Goal: Communication & Community: Answer question/provide support

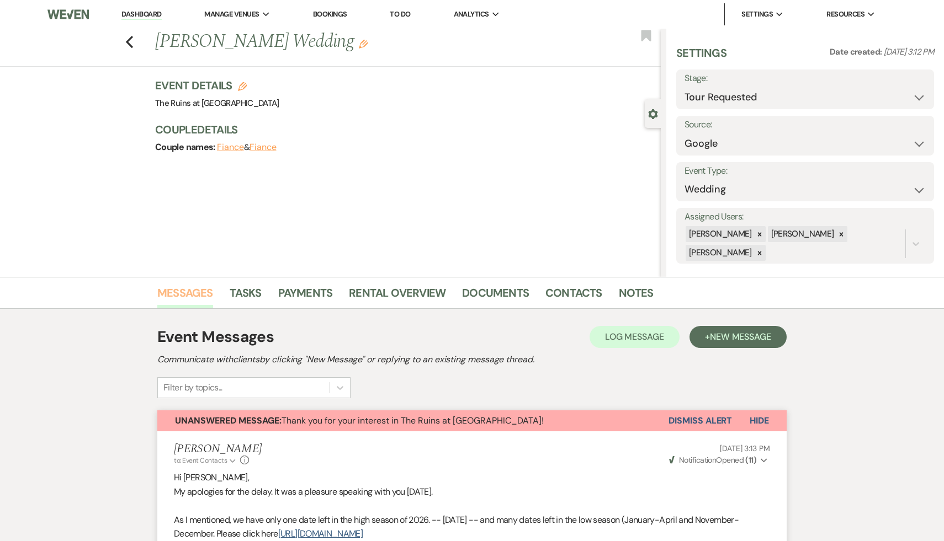
click at [180, 293] on link "Messages" at bounding box center [185, 296] width 56 height 24
click at [136, 11] on link "Dashboard" at bounding box center [141, 14] width 40 height 10
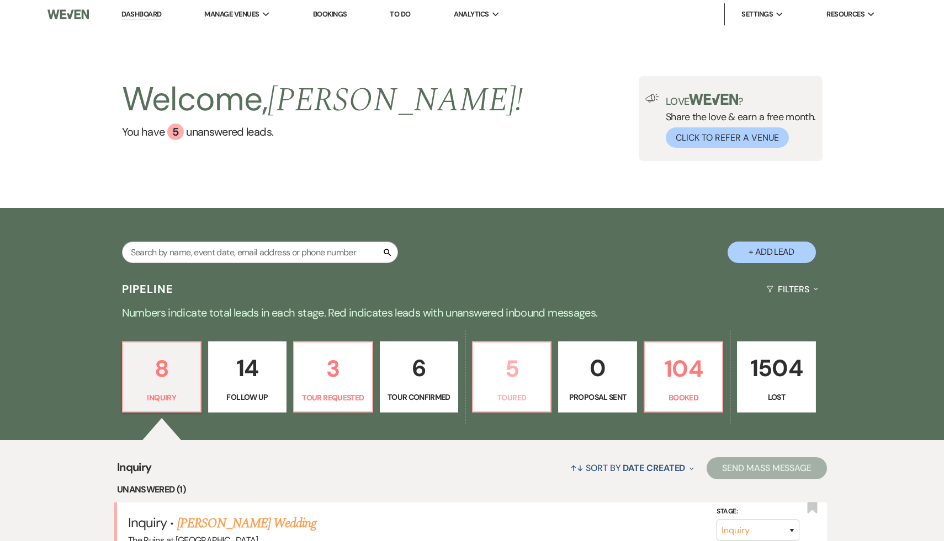
click at [513, 369] on p "5" at bounding box center [512, 368] width 64 height 37
select select "5"
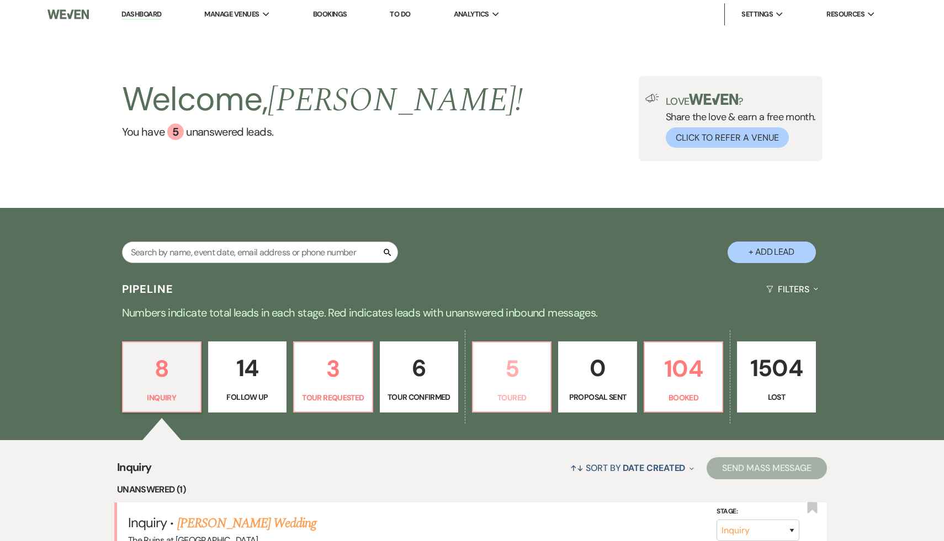
select select "5"
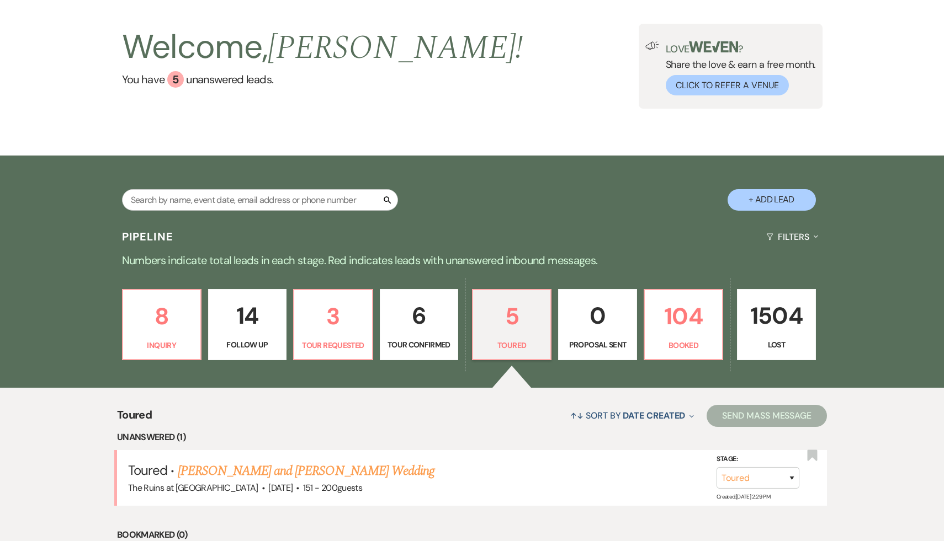
scroll to position [53, 0]
click at [322, 470] on link "[PERSON_NAME] and [PERSON_NAME] Wedding" at bounding box center [306, 471] width 257 height 20
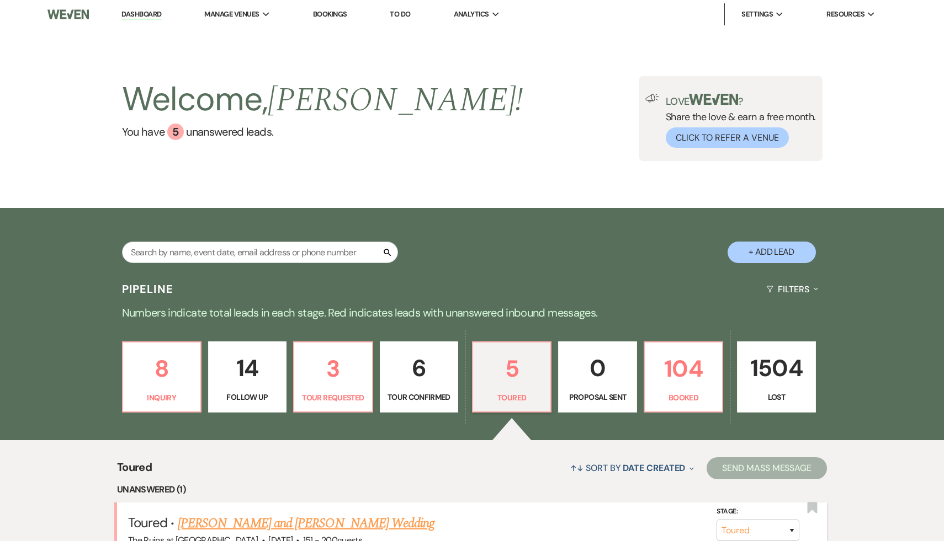
select select "5"
select select "2"
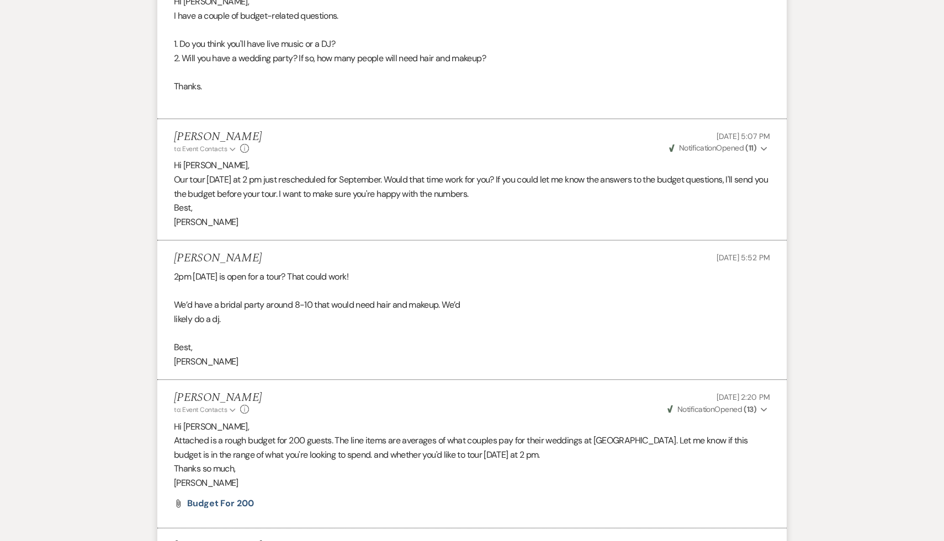
scroll to position [3591, 0]
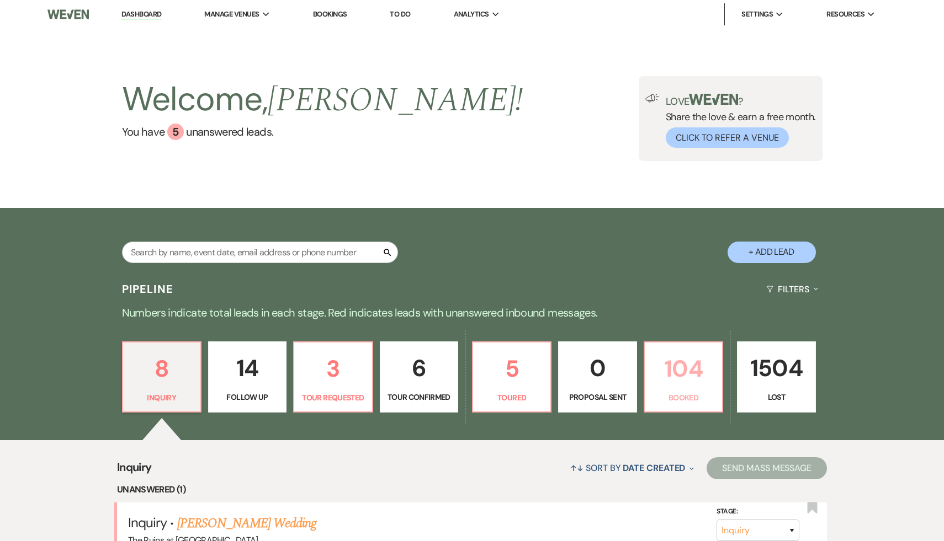
click at [692, 364] on p "104" at bounding box center [683, 368] width 64 height 37
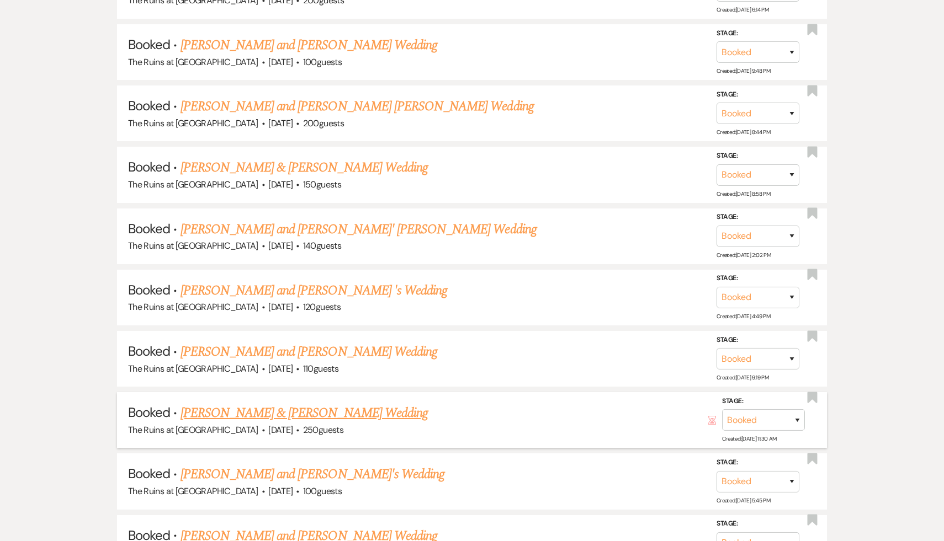
scroll to position [2142, 0]
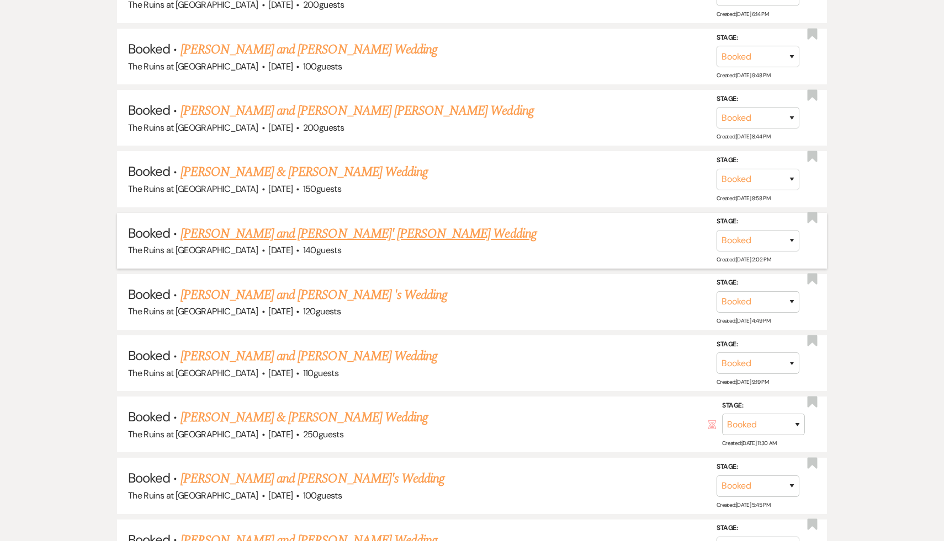
click at [341, 224] on link "Jeni Schapire and Hannah' Wallis's Wedding" at bounding box center [358, 234] width 356 height 20
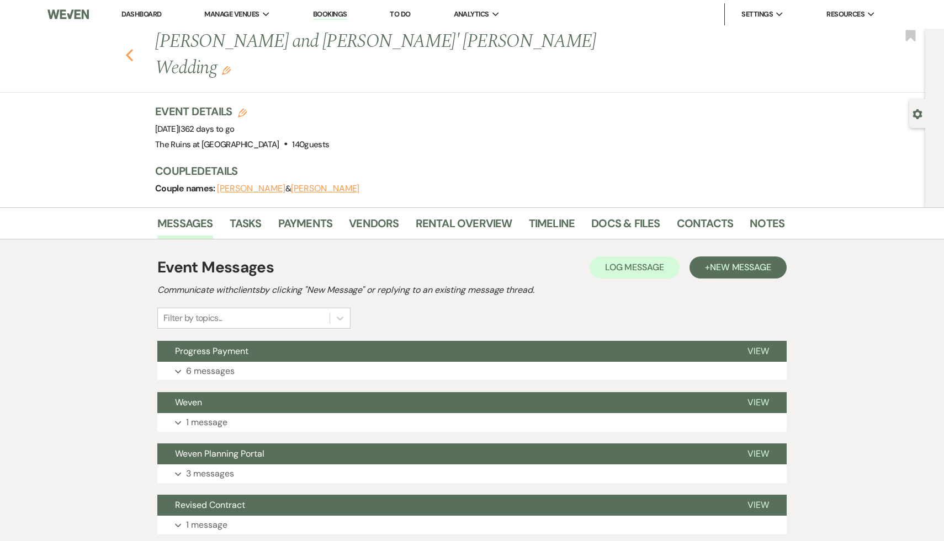
click at [127, 49] on icon "Previous" at bounding box center [129, 55] width 8 height 13
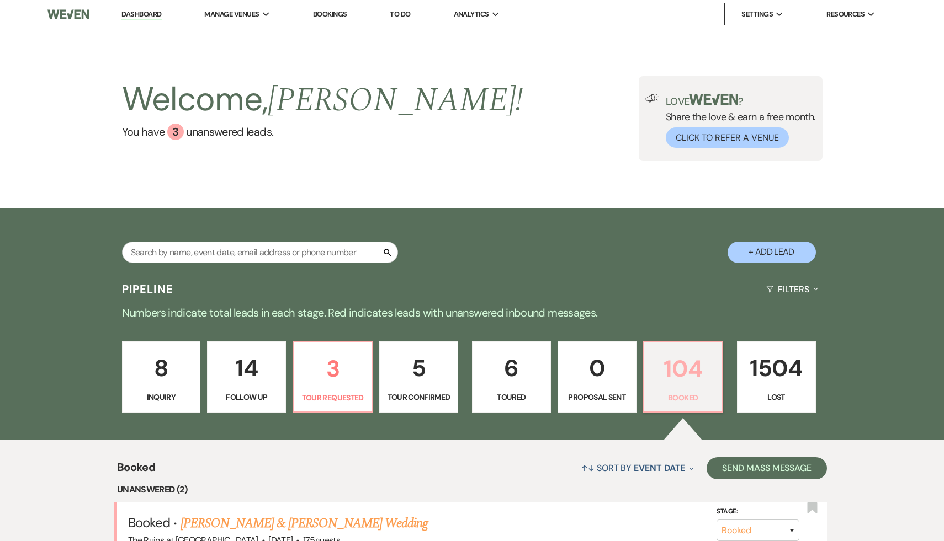
click at [681, 376] on p "104" at bounding box center [683, 368] width 65 height 37
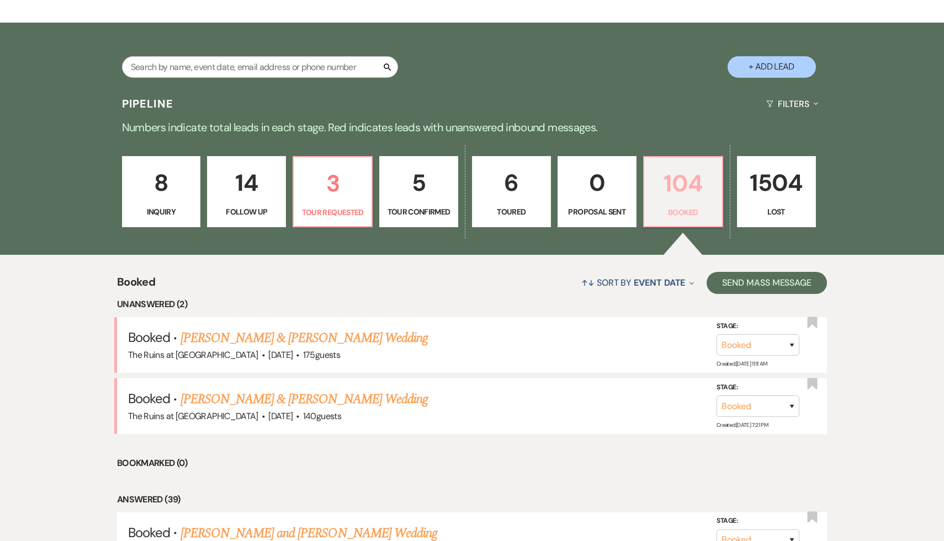
scroll to position [177, 0]
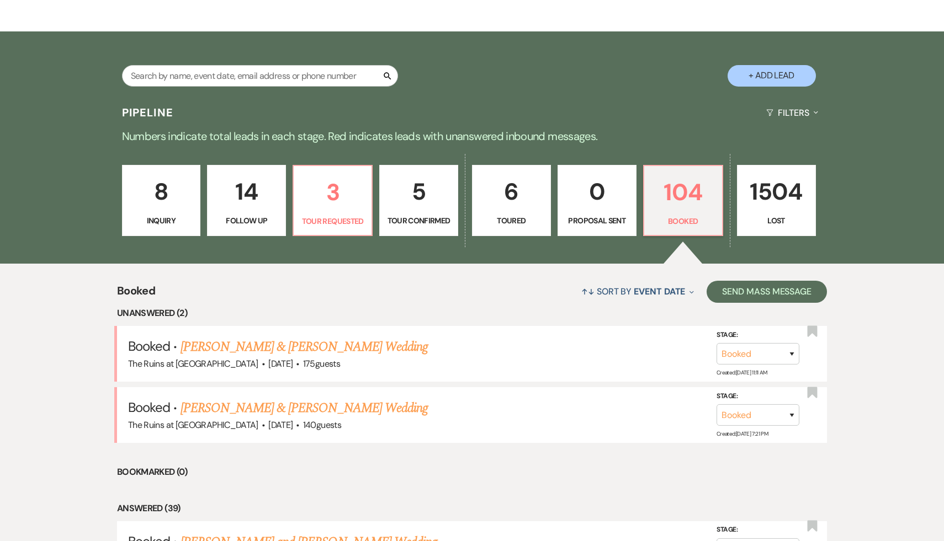
click at [773, 190] on p "1504" at bounding box center [776, 191] width 65 height 37
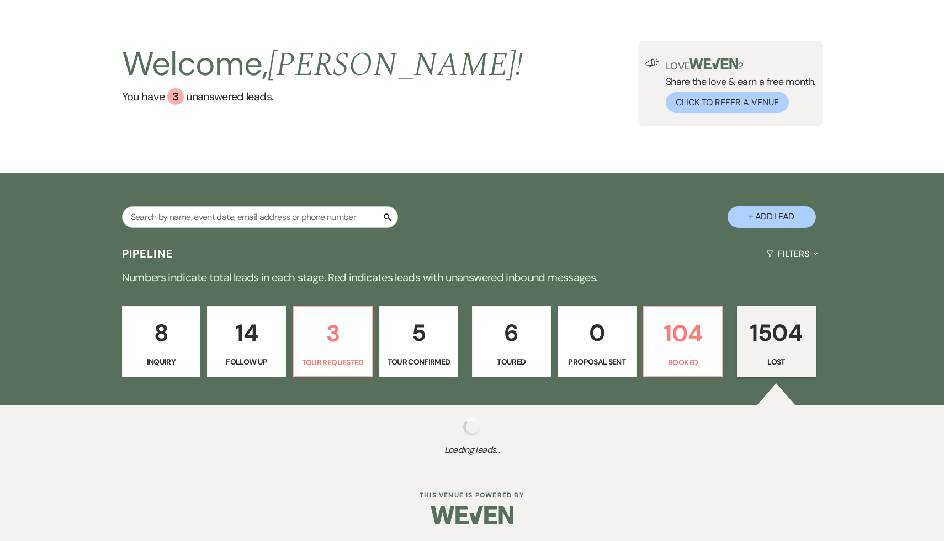
scroll to position [35, 0]
select select "8"
select select "7"
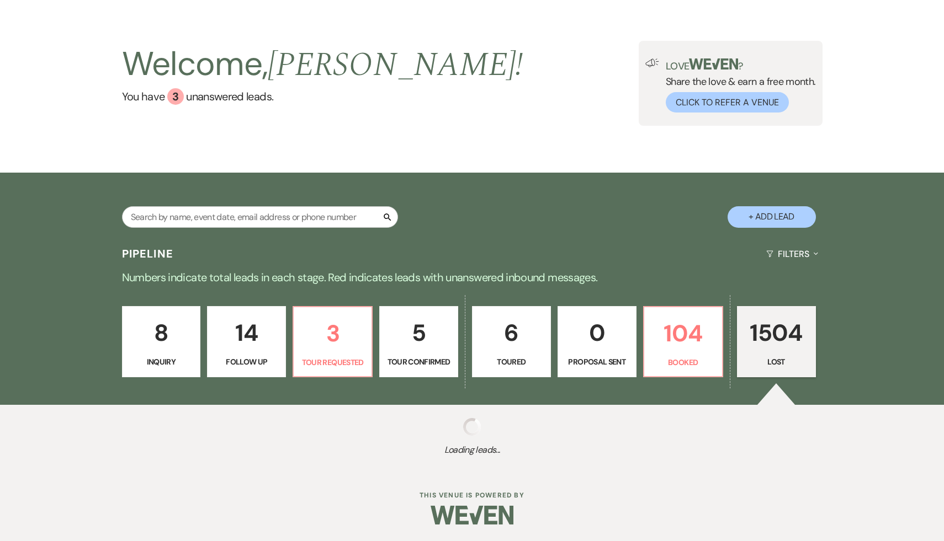
select select "8"
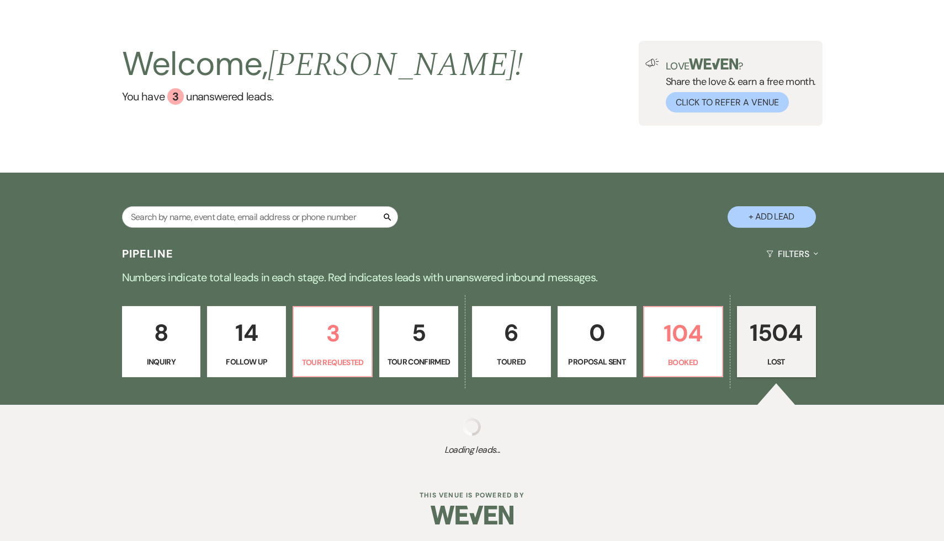
select select "8"
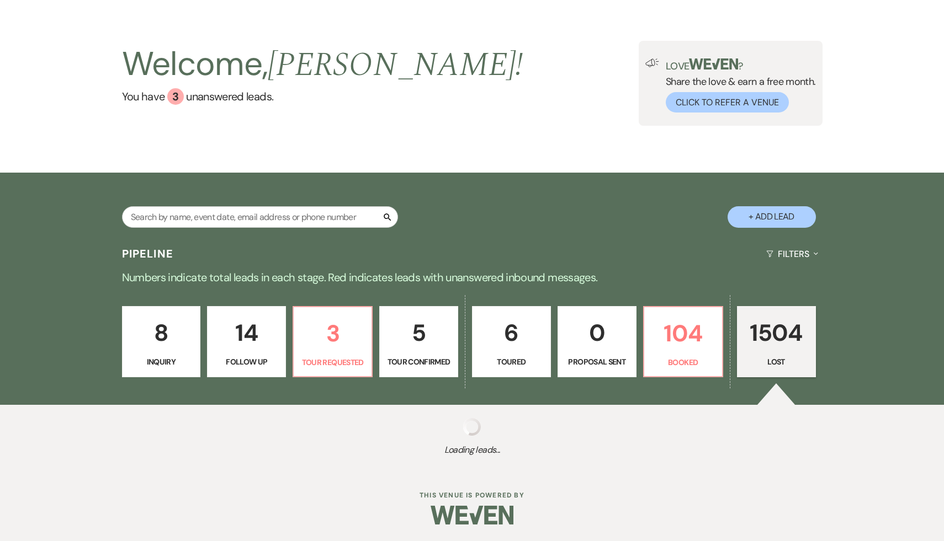
select select "8"
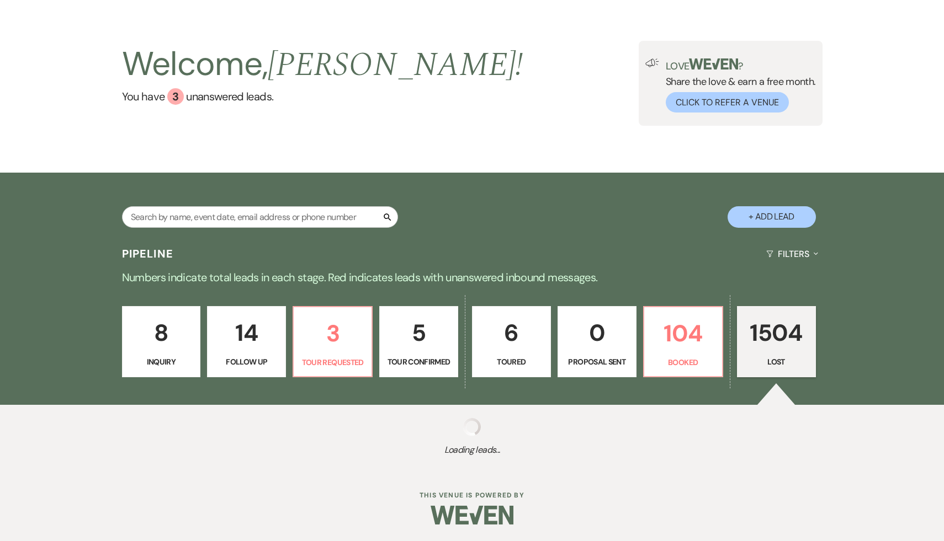
select select "8"
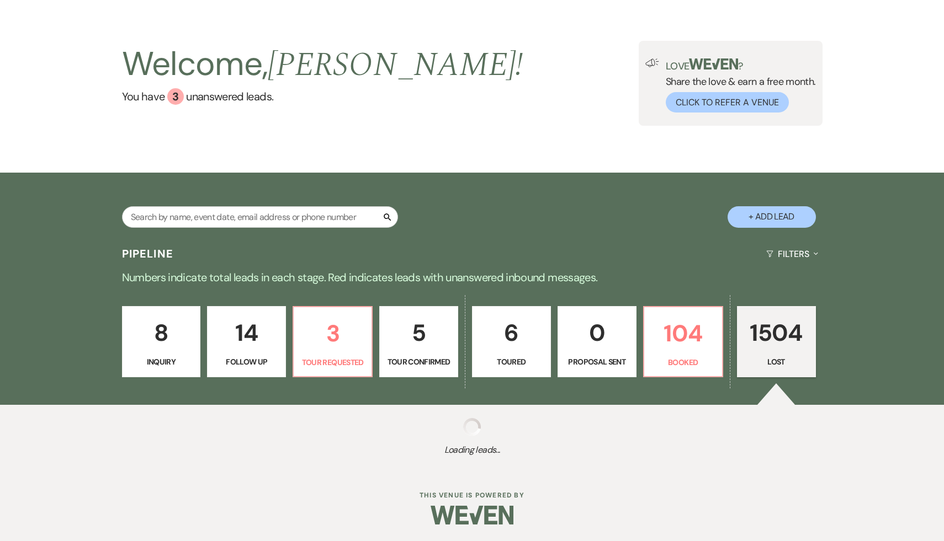
select select "8"
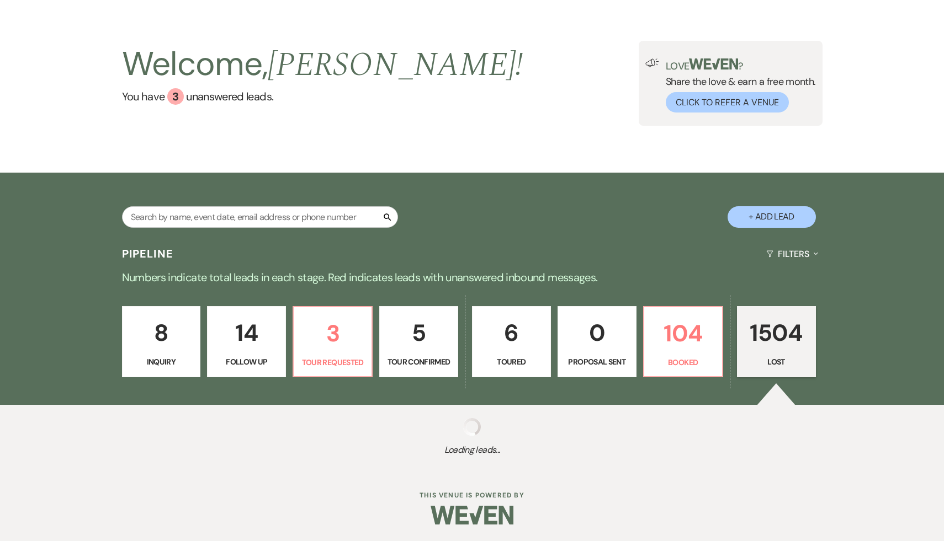
select select "8"
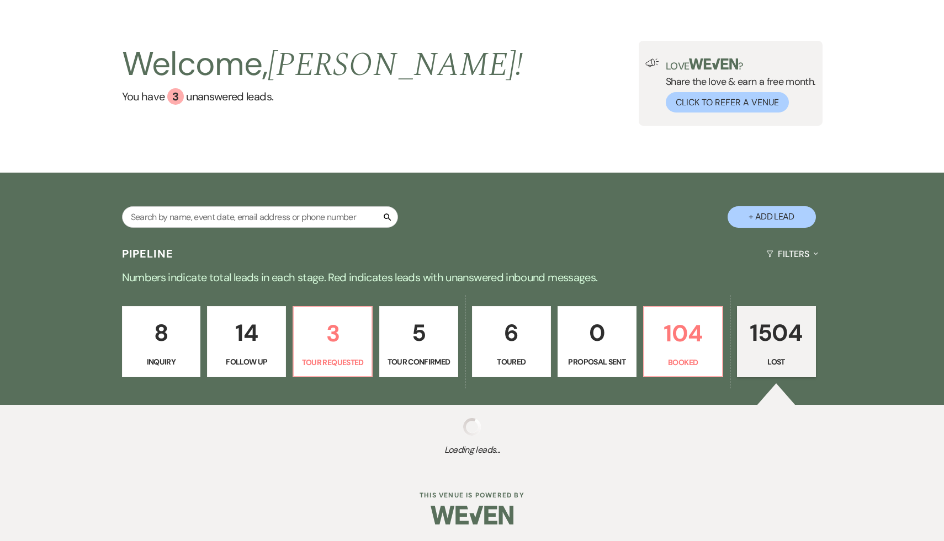
select select "8"
select select "5"
select select "8"
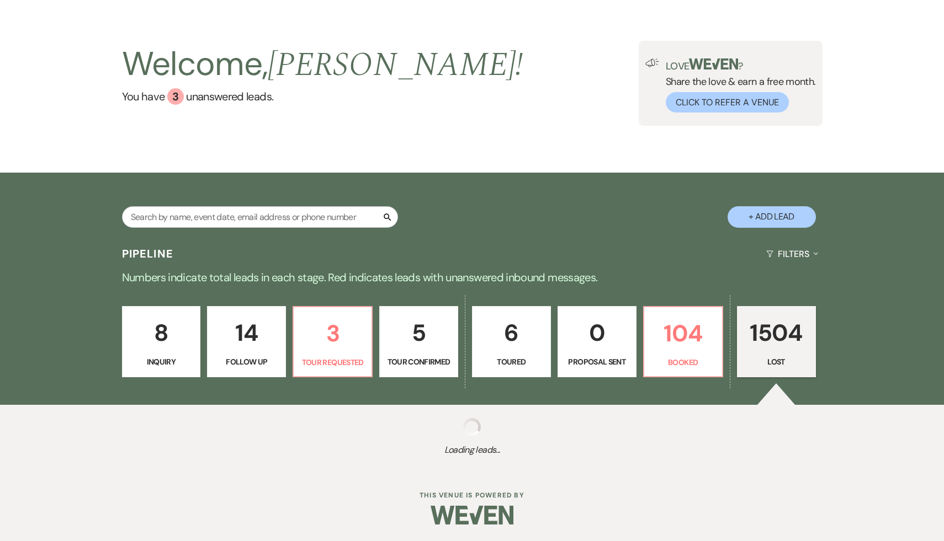
select select "8"
select select "5"
select select "8"
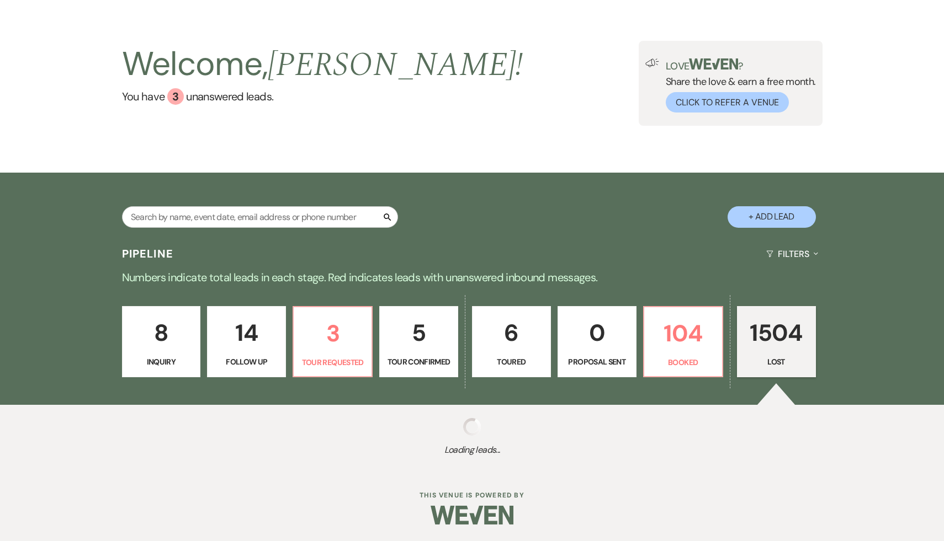
select select "8"
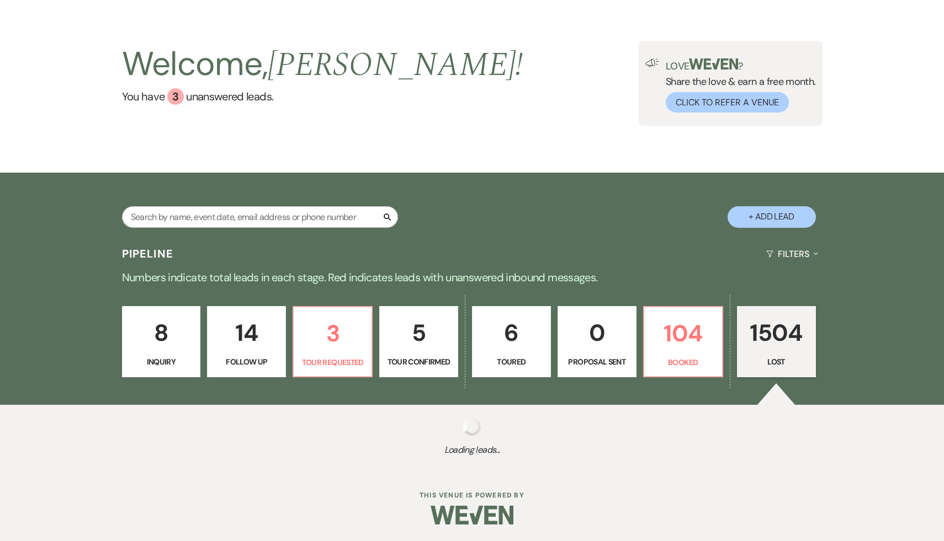
select select "5"
select select "8"
select select "7"
select select "8"
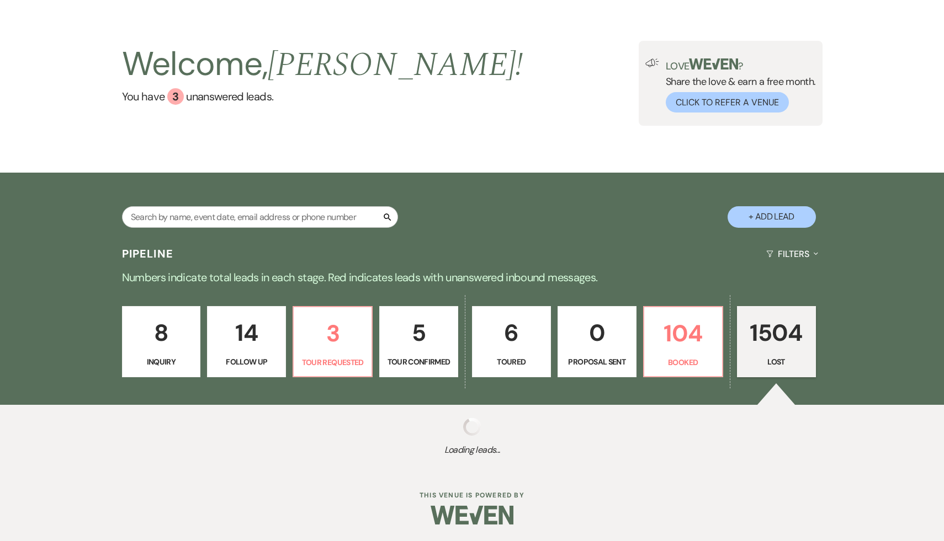
select select "8"
select select "7"
select select "8"
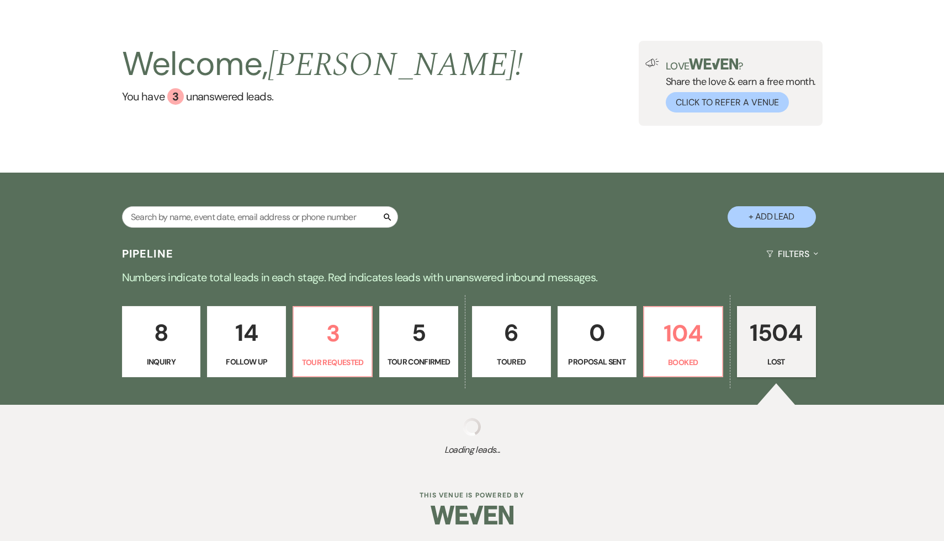
select select "5"
select select "8"
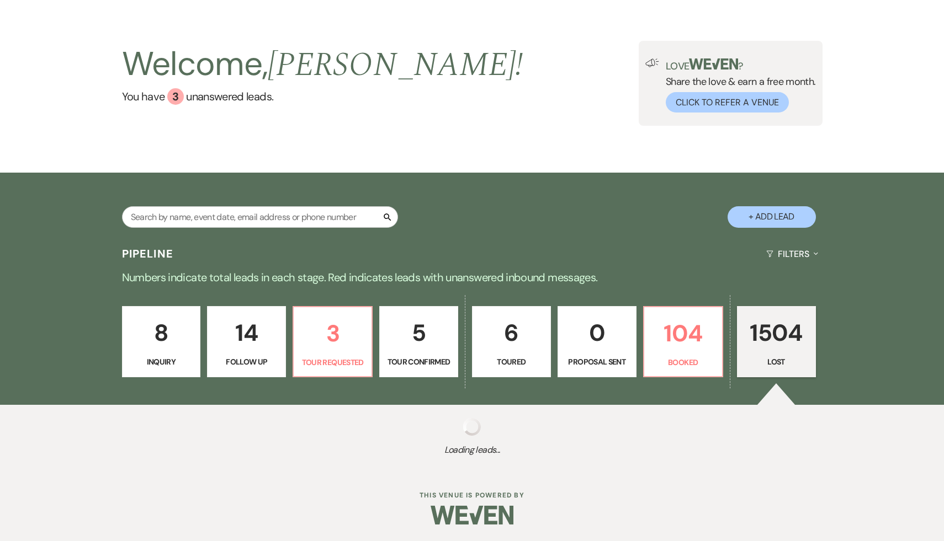
select select "8"
select select "7"
select select "8"
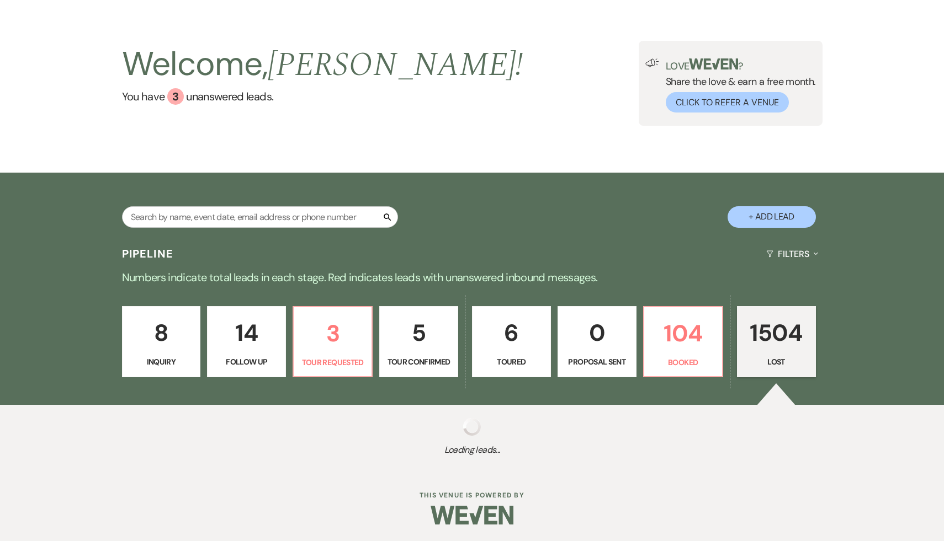
select select "5"
select select "8"
select select "5"
select select "8"
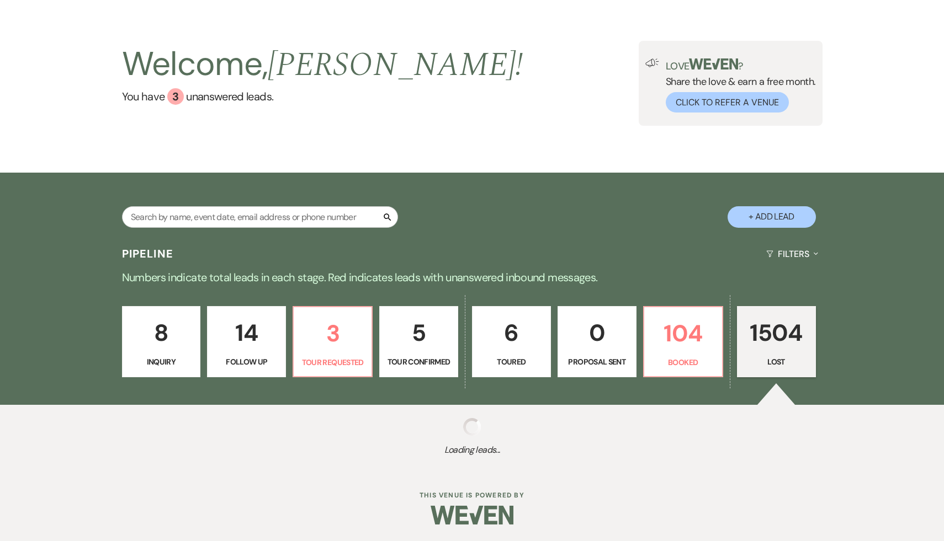
select select "8"
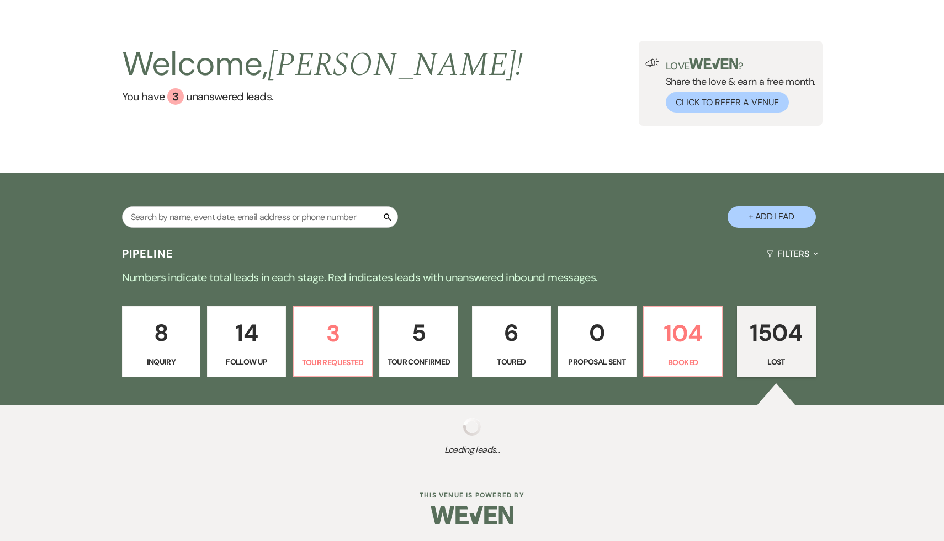
select select "5"
select select "8"
select select "5"
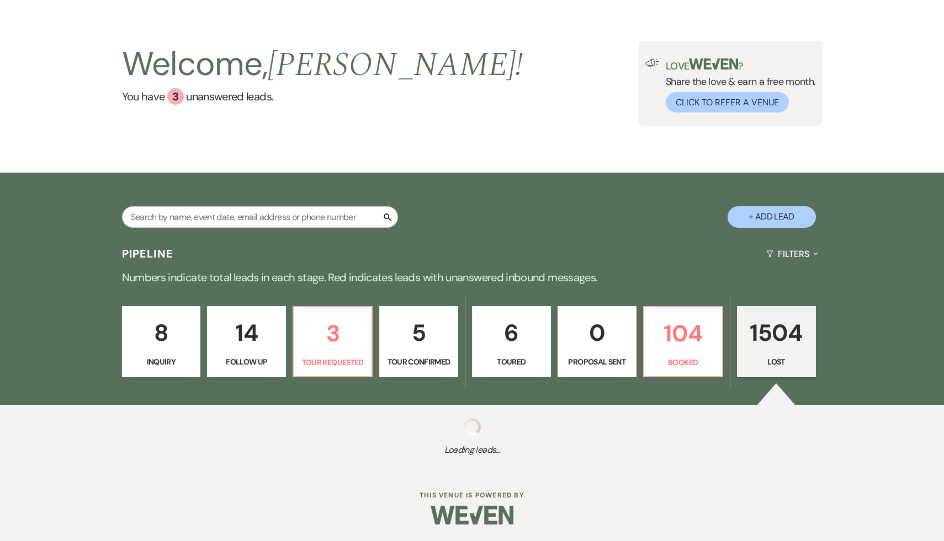
select select "8"
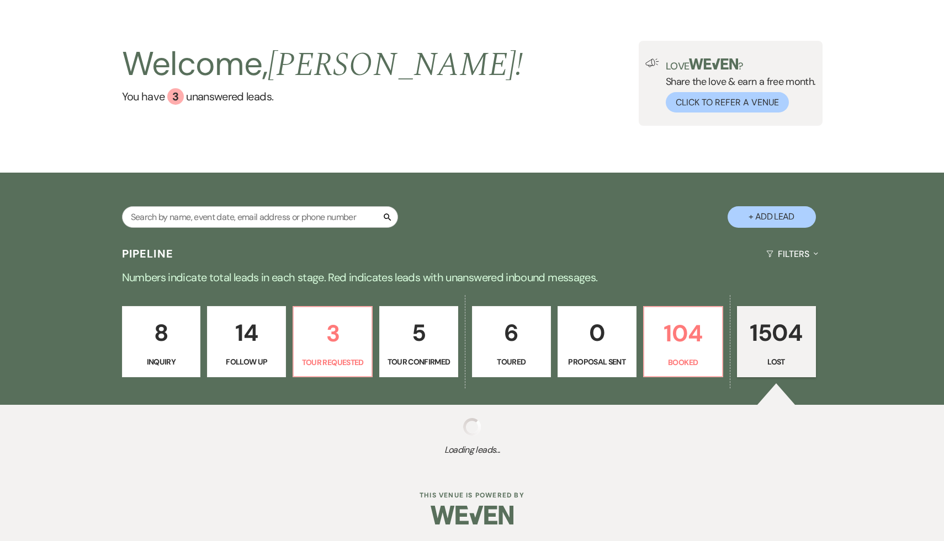
select select "8"
select select "5"
select select "8"
select select "6"
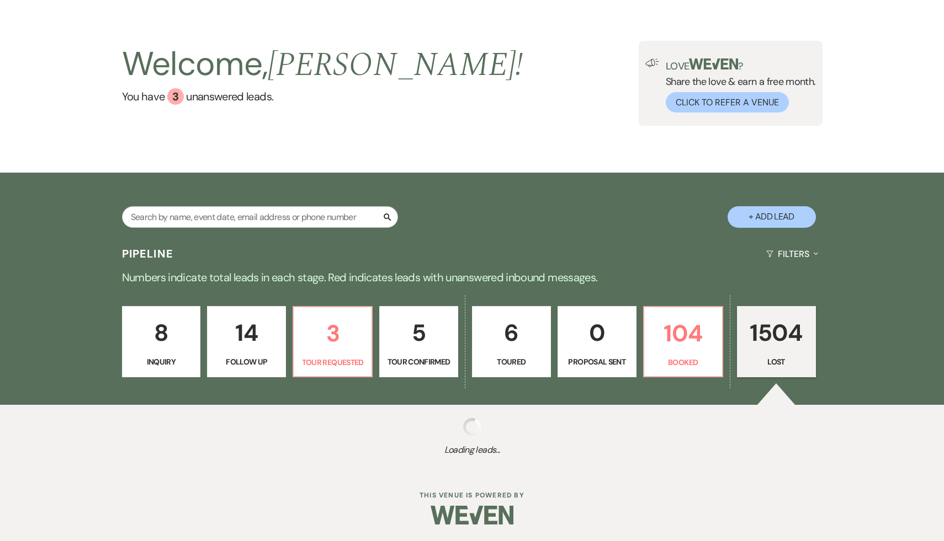
select select "8"
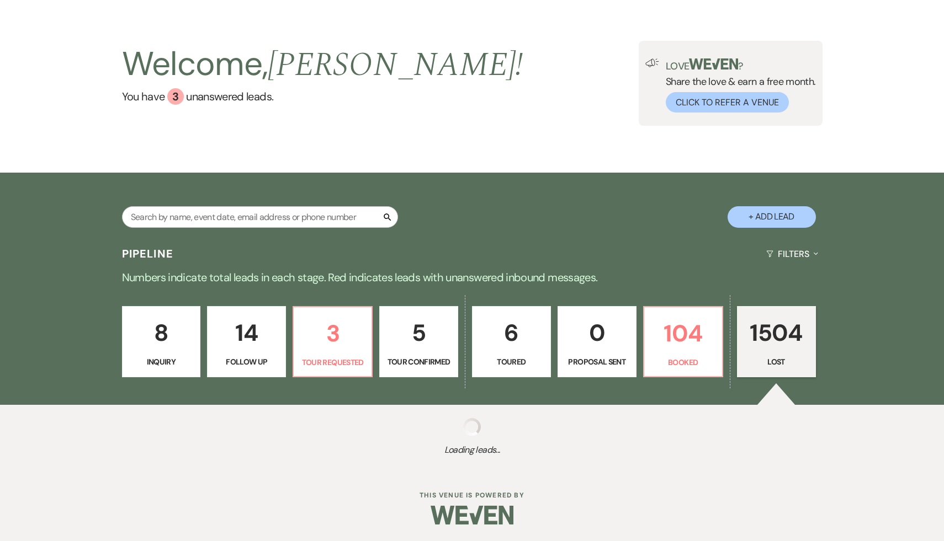
select select "5"
select select "8"
select select "7"
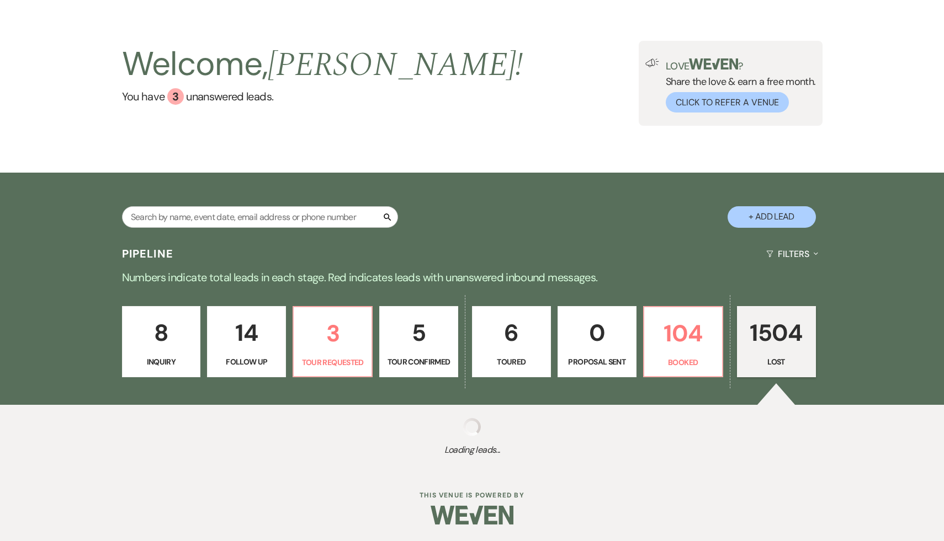
select select "8"
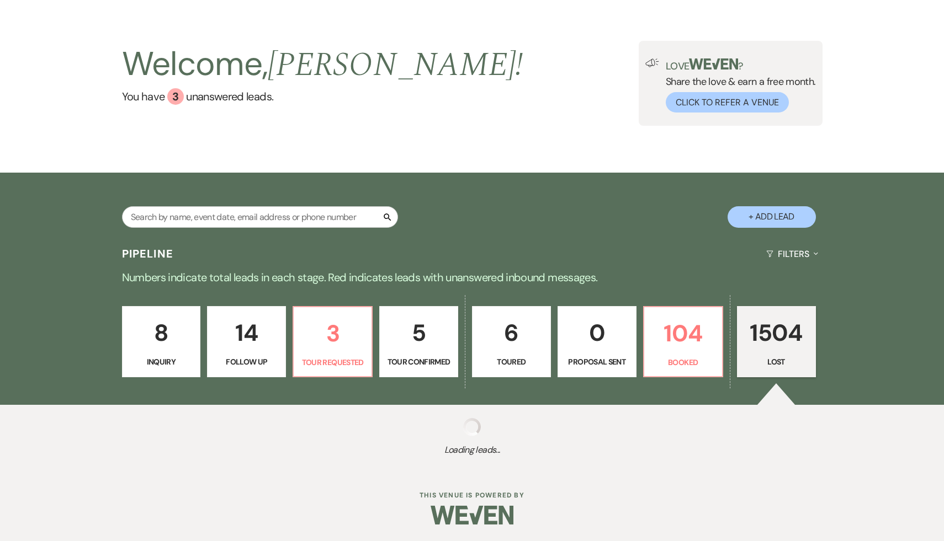
select select "8"
select select "5"
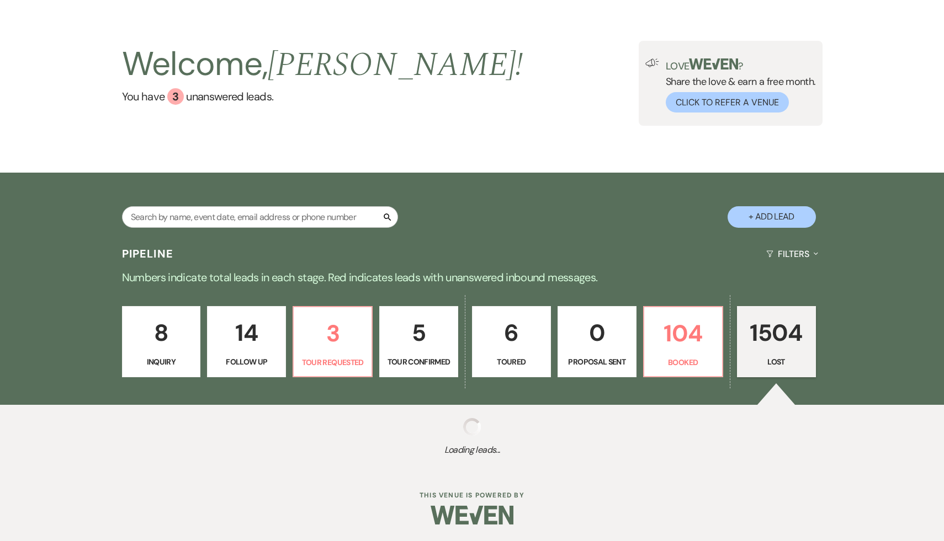
select select "8"
select select "7"
select select "8"
select select "7"
select select "8"
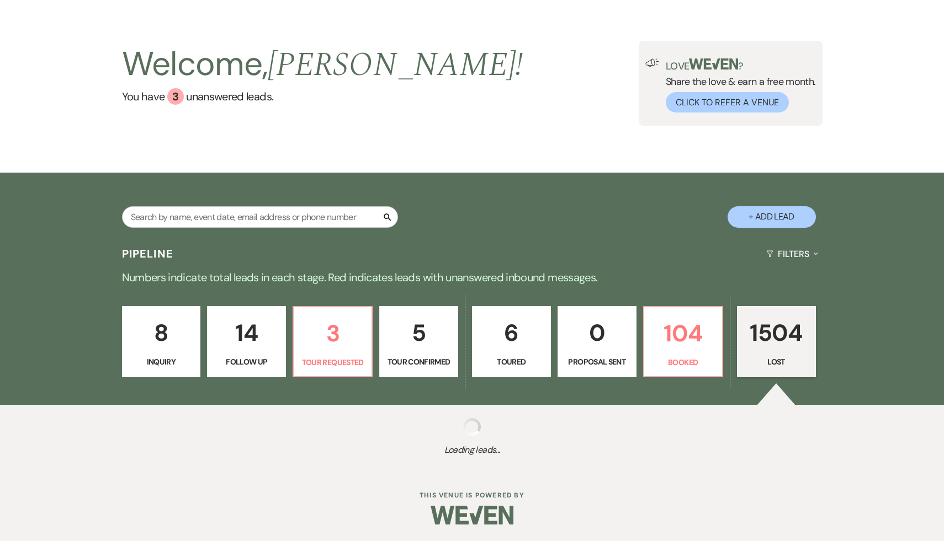
select select "8"
select select "7"
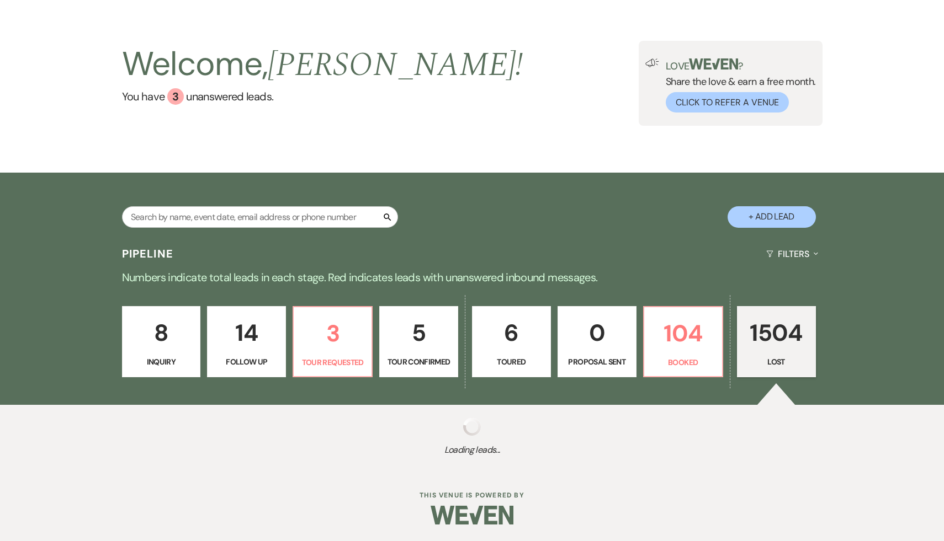
select select "8"
select select "10"
select select "8"
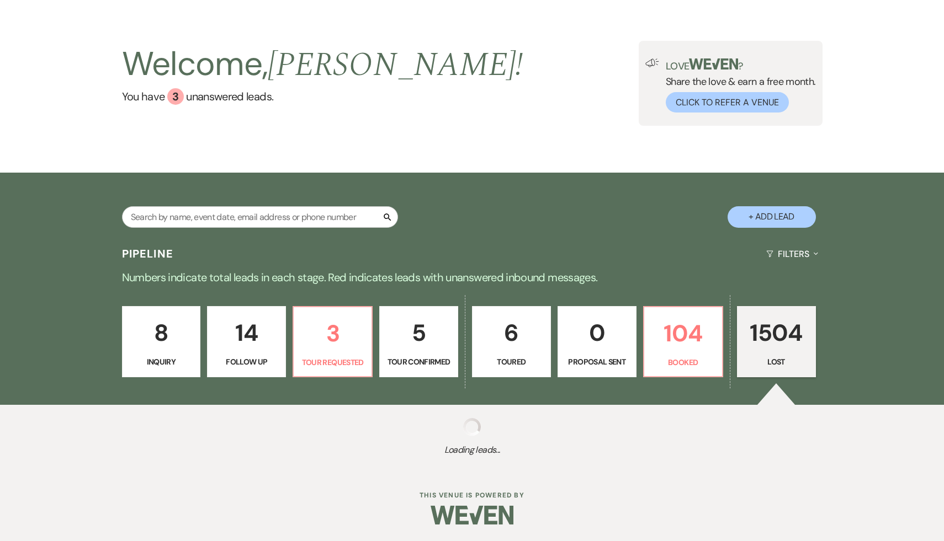
select select "8"
select select "5"
select select "8"
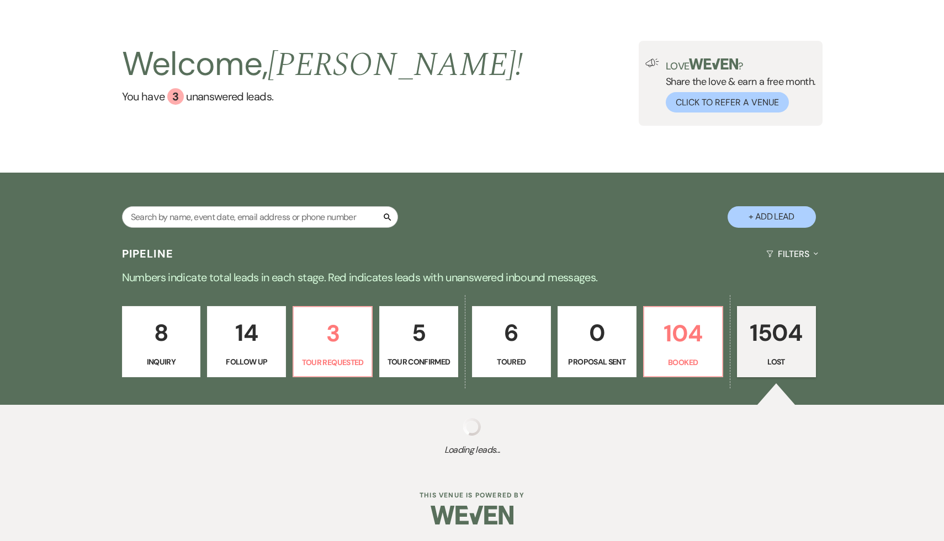
select select "8"
select select "7"
select select "8"
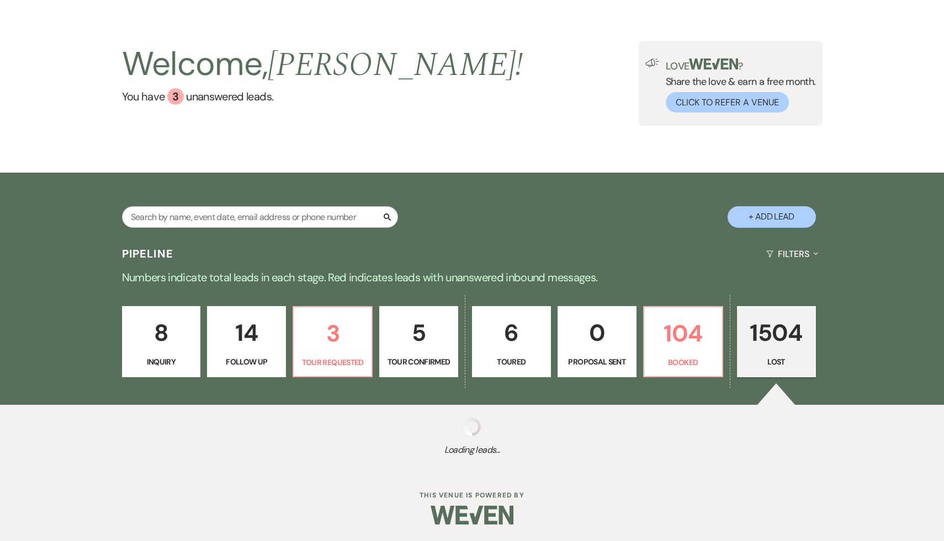
select select "8"
select select "7"
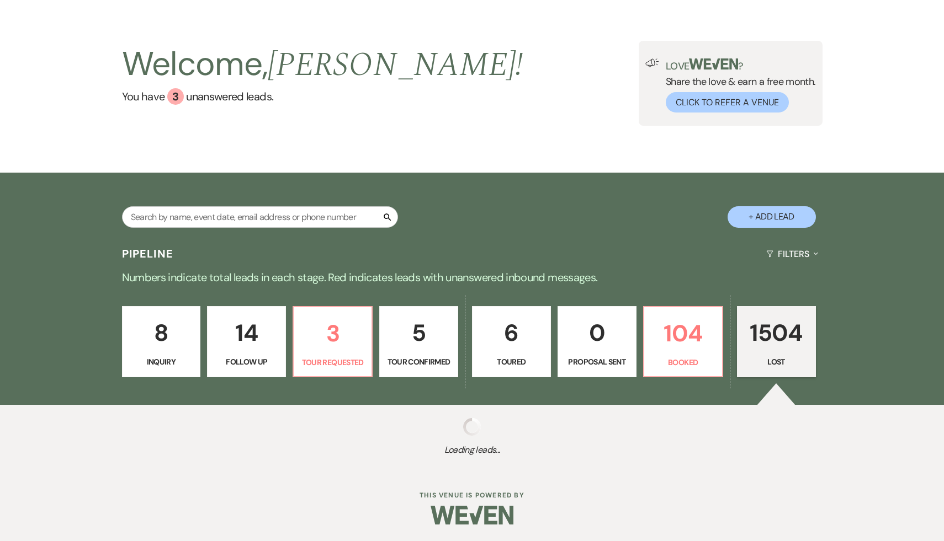
select select "8"
select select "7"
select select "8"
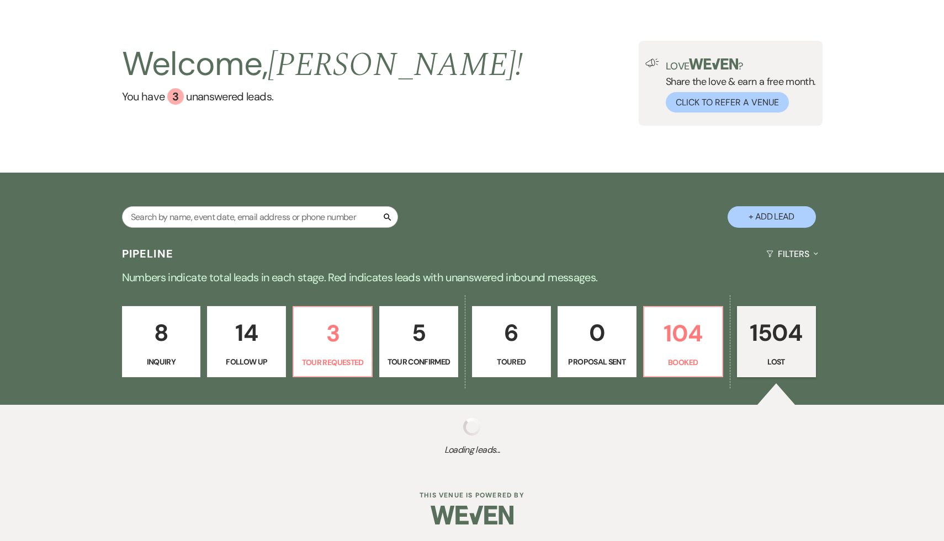
select select "8"
select select "7"
select select "8"
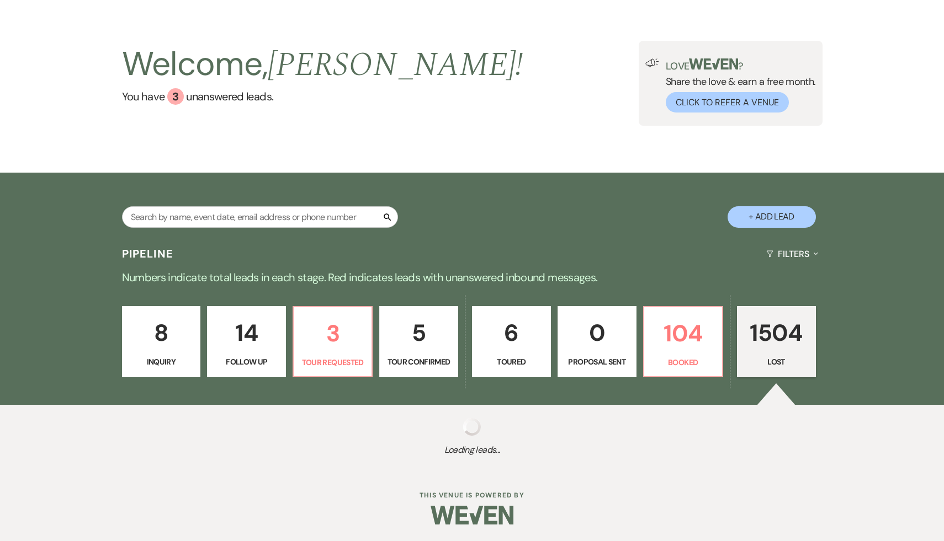
select select "8"
select select "5"
select select "8"
select select "7"
select select "8"
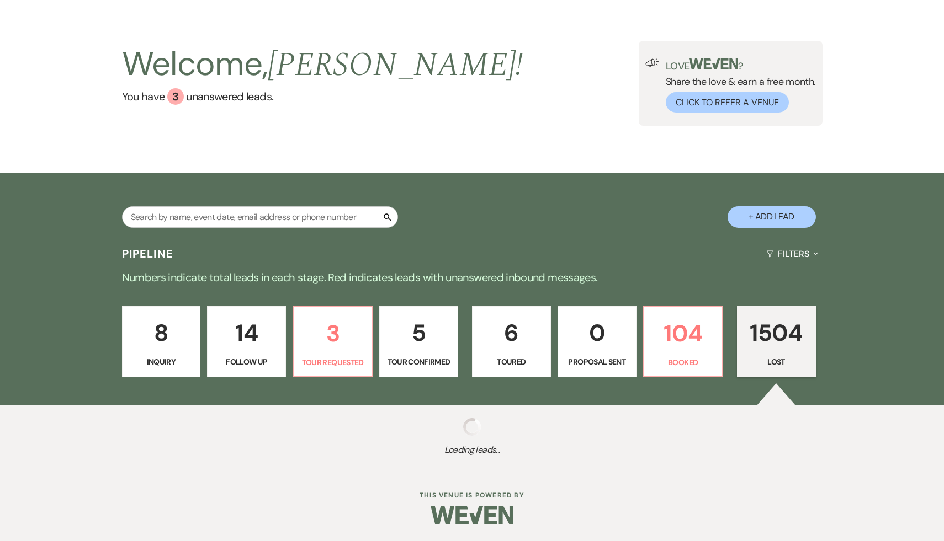
select select "8"
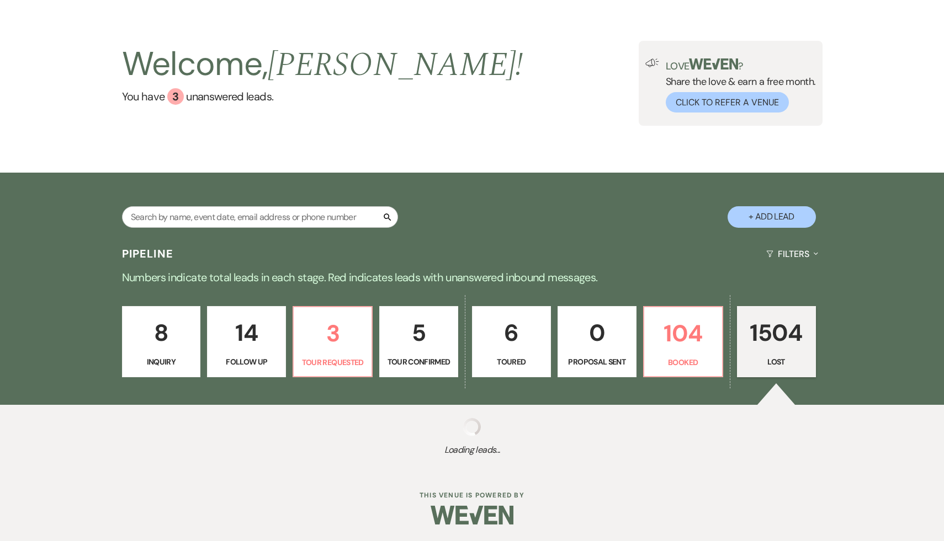
select select "8"
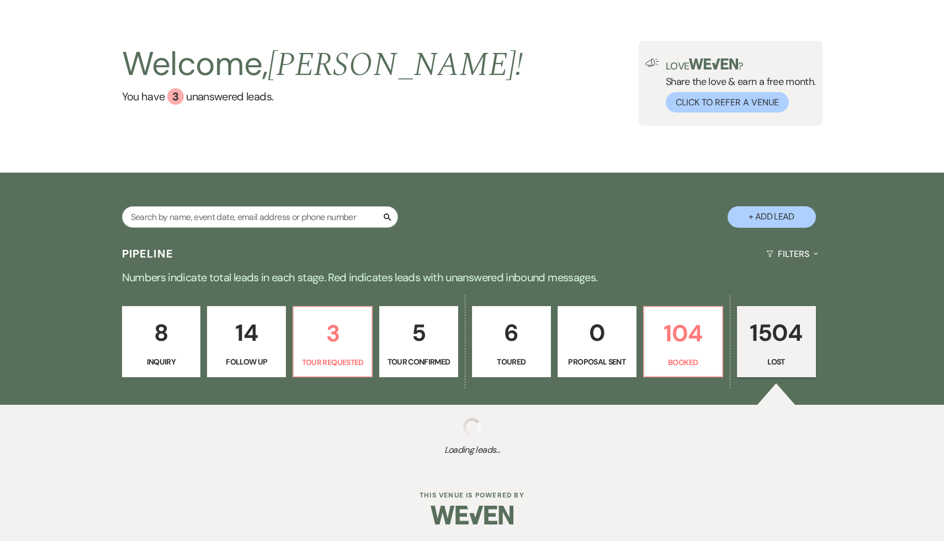
select select "8"
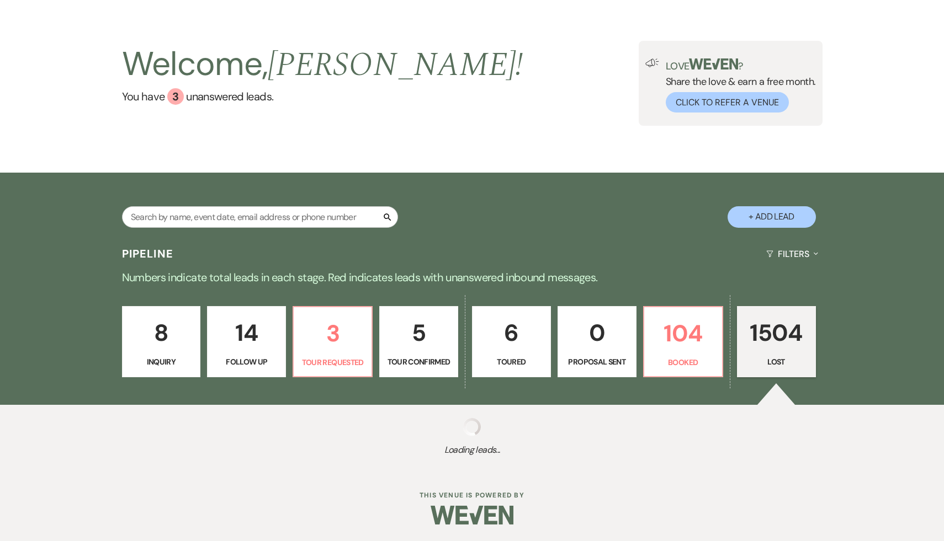
select select "8"
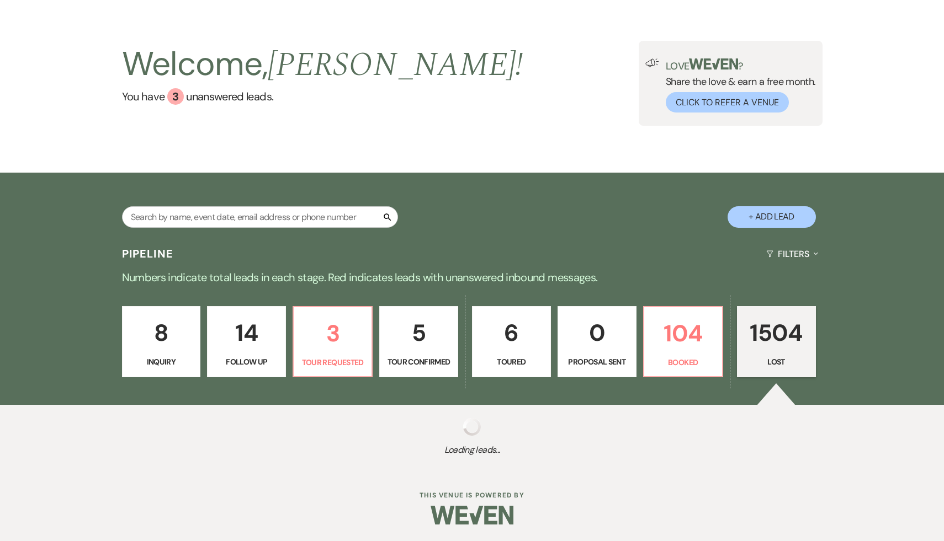
select select "8"
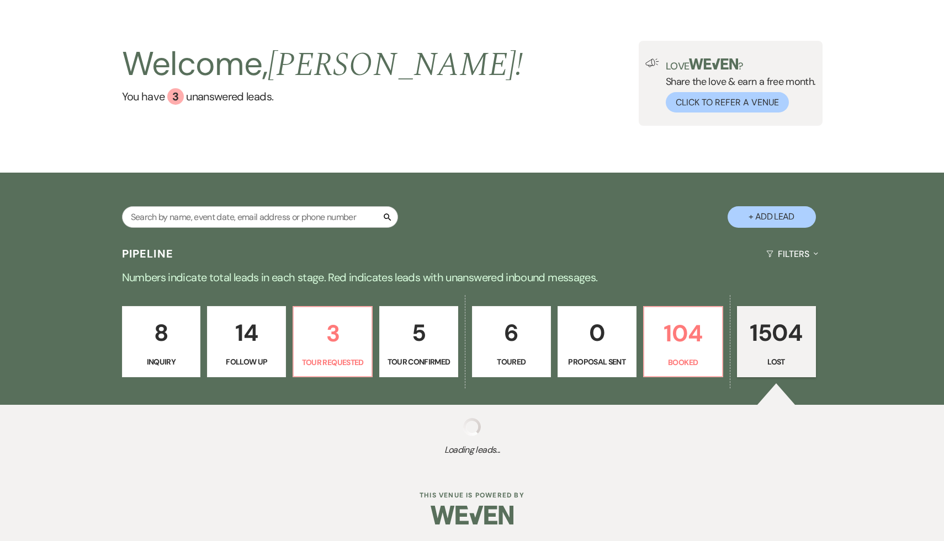
select select "8"
select select "6"
select select "8"
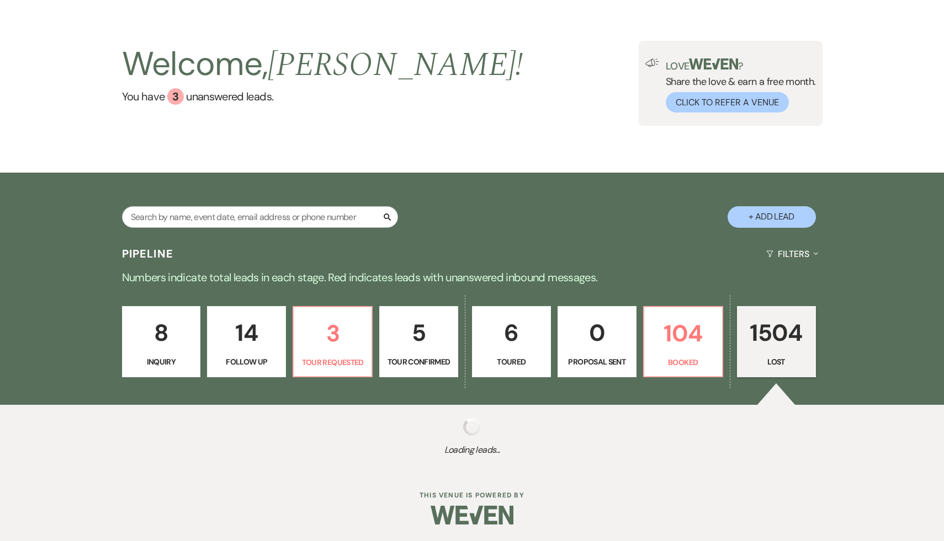
select select "8"
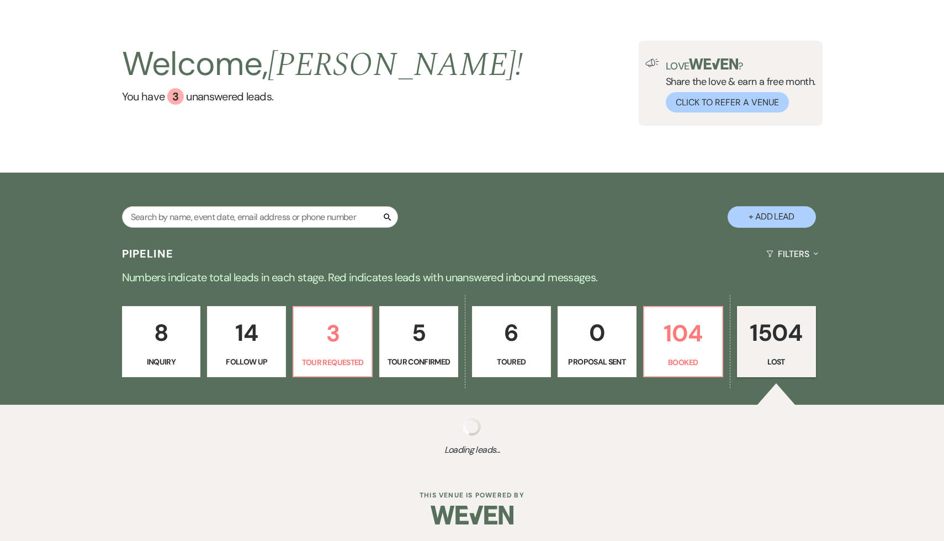
select select "8"
select select "6"
select select "8"
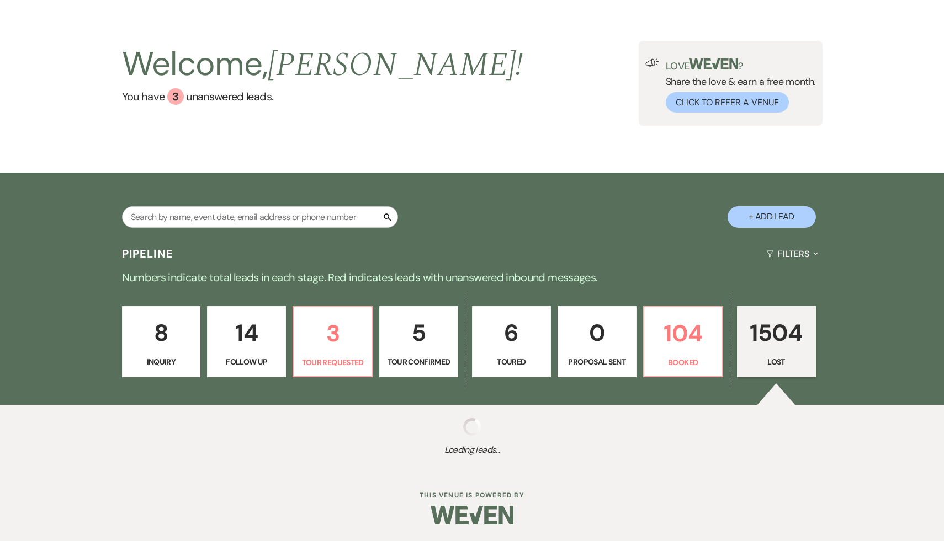
select select "8"
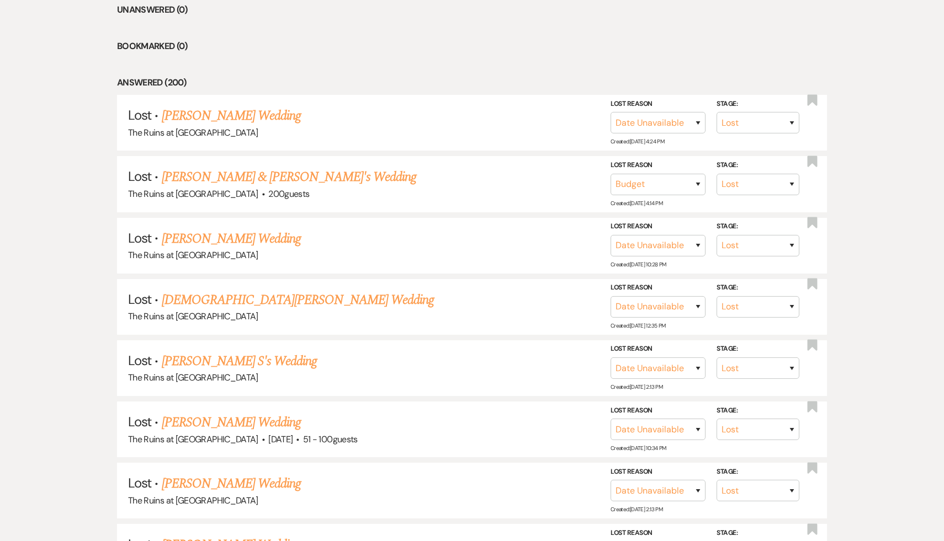
scroll to position [513, 0]
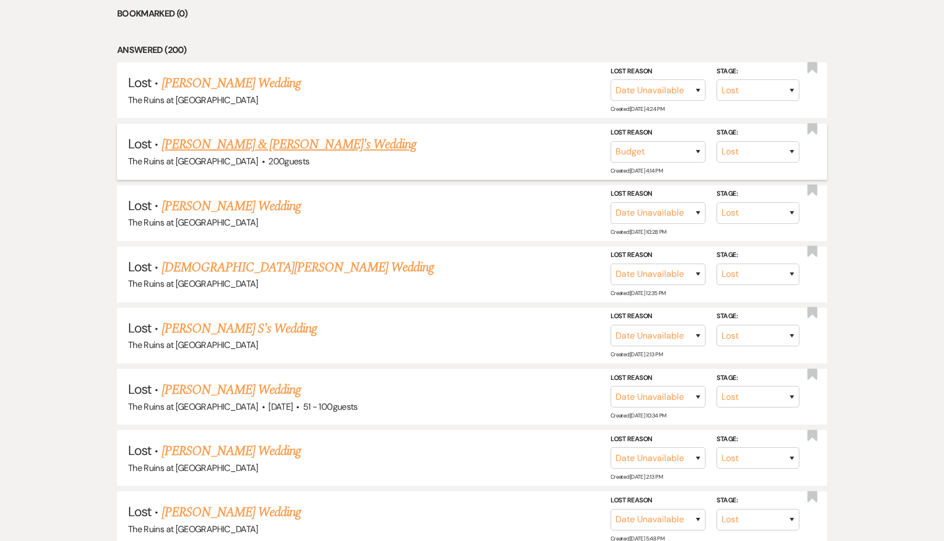
click at [231, 145] on link "Melessa Mott & Fiance's Wedding" at bounding box center [289, 145] width 255 height 20
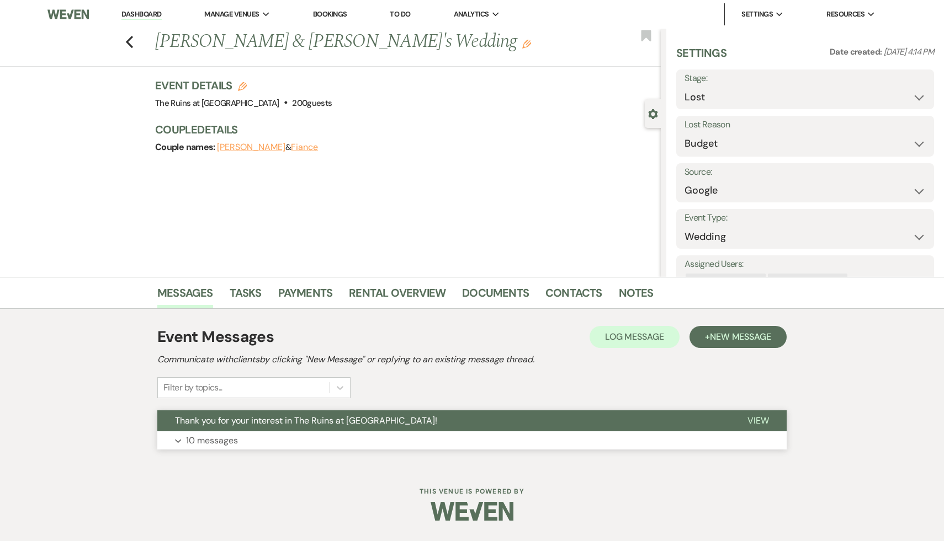
click at [287, 422] on span "Thank you for your interest in The Ruins at [GEOGRAPHIC_DATA]!" at bounding box center [306, 421] width 262 height 12
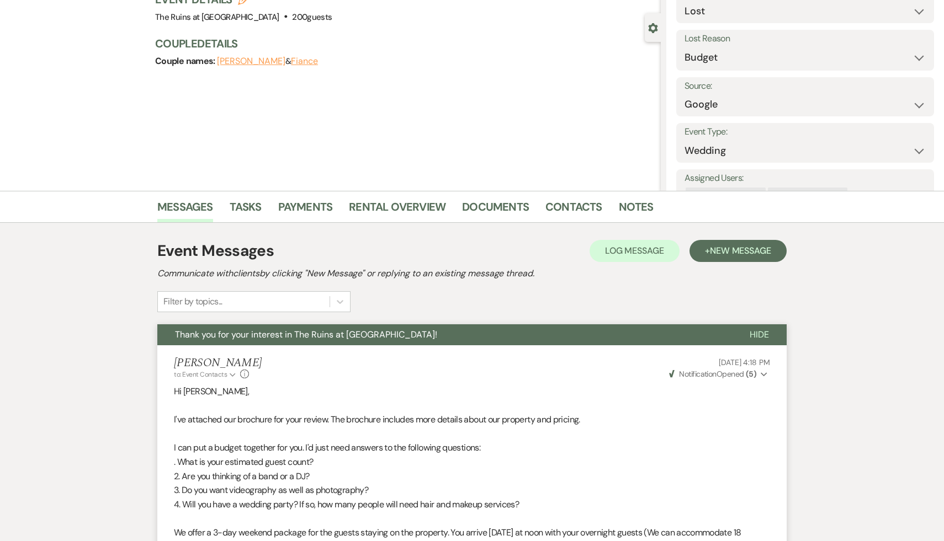
scroll to position [81, 0]
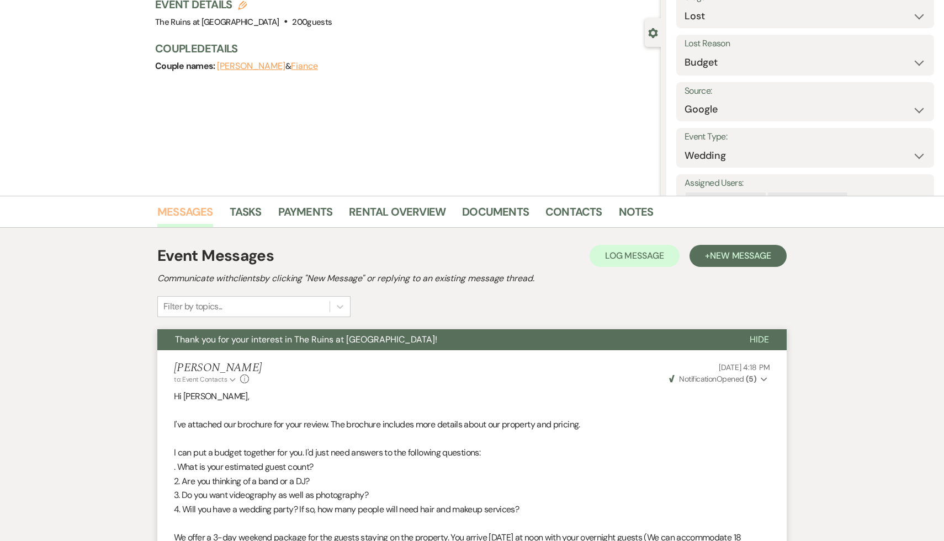
click at [180, 212] on link "Messages" at bounding box center [185, 215] width 56 height 24
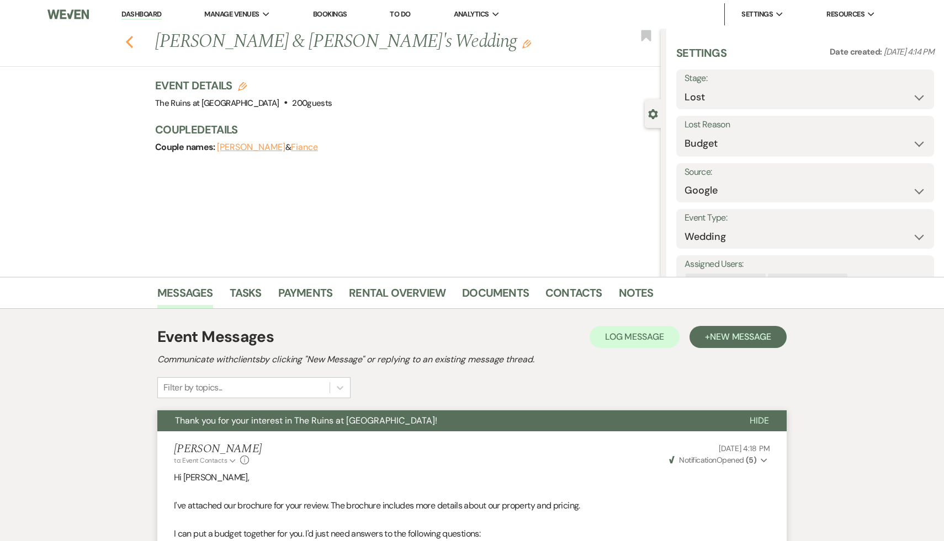
click at [125, 39] on icon "Previous" at bounding box center [129, 41] width 8 height 13
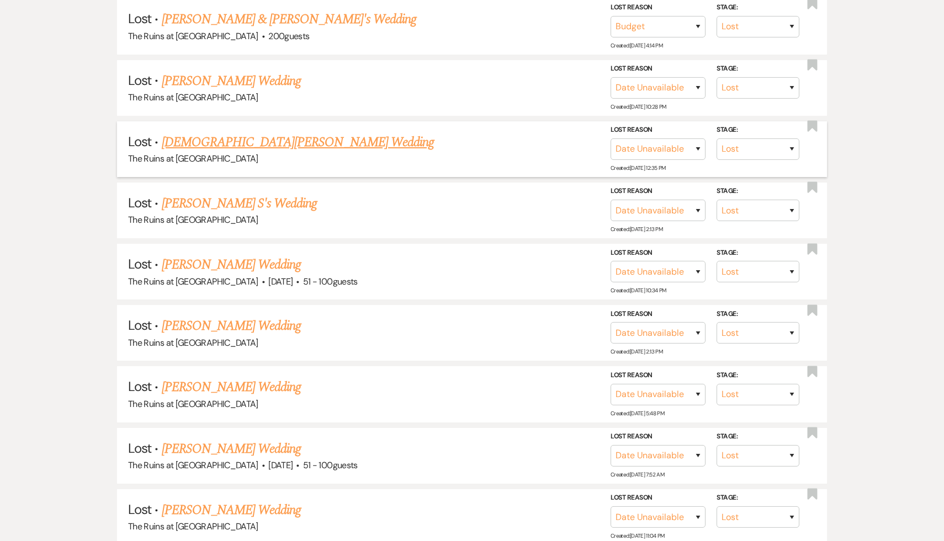
scroll to position [643, 0]
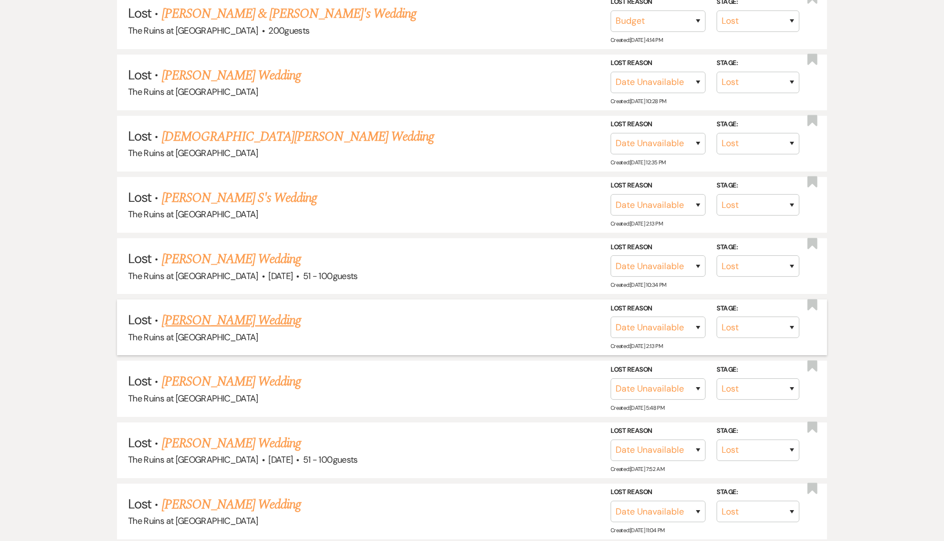
click at [264, 320] on link "Lauren Chamberlain's Wedding" at bounding box center [232, 321] width 140 height 20
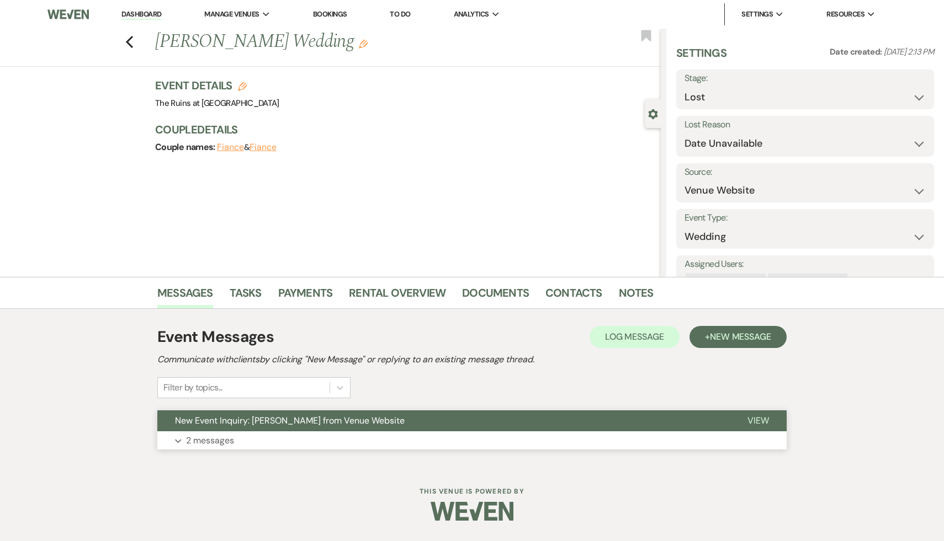
click at [303, 422] on span "New Event Inquiry: Lauren Chamberlain from Venue Website" at bounding box center [290, 421] width 230 height 12
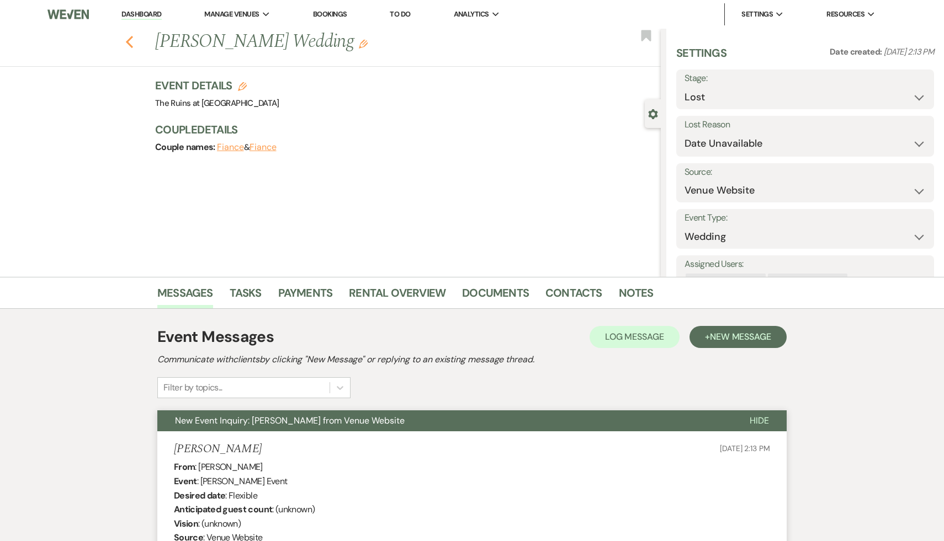
click at [127, 42] on use "button" at bounding box center [129, 42] width 7 height 12
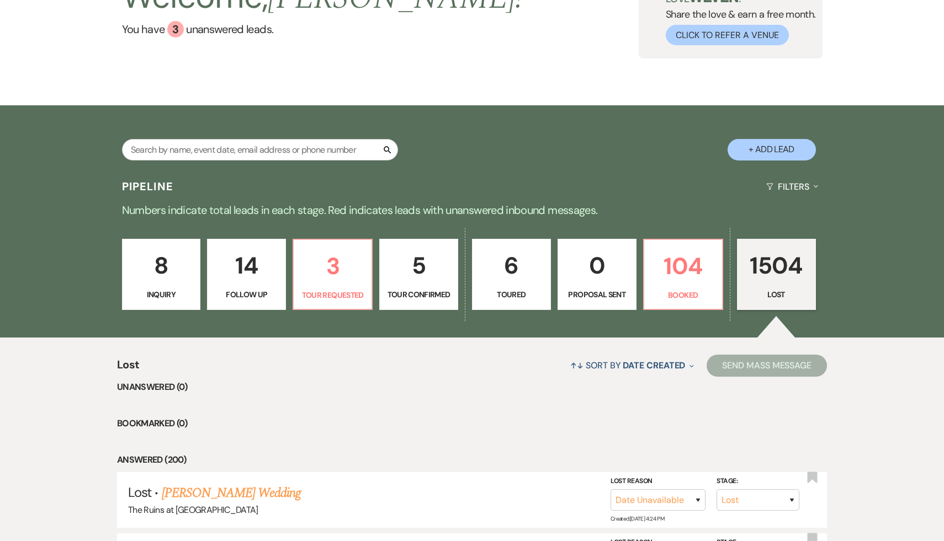
scroll to position [23, 0]
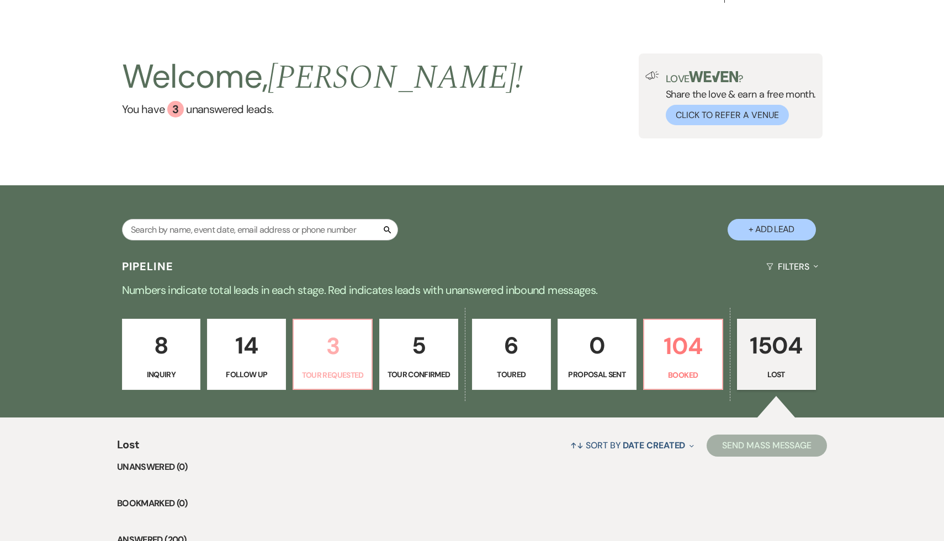
click at [327, 351] on p "3" at bounding box center [332, 346] width 65 height 37
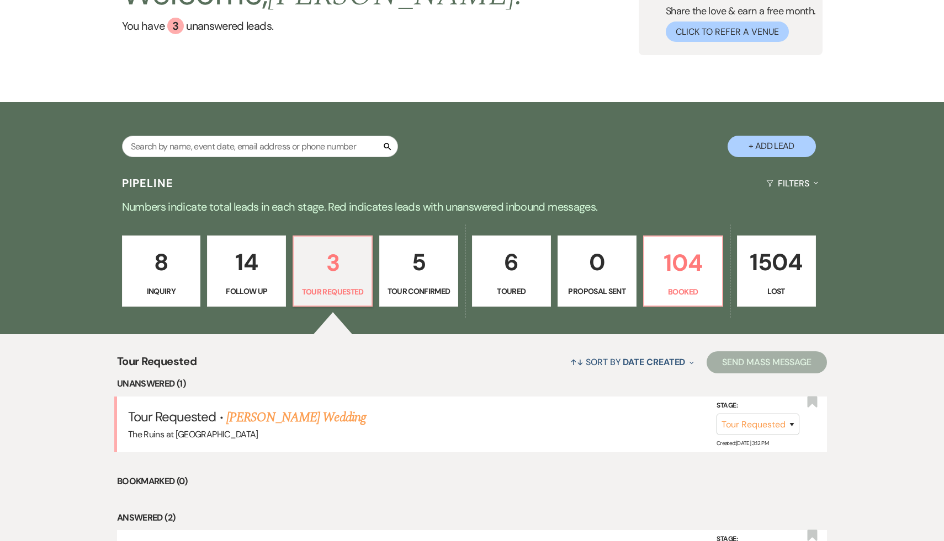
scroll to position [165, 0]
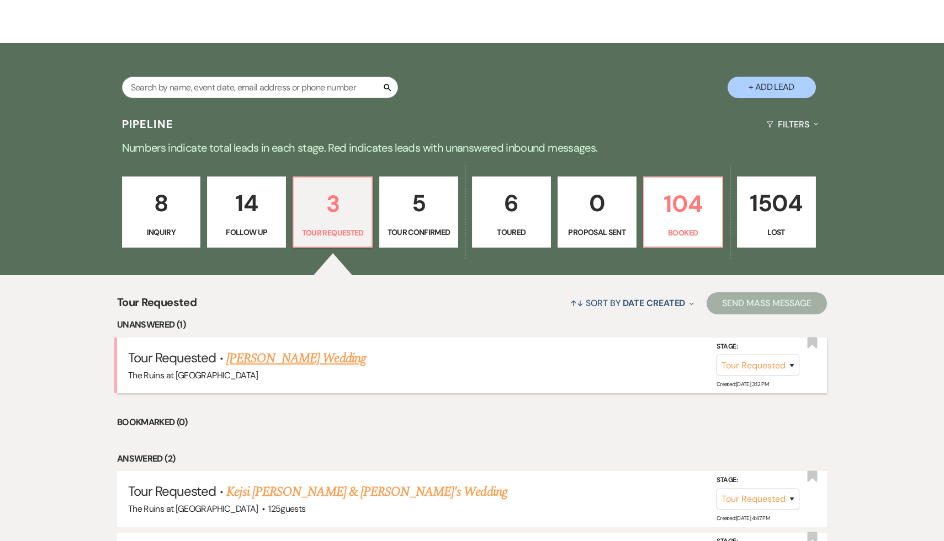
click at [317, 359] on link "[PERSON_NAME] Wedding" at bounding box center [296, 359] width 140 height 20
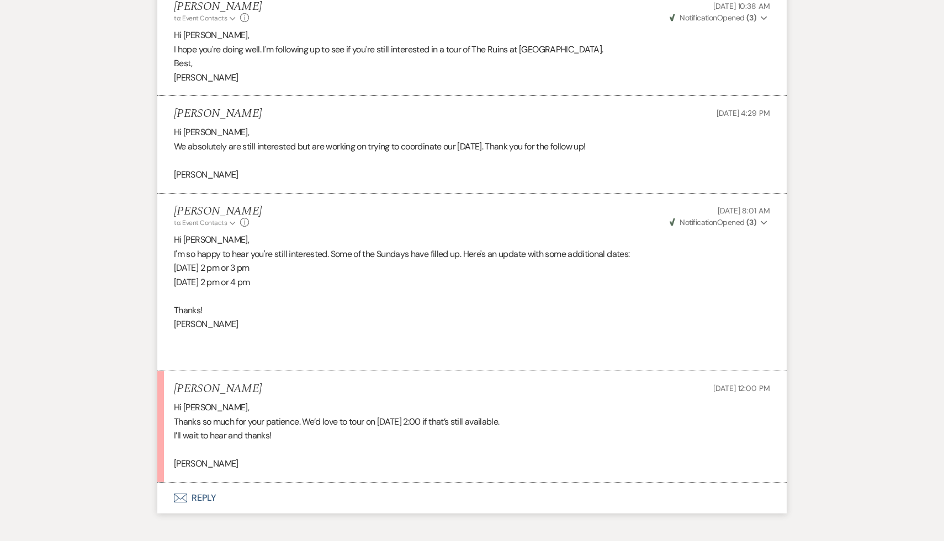
scroll to position [1403, 0]
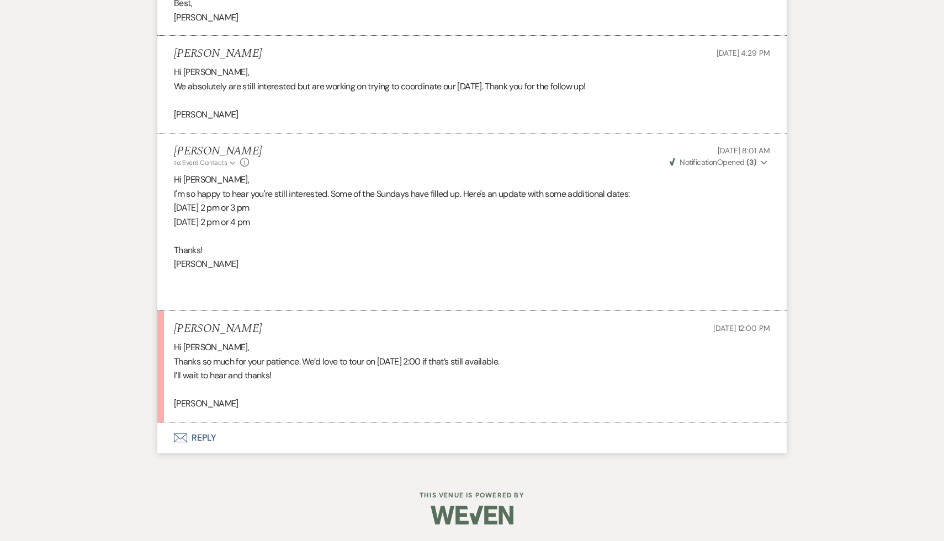
click at [201, 438] on button "Envelope Reply" at bounding box center [471, 438] width 629 height 31
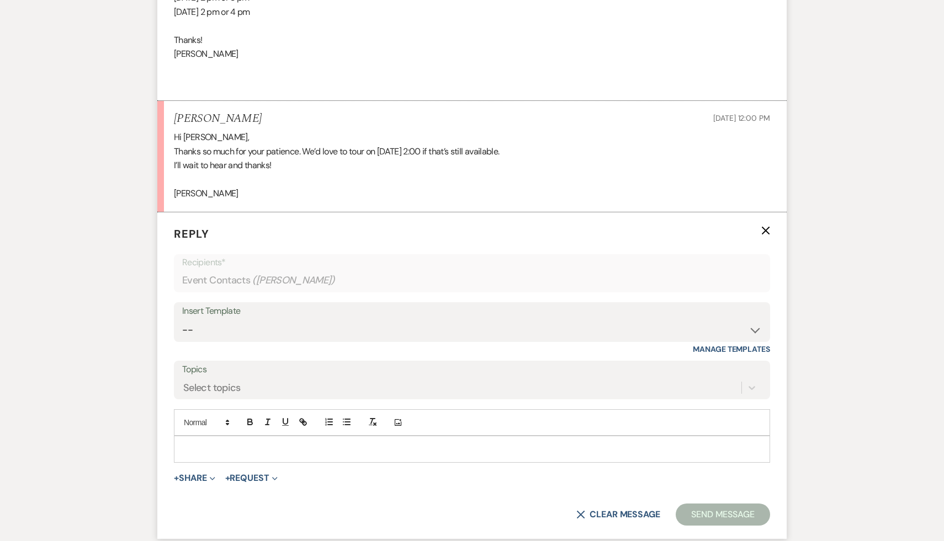
scroll to position [1613, 0]
click at [758, 328] on select "-- Weven Planning Portal Introduction (Booked Events) Initial Inquiry Response …" at bounding box center [471, 330] width 579 height 22
click at [182, 319] on select "-- Weven Planning Portal Introduction (Booked Events) Initial Inquiry Response …" at bounding box center [471, 330] width 579 height 22
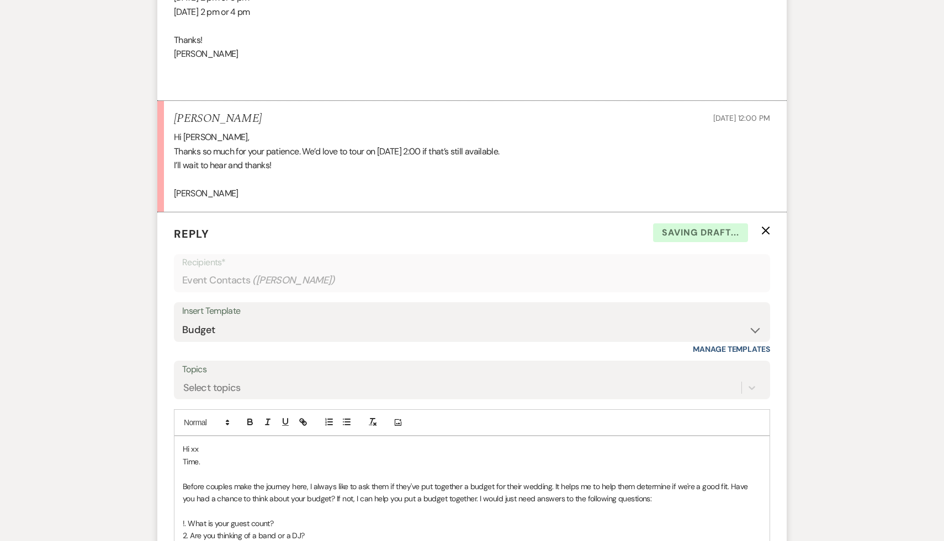
click at [268, 448] on p "Hi xx" at bounding box center [472, 449] width 578 height 12
click at [232, 459] on p "Time." at bounding box center [472, 462] width 578 height 12
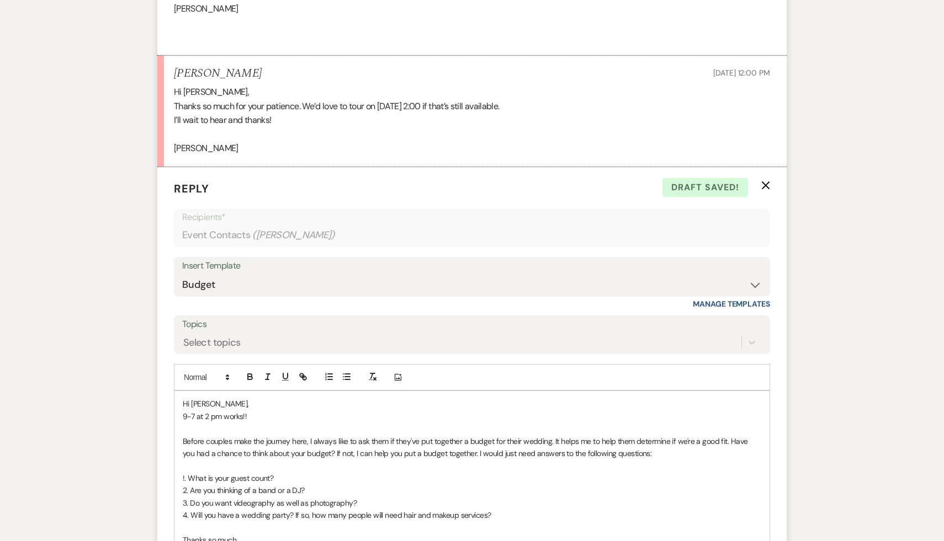
scroll to position [1661, 0]
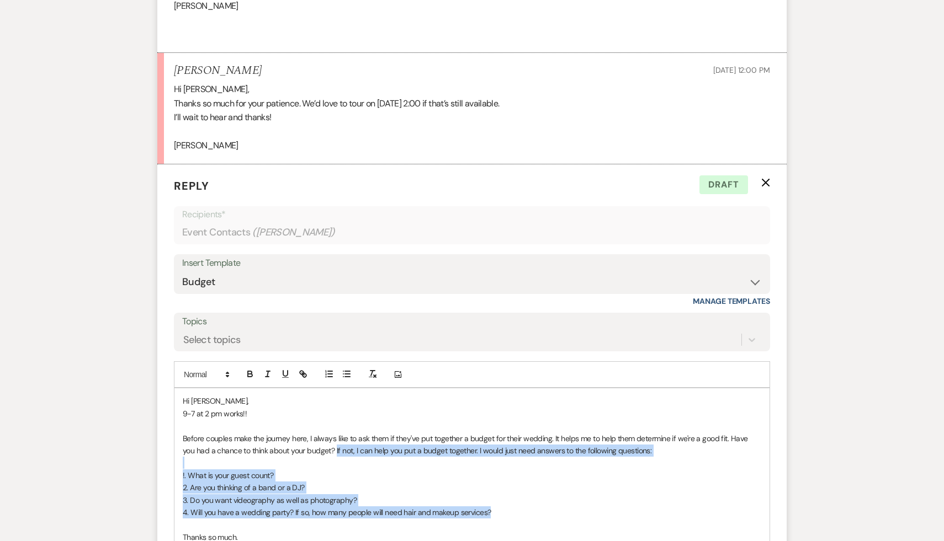
drag, startPoint x: 322, startPoint y: 449, endPoint x: 513, endPoint y: 516, distance: 202.6
click at [513, 516] on div "Hi Cori, 9-7 at 2 pm works!! Before couples make the journey here, I always lik…" at bounding box center [471, 475] width 595 height 174
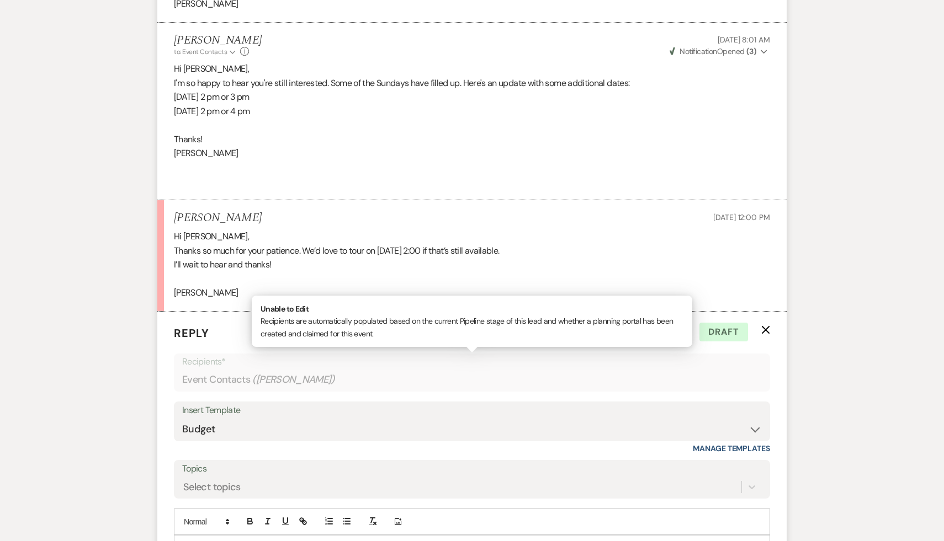
scroll to position [1798, 0]
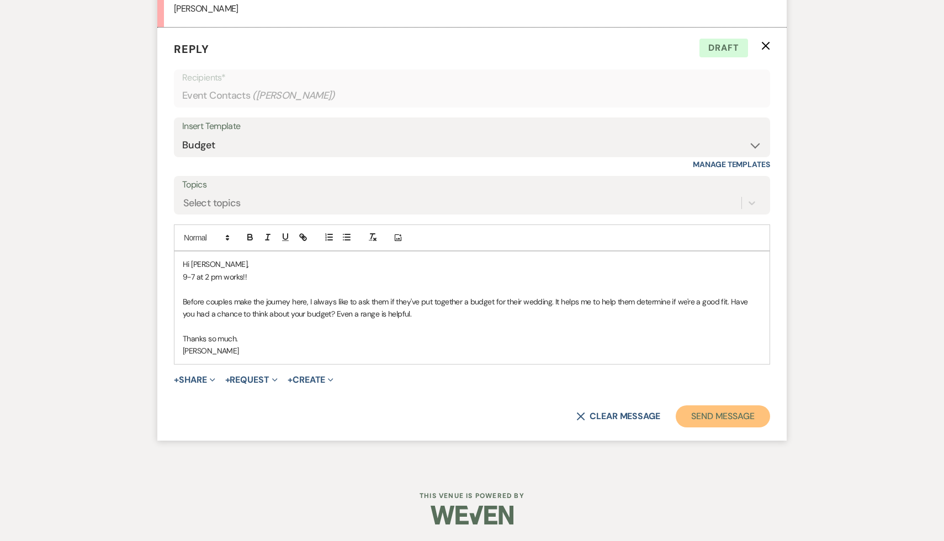
click at [726, 417] on button "Send Message" at bounding box center [722, 417] width 94 height 22
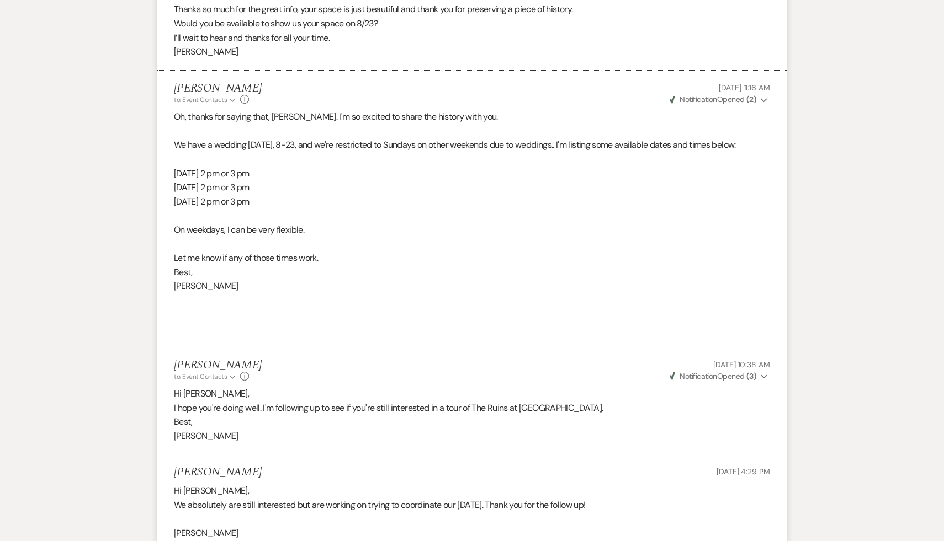
scroll to position [976, 0]
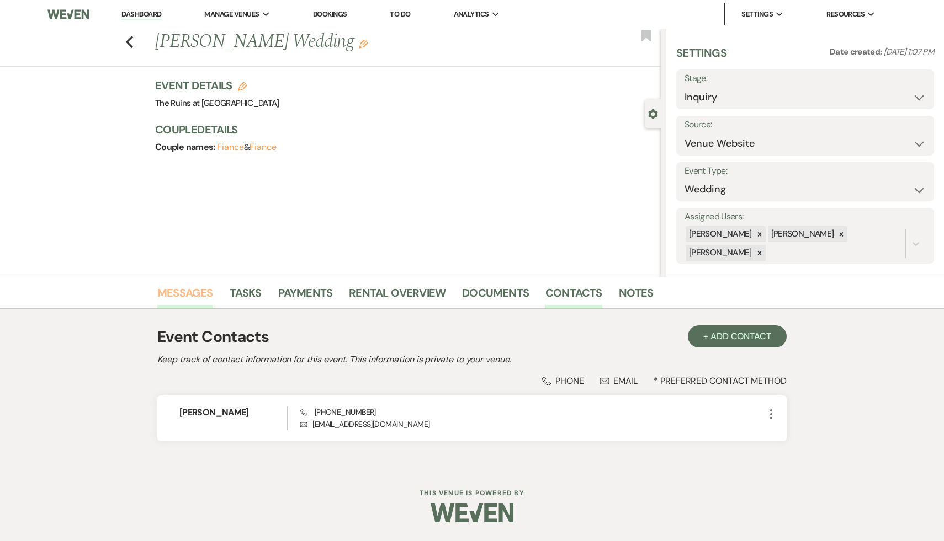
click at [183, 295] on link "Messages" at bounding box center [185, 296] width 56 height 24
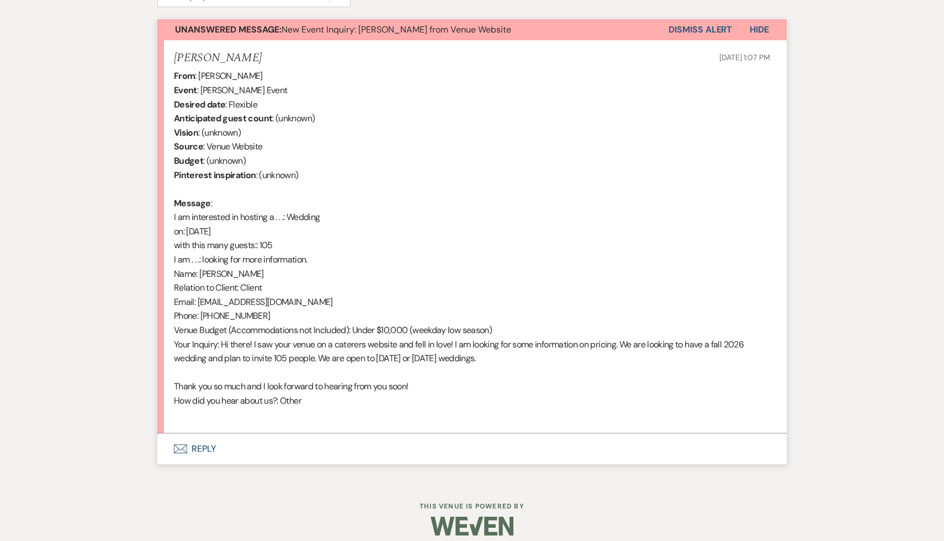
scroll to position [402, 0]
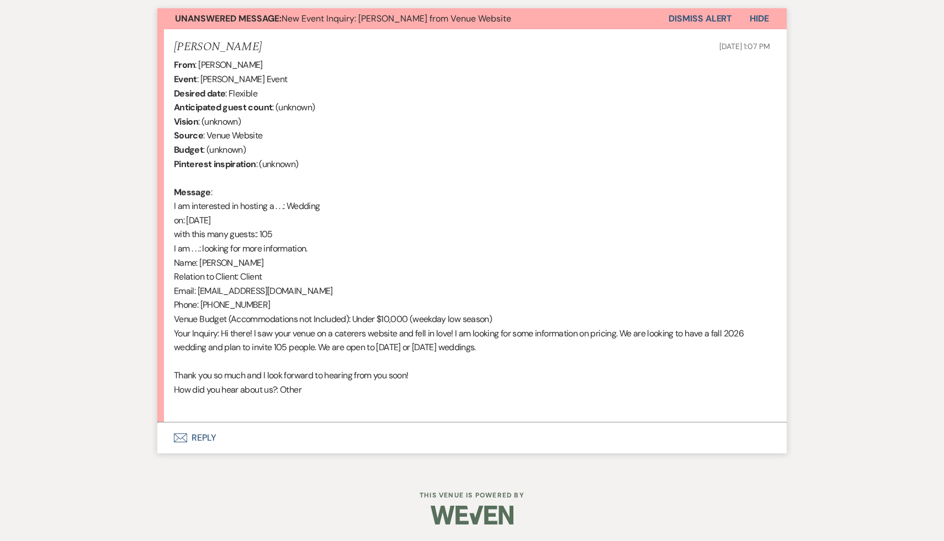
click at [206, 440] on button "Envelope Reply" at bounding box center [471, 438] width 629 height 31
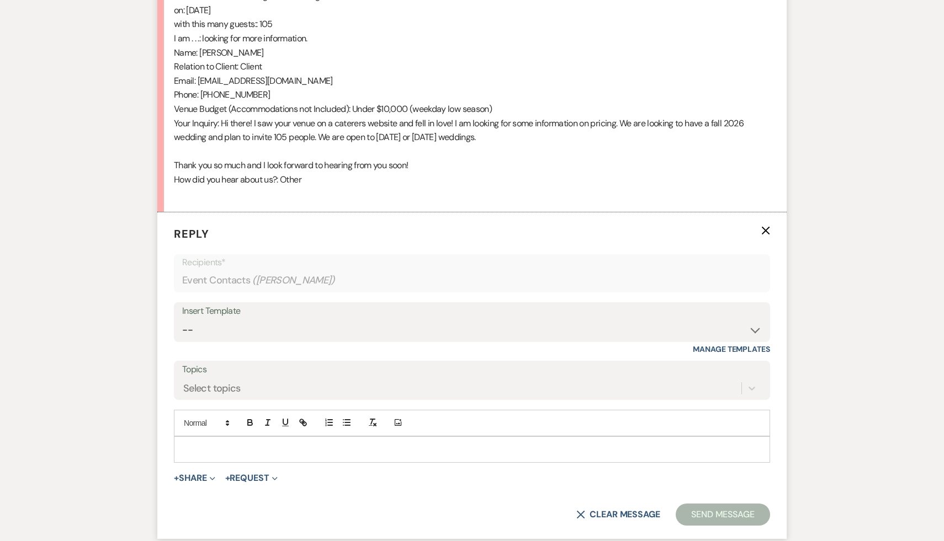
scroll to position [612, 0]
click at [313, 447] on p at bounding box center [472, 450] width 578 height 12
click at [753, 329] on select "-- Weven Planning Portal Introduction (Booked Events) Initial Inquiry Response …" at bounding box center [471, 330] width 579 height 22
click at [182, 319] on select "-- Weven Planning Portal Introduction (Booked Events) Initial Inquiry Response …" at bounding box center [471, 330] width 579 height 22
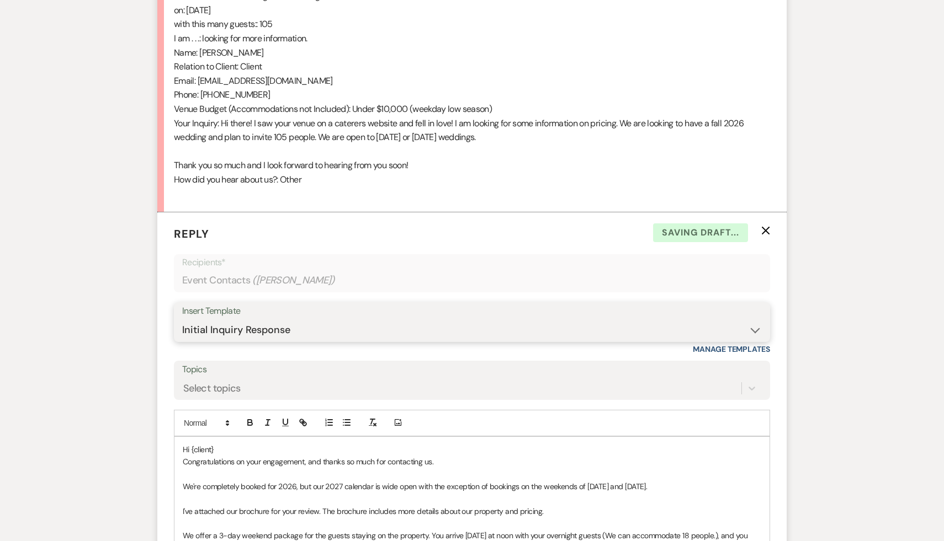
click at [753, 330] on select "-- Weven Planning Portal Introduction (Booked Events) Initial Inquiry Response …" at bounding box center [471, 330] width 579 height 22
click at [182, 319] on select "-- Weven Planning Portal Introduction (Booked Events) Initial Inquiry Response …" at bounding box center [471, 330] width 579 height 22
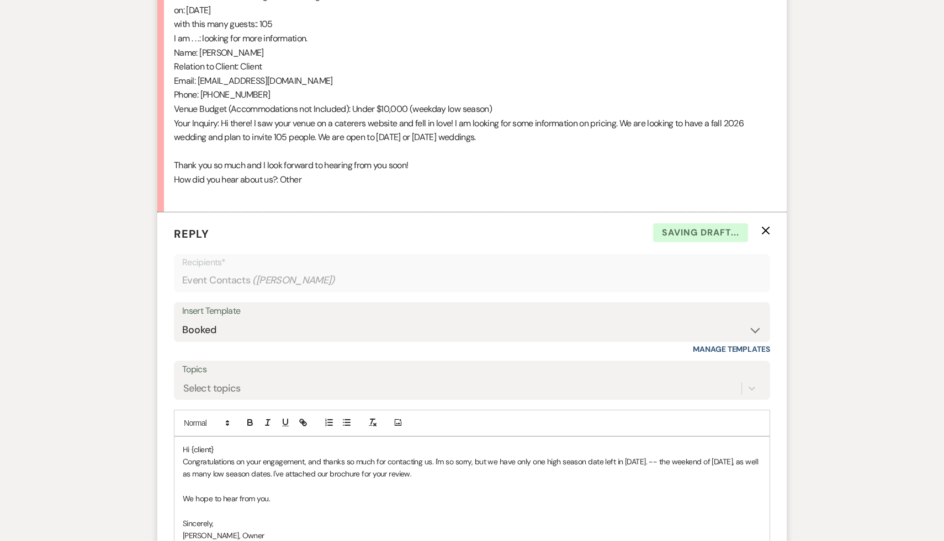
click at [273, 446] on p "Hi {client}" at bounding box center [472, 450] width 578 height 12
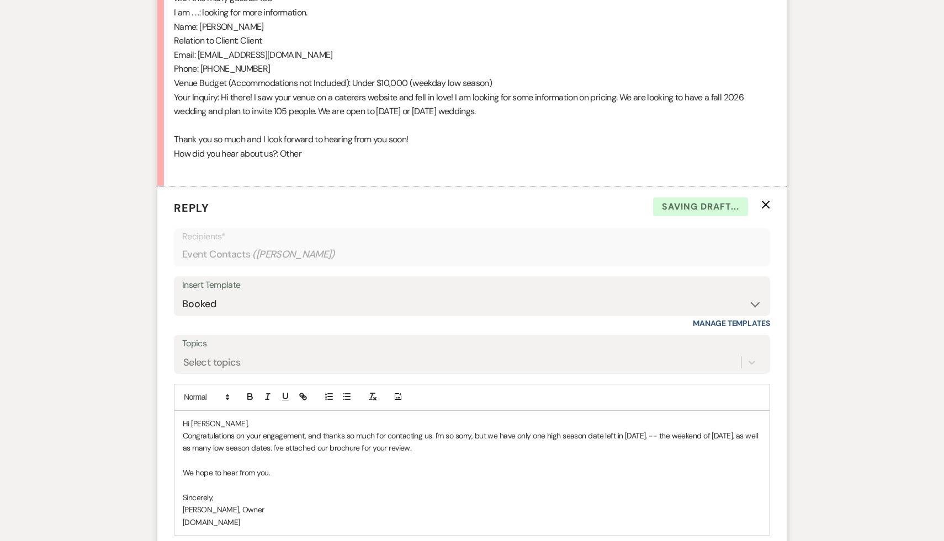
scroll to position [641, 0]
click at [497, 432] on p "Congratulations on your engagement, and thanks so much for contacting us. I'm s…" at bounding box center [472, 440] width 578 height 25
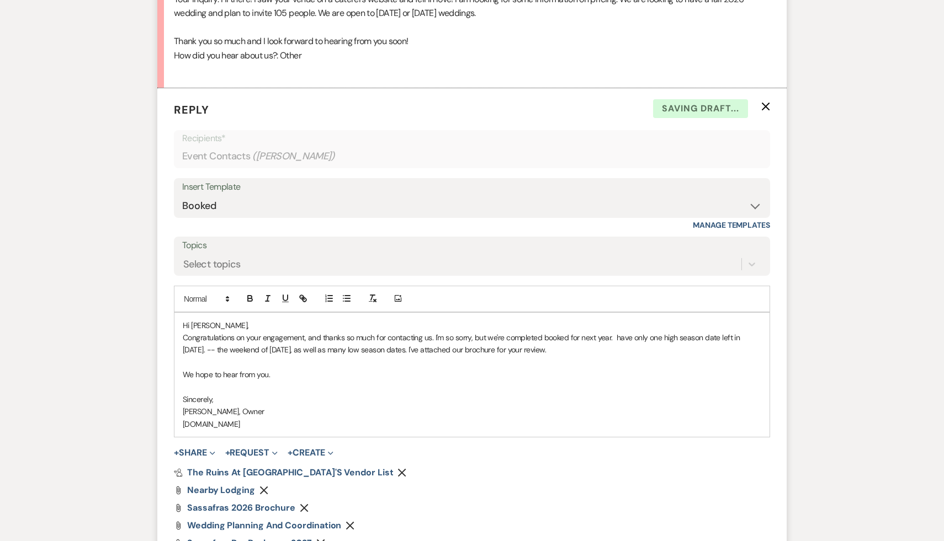
scroll to position [744, 0]
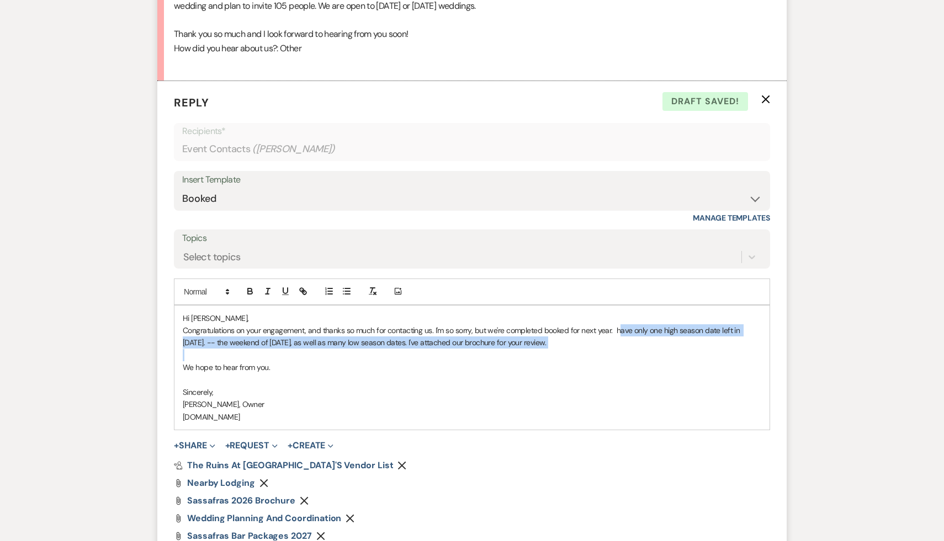
drag, startPoint x: 617, startPoint y: 329, endPoint x: 619, endPoint y: 354, distance: 24.3
click at [619, 354] on div "Hi Heather, Congratulations on your engagement, and thanks so much for contacti…" at bounding box center [471, 368] width 595 height 125
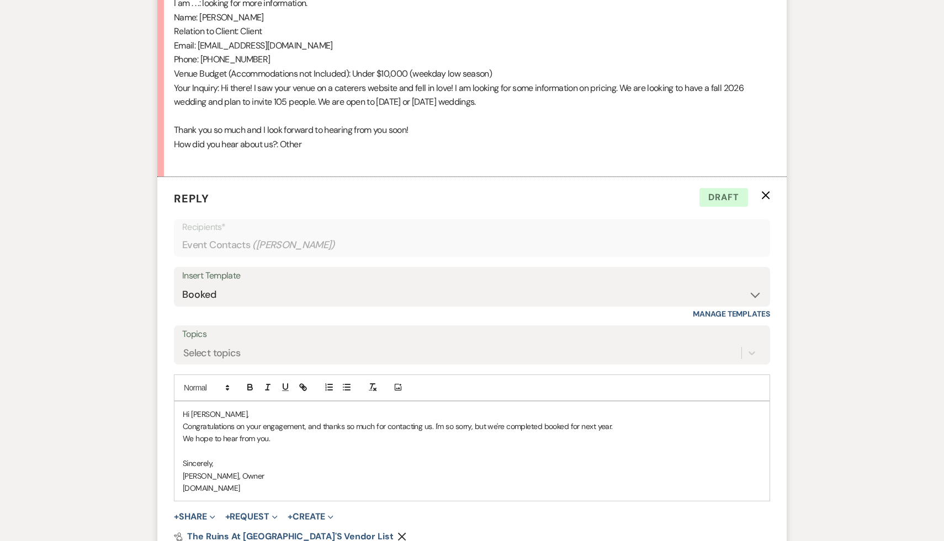
scroll to position [651, 0]
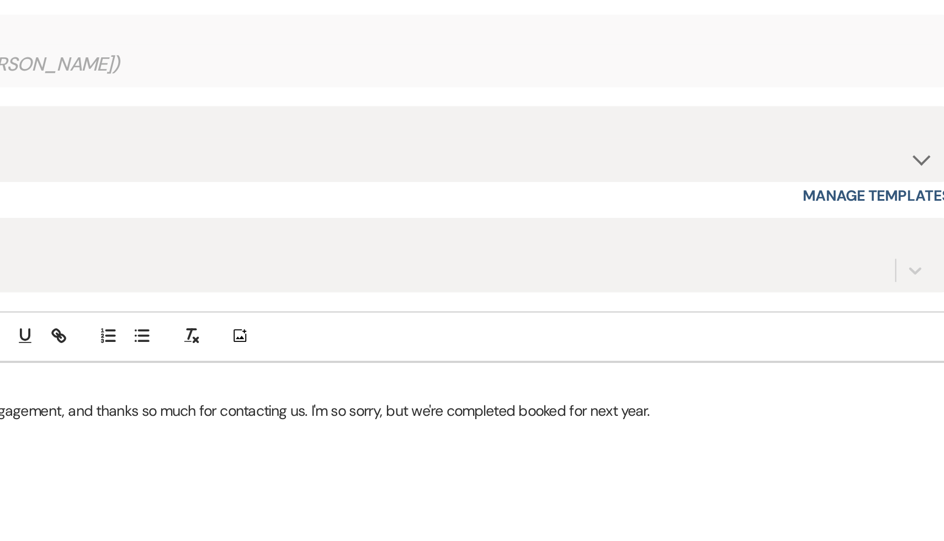
click at [542, 422] on p "Congratulations on your engagement, and thanks so much for contacting us. I'm s…" at bounding box center [472, 423] width 578 height 12
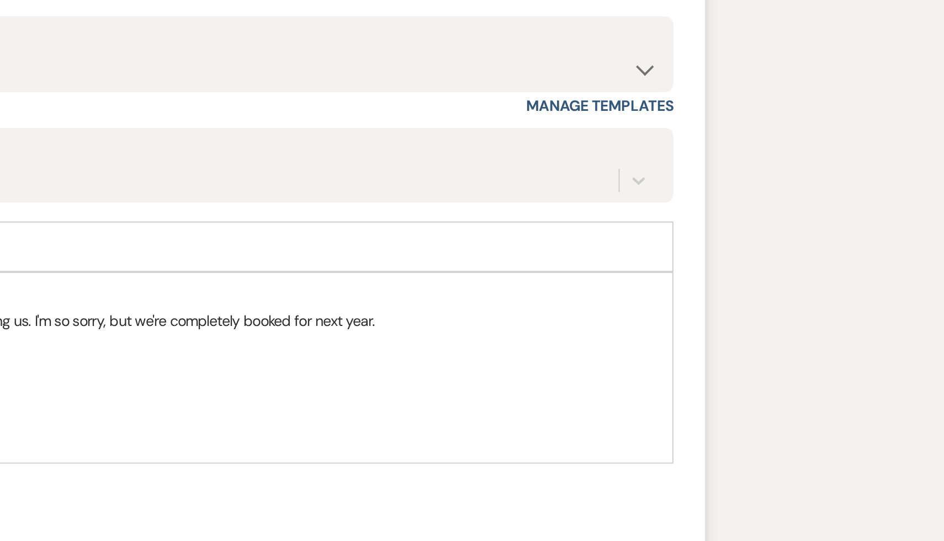
click at [652, 423] on p "Congratulations on your engagement, and thanks so much for contacting us. I'm s…" at bounding box center [472, 423] width 578 height 12
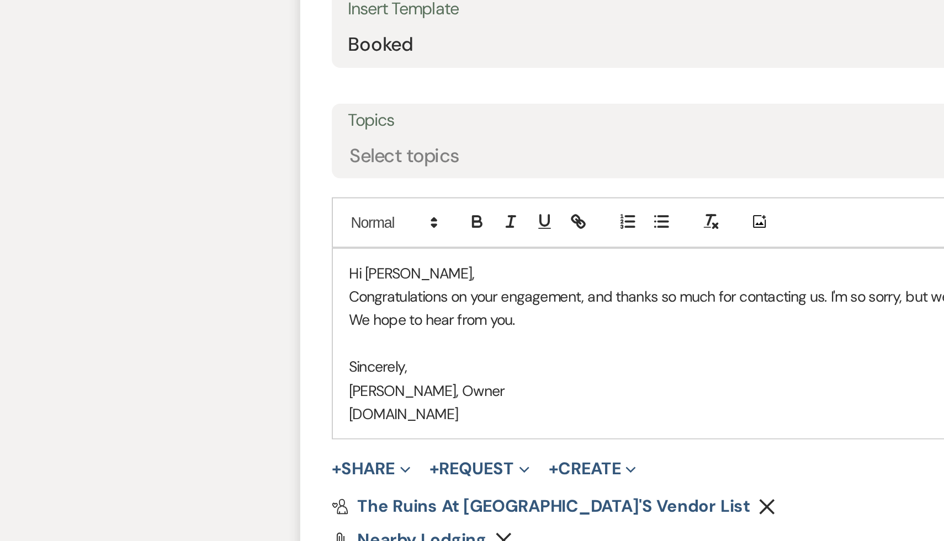
scroll to position [664, 0]
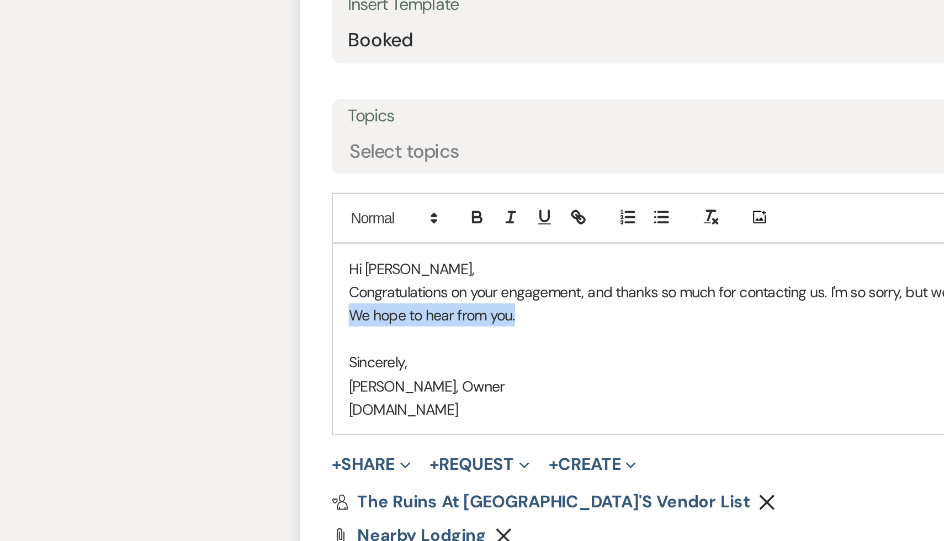
drag, startPoint x: 274, startPoint y: 426, endPoint x: 172, endPoint y: 428, distance: 102.1
click at [172, 428] on form "Reply X Draft saved! Recipients* Event Contacts ( Heather Billington ) Insert T…" at bounding box center [471, 405] width 629 height 489
click at [398, 521] on use "button" at bounding box center [402, 521] width 8 height 8
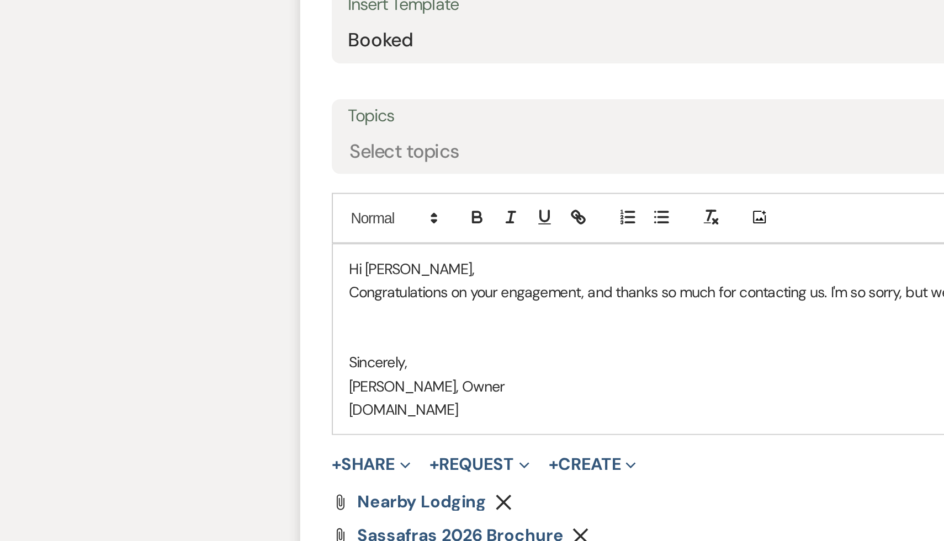
click at [262, 518] on icon "Remove" at bounding box center [263, 520] width 9 height 9
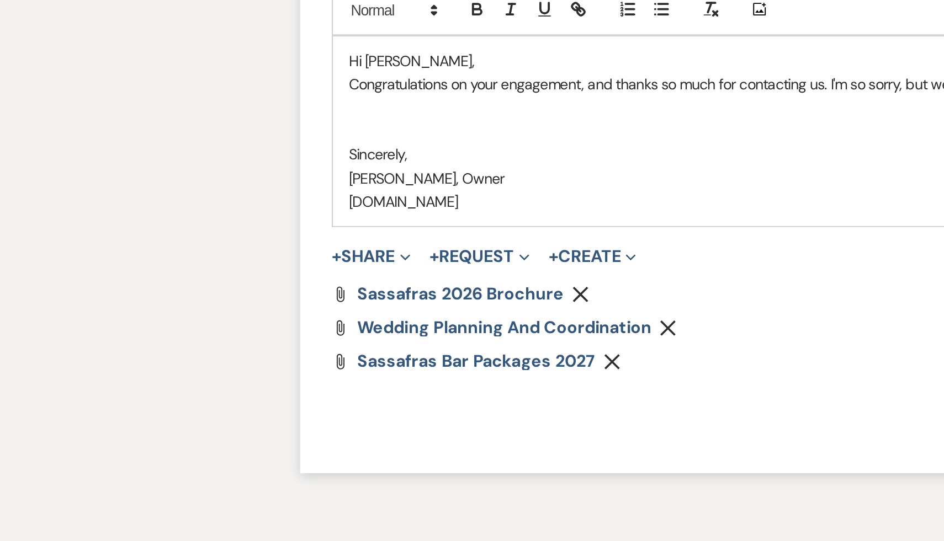
scroll to position [800, 0]
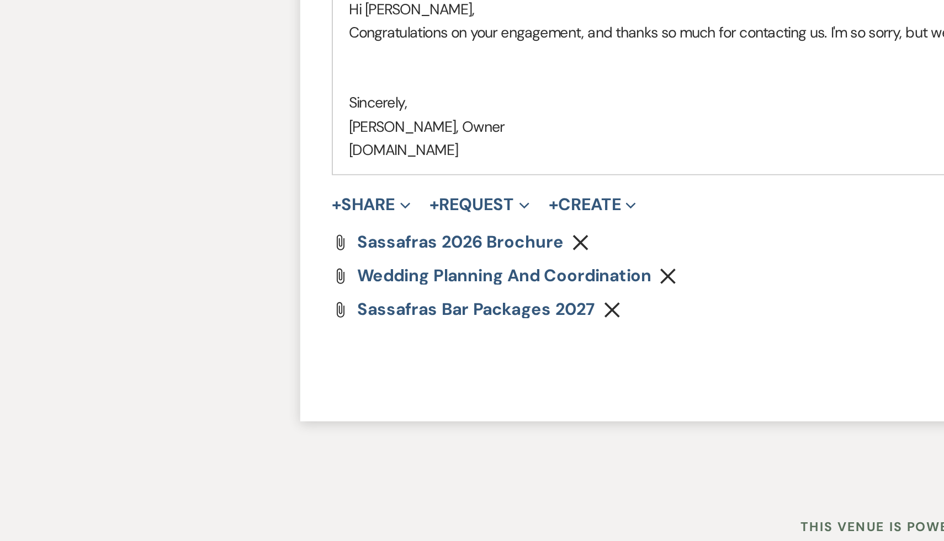
click at [321, 418] on use "button" at bounding box center [321, 420] width 8 height 8
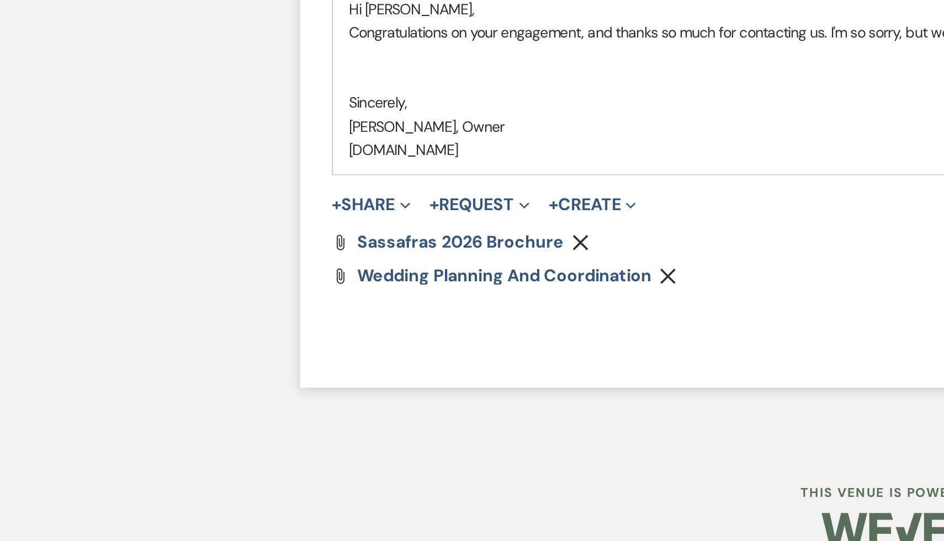
click at [350, 400] on icon "Remove" at bounding box center [349, 402] width 9 height 9
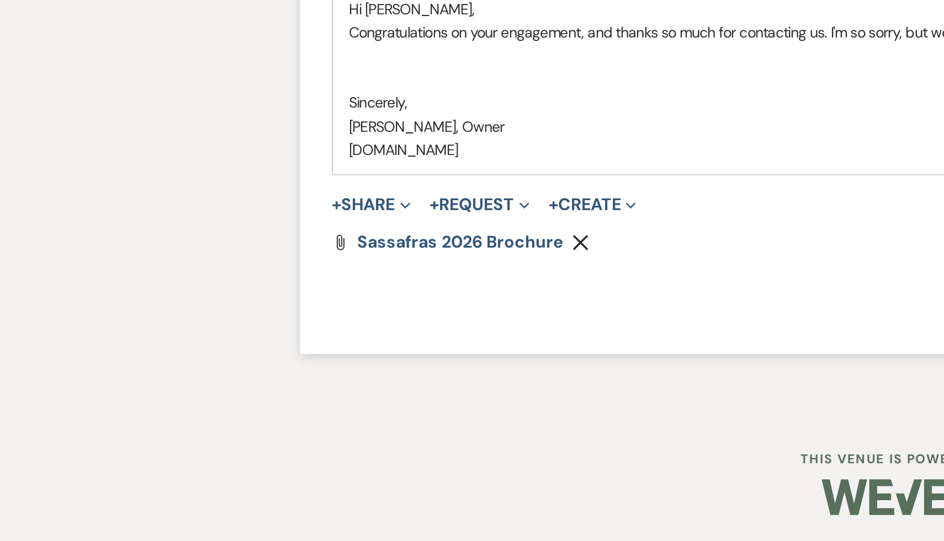
click at [304, 383] on use "button" at bounding box center [304, 385] width 8 height 8
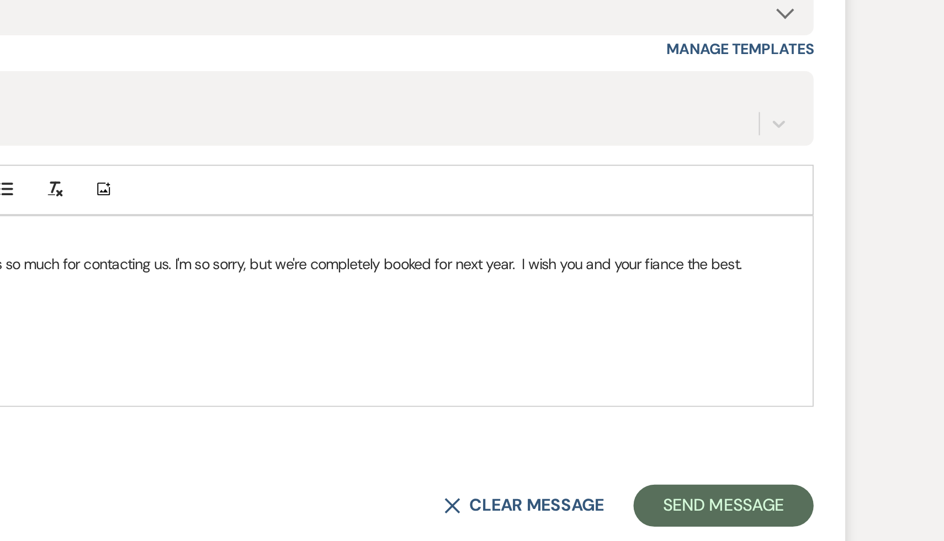
scroll to position [681, 0]
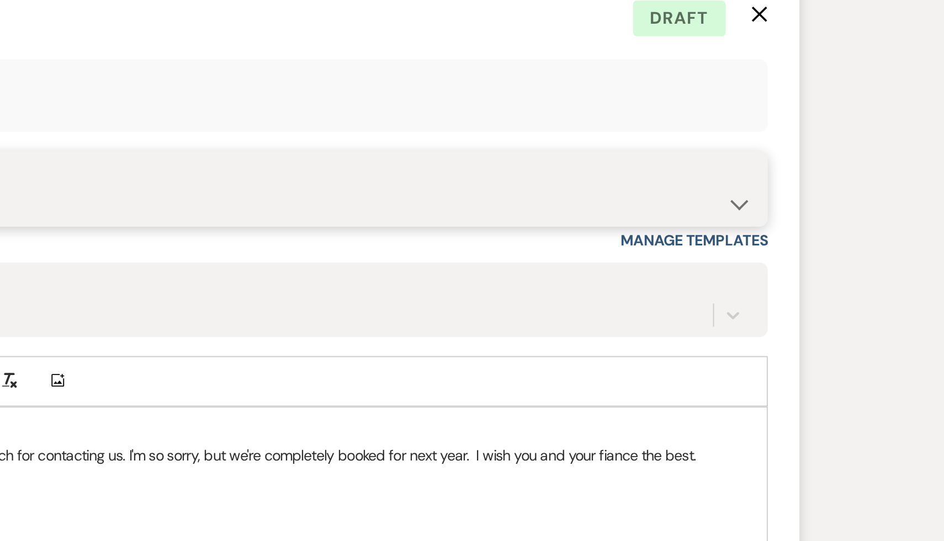
click at [754, 260] on select "-- Weven Planning Portal Introduction (Booked Events) Initial Inquiry Response …" at bounding box center [471, 262] width 579 height 22
select select "566"
click at [182, 251] on select "-- Weven Planning Portal Introduction (Booked Events) Initial Inquiry Response …" at bounding box center [471, 262] width 579 height 22
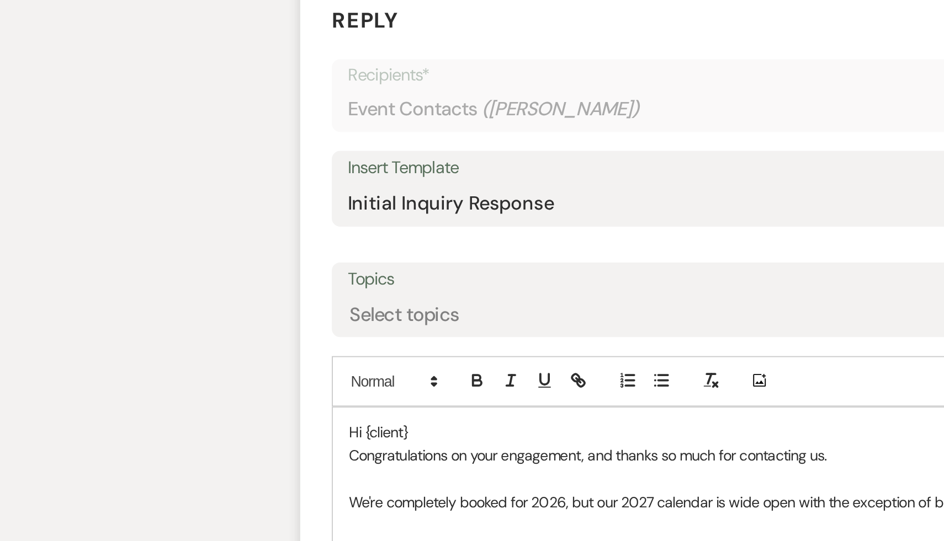
click at [225, 379] on p "Hi {client}" at bounding box center [472, 381] width 578 height 12
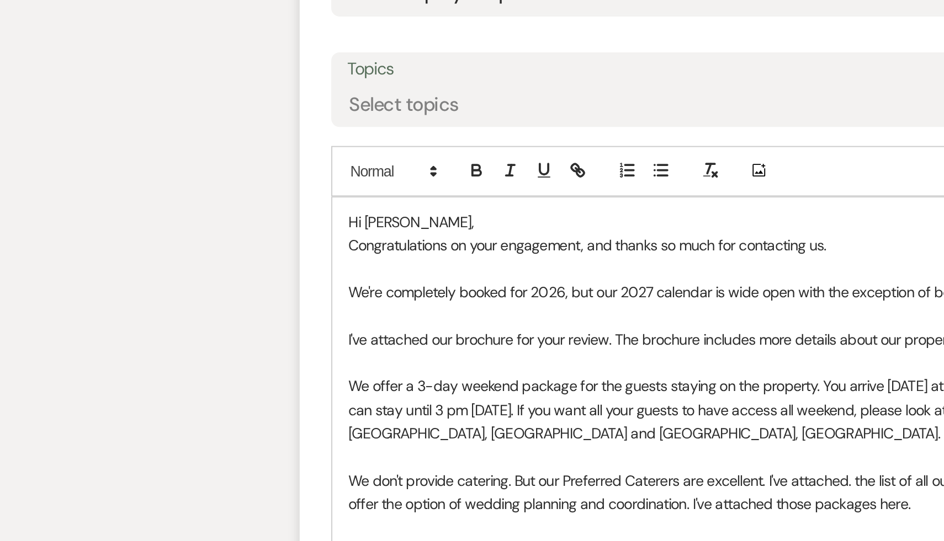
scroll to position [696, 0]
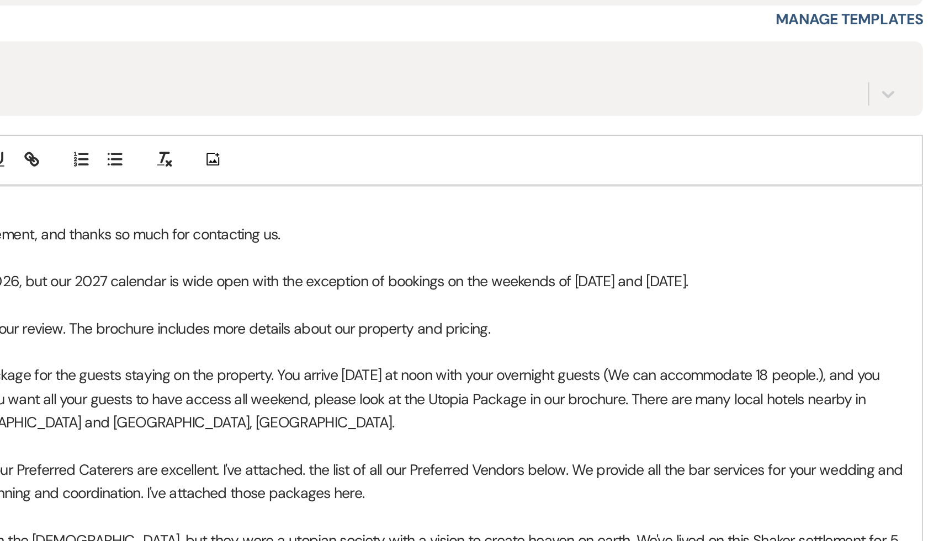
drag, startPoint x: 666, startPoint y: 403, endPoint x: 401, endPoint y: 402, distance: 264.9
click at [401, 402] on p "We're completely booked for 2026, but our 2027 calendar is wide open with the e…" at bounding box center [472, 403] width 578 height 12
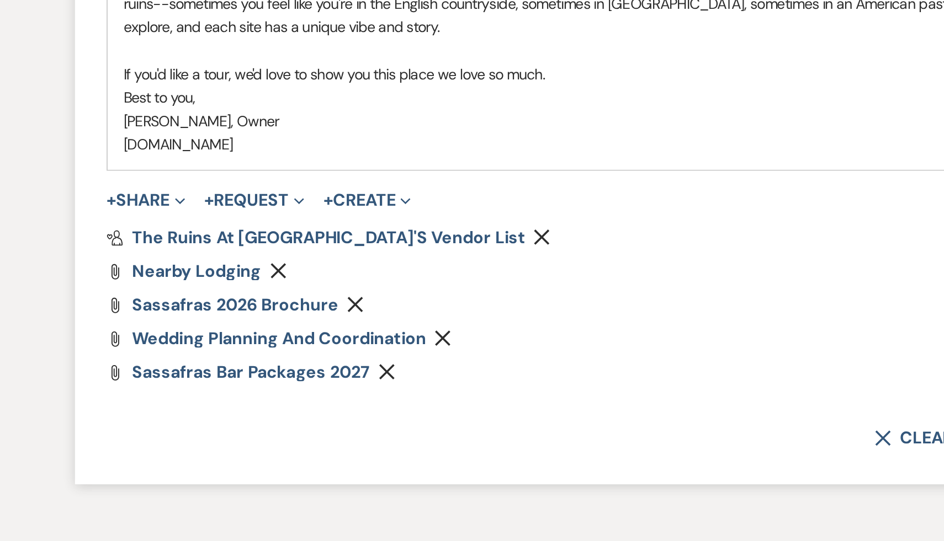
scroll to position [1071, 0]
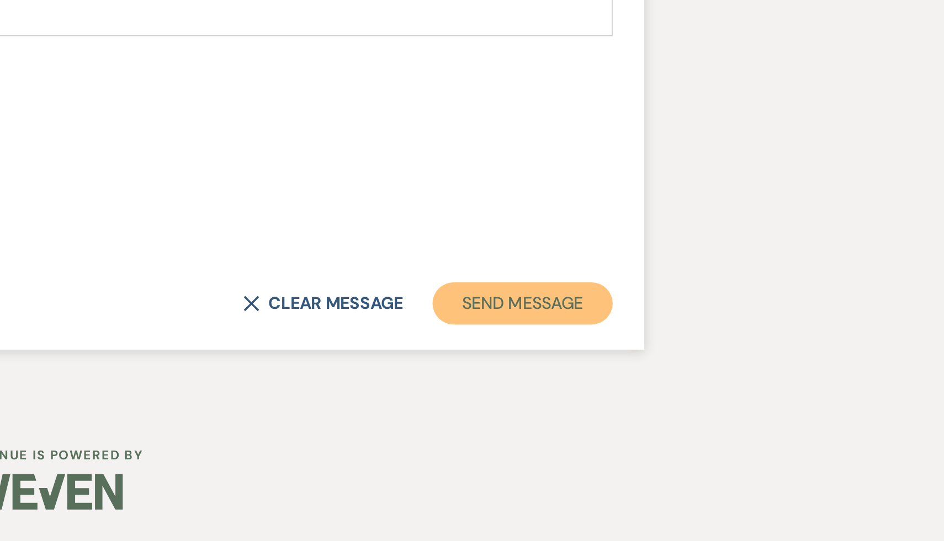
click at [729, 420] on button "Send Message" at bounding box center [722, 417] width 94 height 22
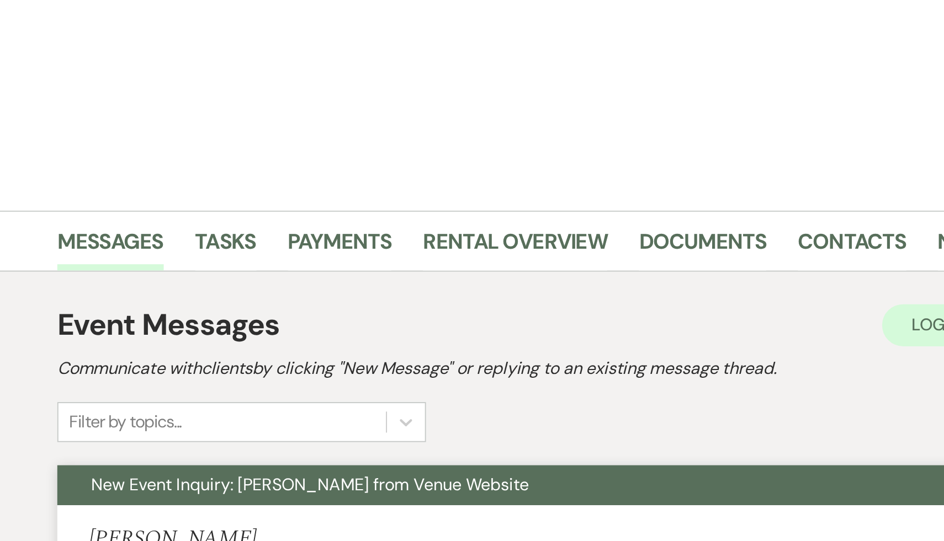
scroll to position [0, 0]
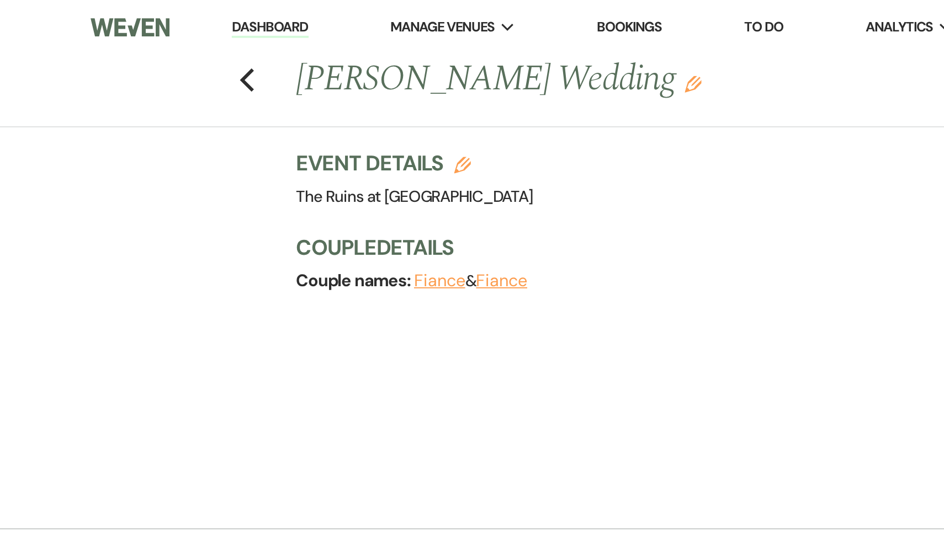
click at [148, 13] on link "Dashboard" at bounding box center [141, 14] width 40 height 10
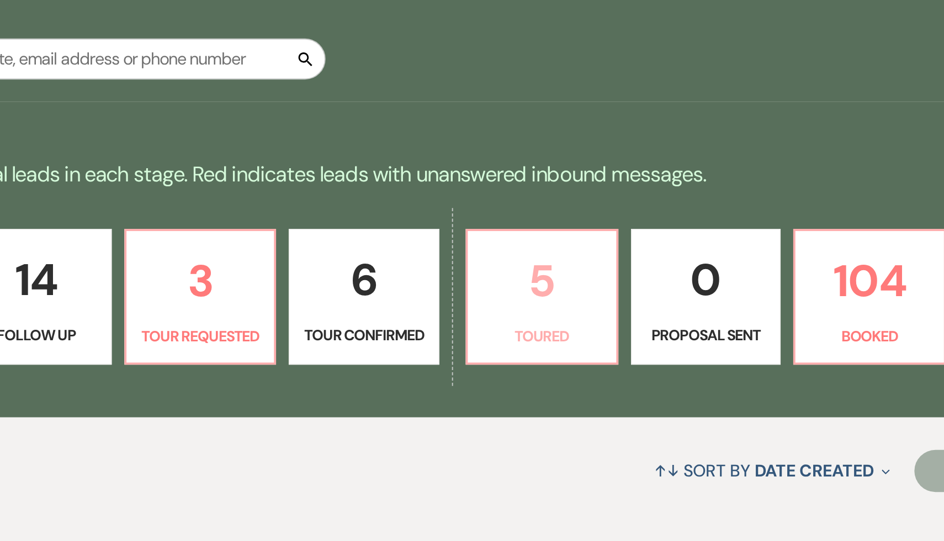
click at [512, 369] on p "5" at bounding box center [511, 368] width 65 height 37
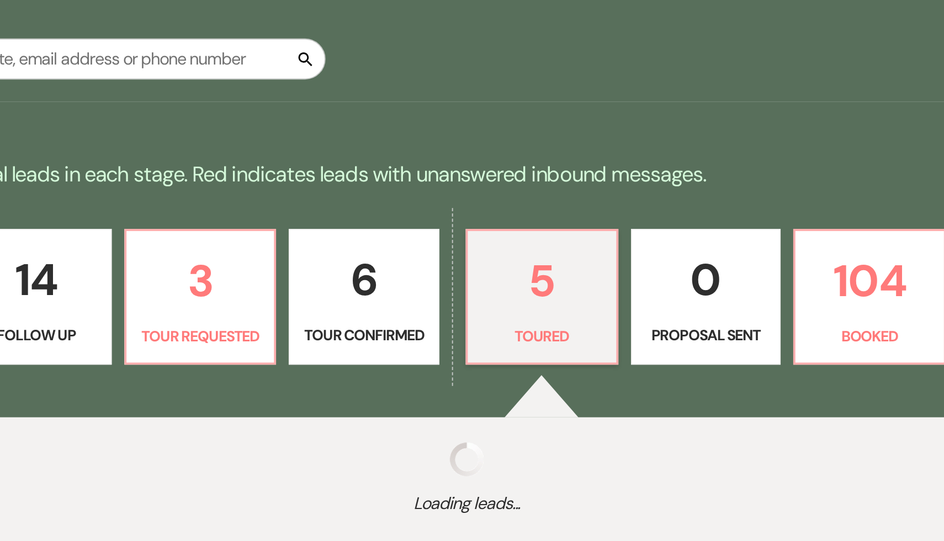
select select "5"
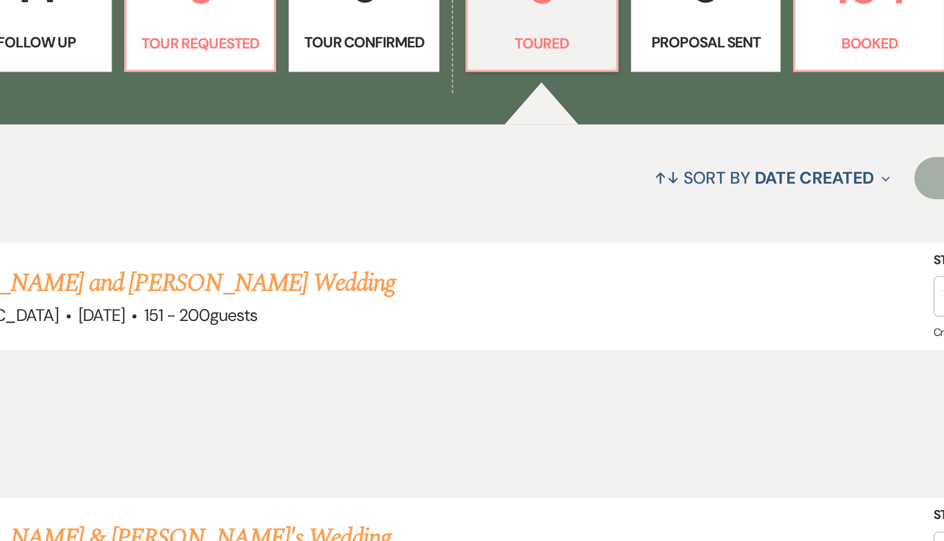
scroll to position [147, 0]
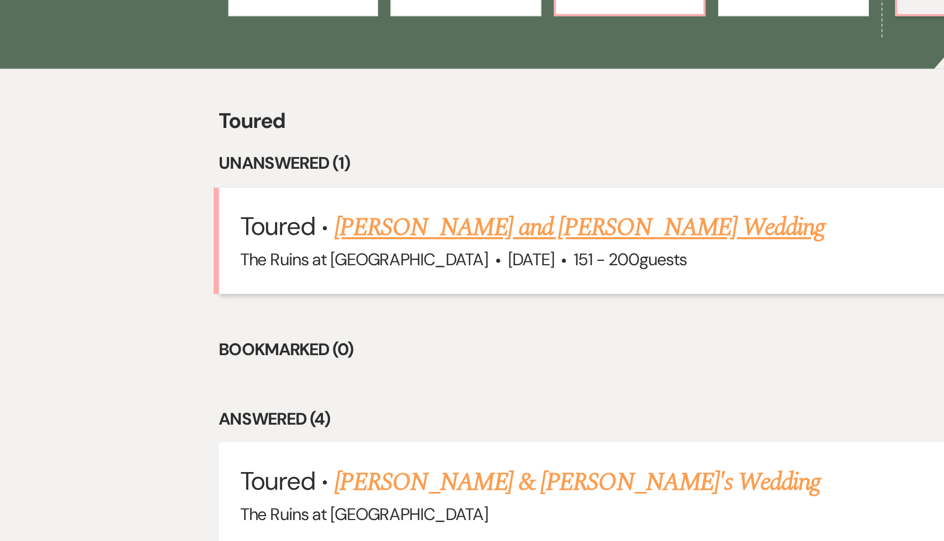
click at [306, 376] on link "[PERSON_NAME] and [PERSON_NAME] Wedding" at bounding box center [306, 377] width 257 height 20
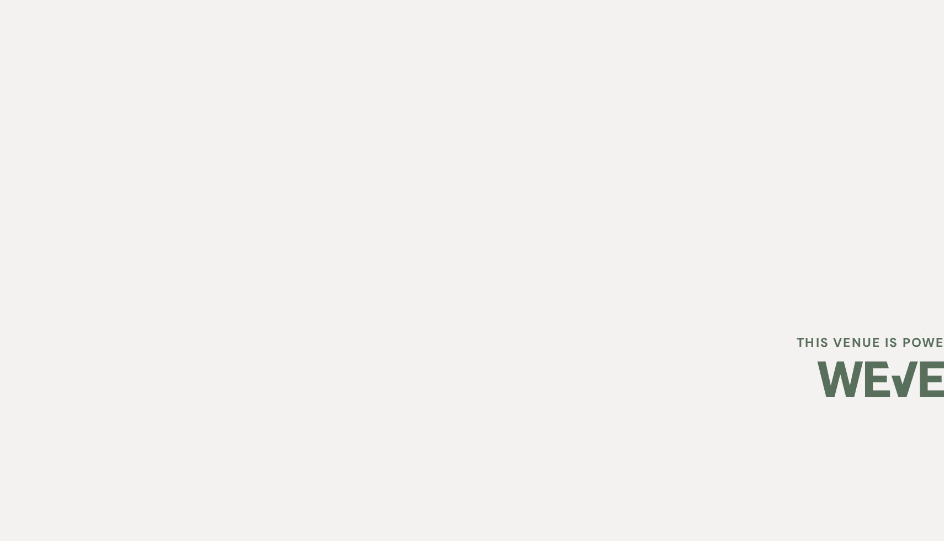
select select "5"
select select "2"
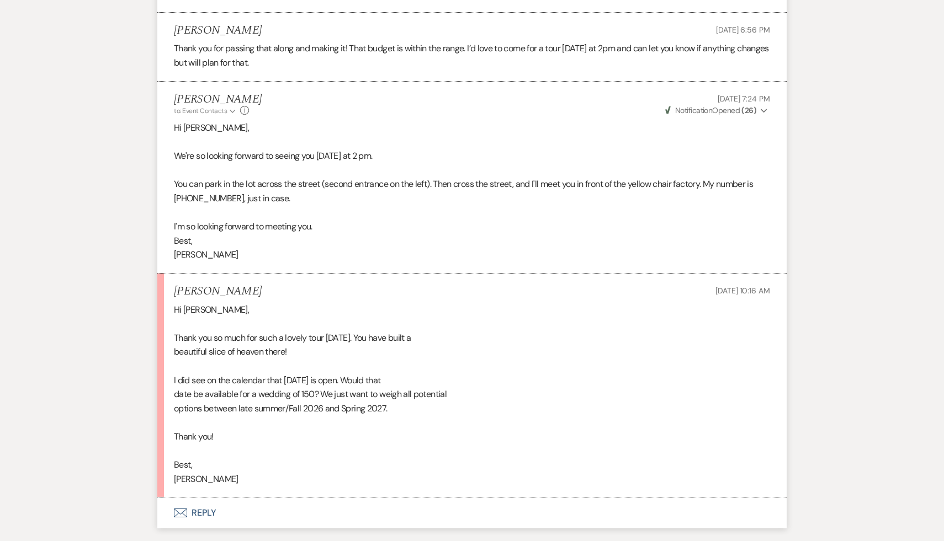
scroll to position [3591, 0]
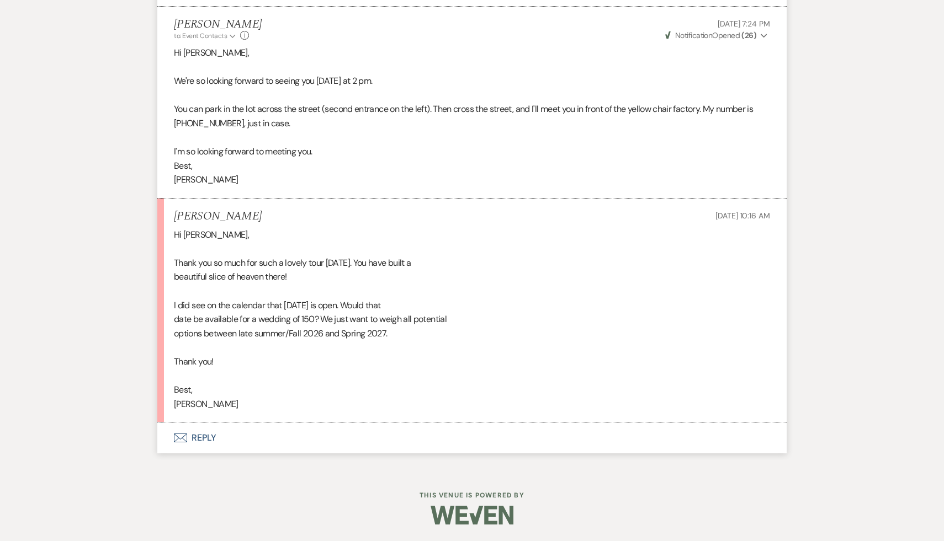
click at [199, 441] on button "Envelope Reply" at bounding box center [471, 438] width 629 height 31
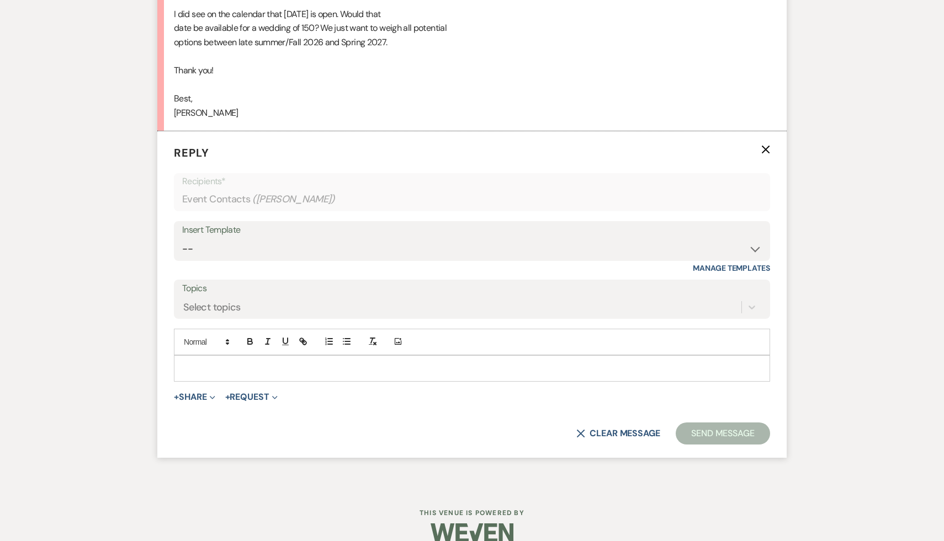
scroll to position [3900, 0]
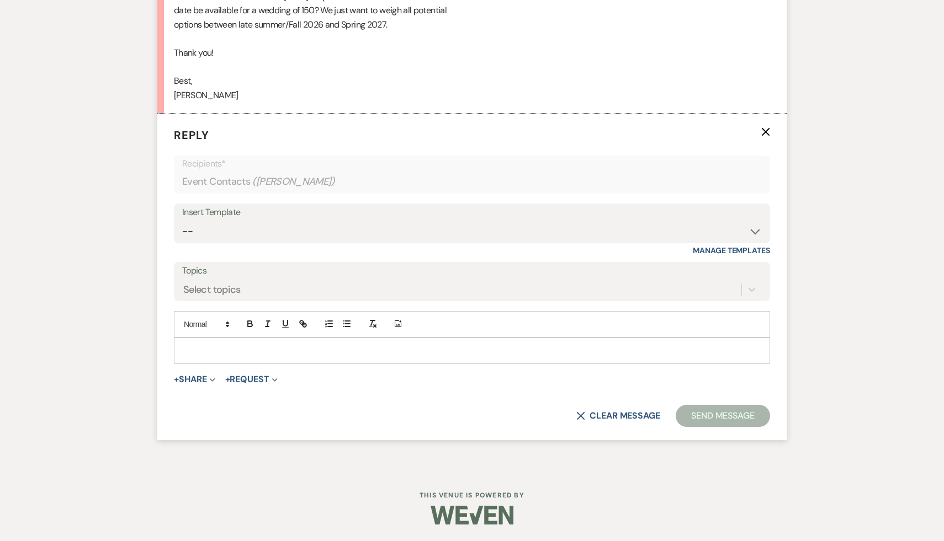
click at [305, 354] on p at bounding box center [472, 351] width 578 height 12
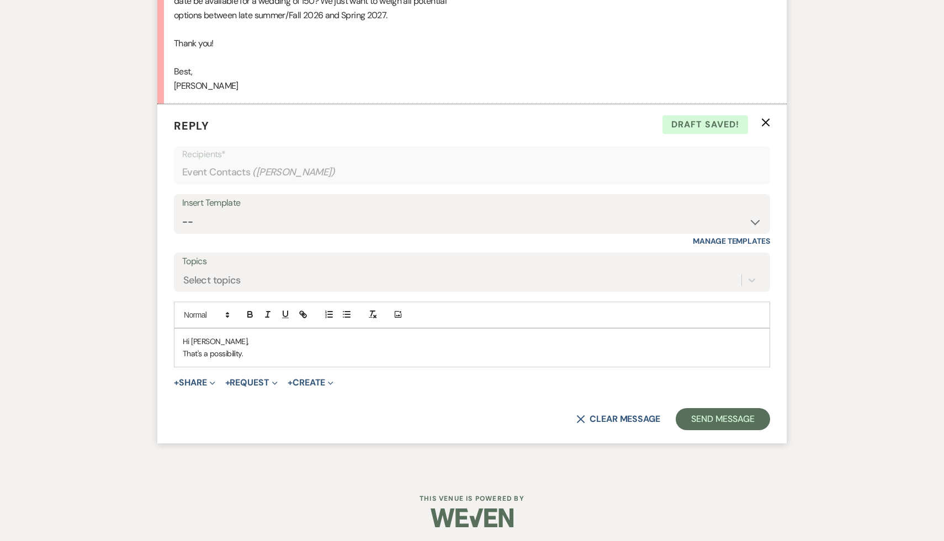
scroll to position [3897, 0]
click at [287, 358] on p "That's a possibility." at bounding box center [472, 352] width 578 height 12
click at [321, 358] on p "That's a possibility. The chaleng" at bounding box center [472, 352] width 578 height 12
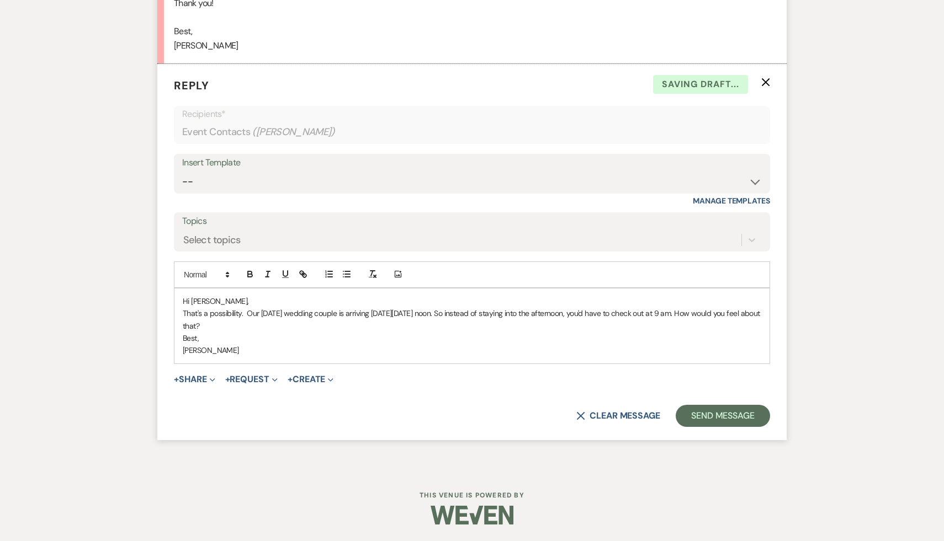
scroll to position [3942, 0]
click at [699, 321] on p "That's a possibility. Our Sunday wedding couple is arriving on Saturday, August…" at bounding box center [472, 319] width 578 height 25
click at [324, 332] on p "That's a possibility. Our Sunday wedding couple is arriving on Saturday, August…" at bounding box center [472, 319] width 578 height 25
click at [709, 418] on button "Send Message" at bounding box center [722, 416] width 94 height 22
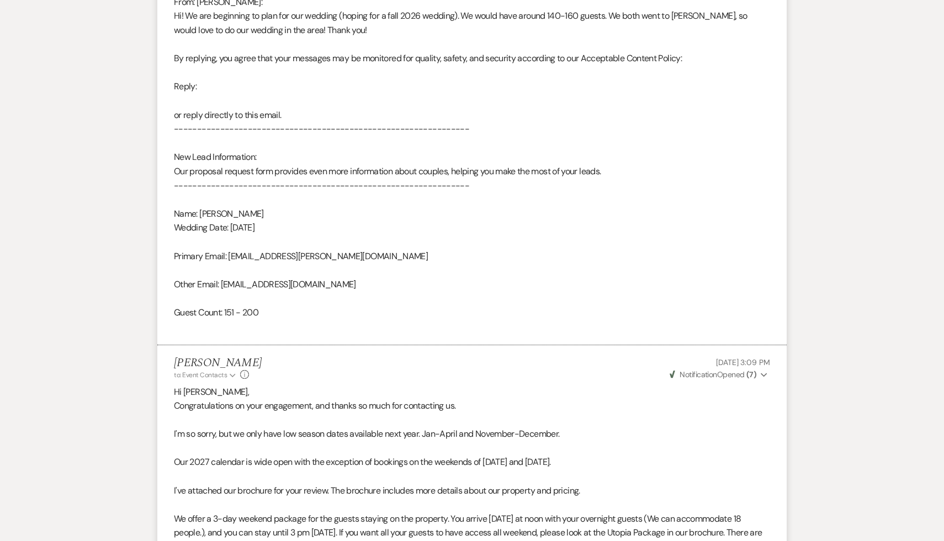
scroll to position [559, 0]
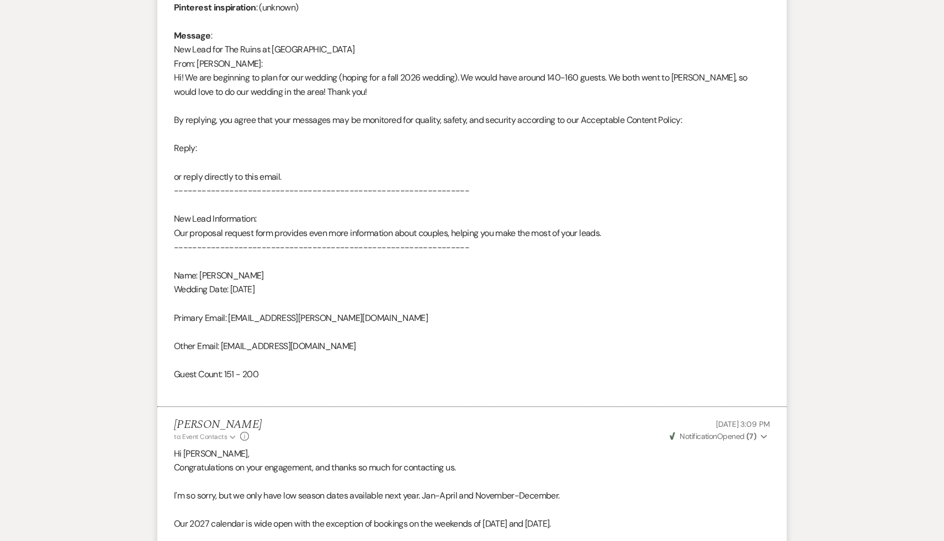
scroll to position [147, 0]
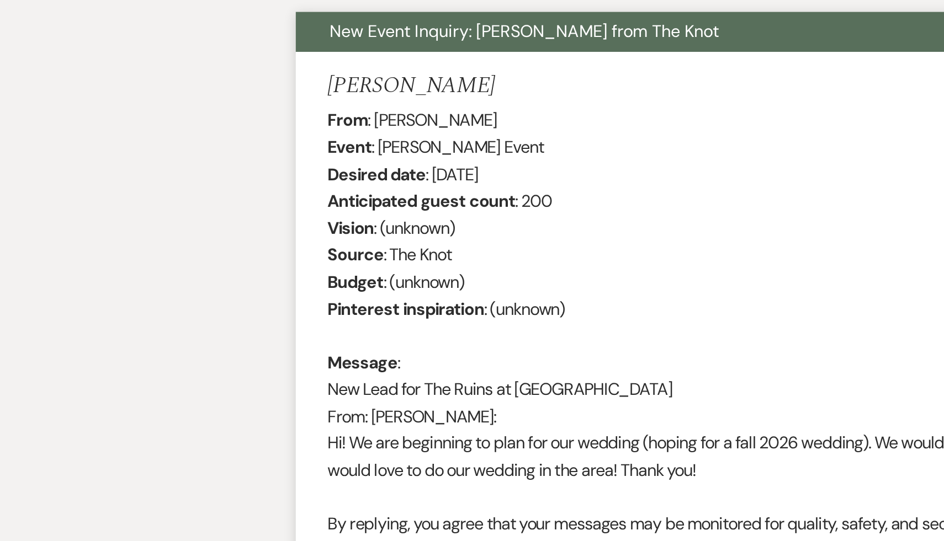
select select "5"
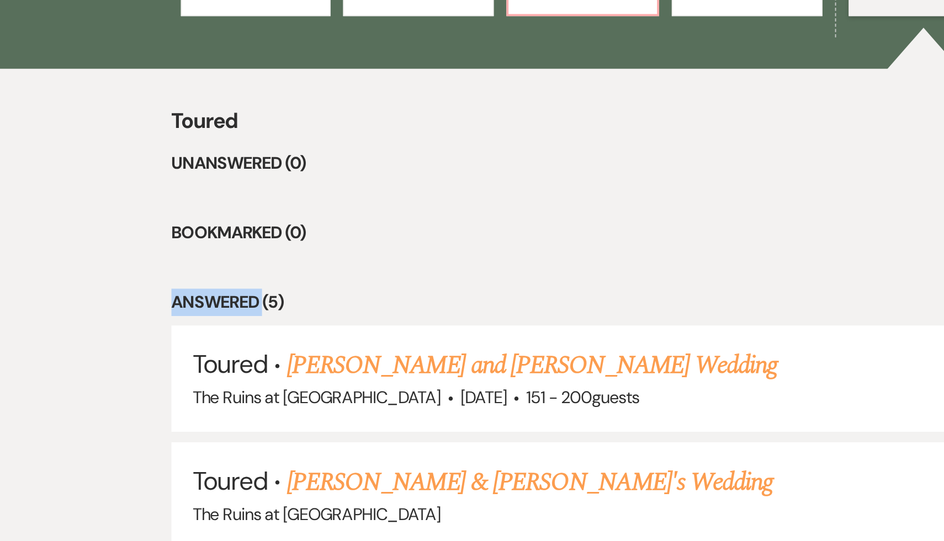
drag, startPoint x: 233, startPoint y: 402, endPoint x: 166, endPoint y: 417, distance: 68.9
click at [166, 417] on ul "Unanswered (0) Bookmarked (0) Answered (5) Toured · Claire Fitzpatrick and Rile…" at bounding box center [472, 532] width 710 height 393
click at [255, 394] on ul "Unanswered (0) Bookmarked (0) Answered (5) Toured · Claire Fitzpatrick and Rile…" at bounding box center [472, 532] width 710 height 393
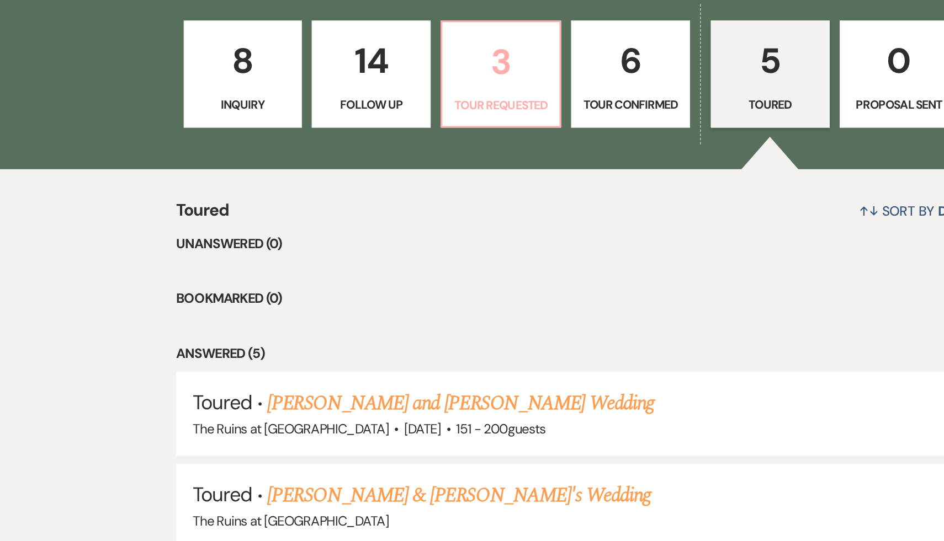
click at [332, 224] on p "3" at bounding box center [332, 222] width 65 height 37
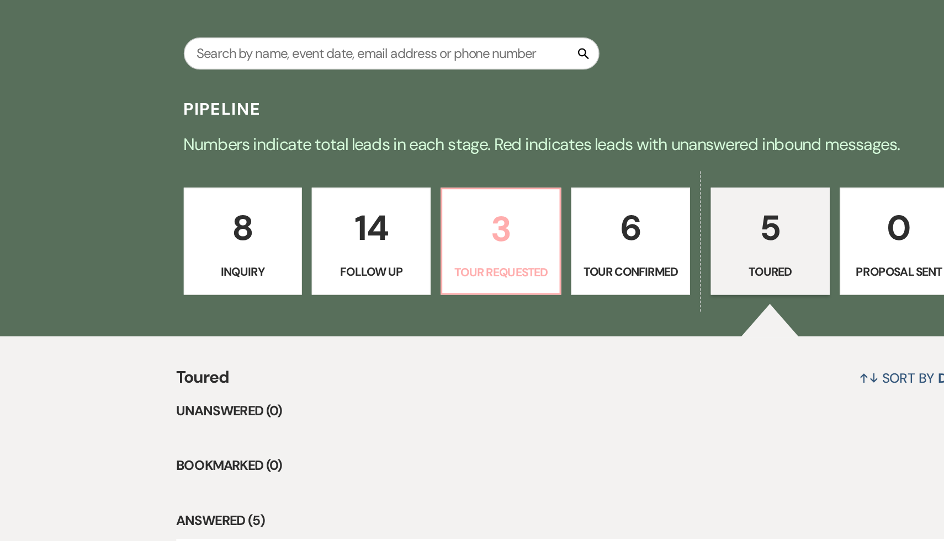
select select "2"
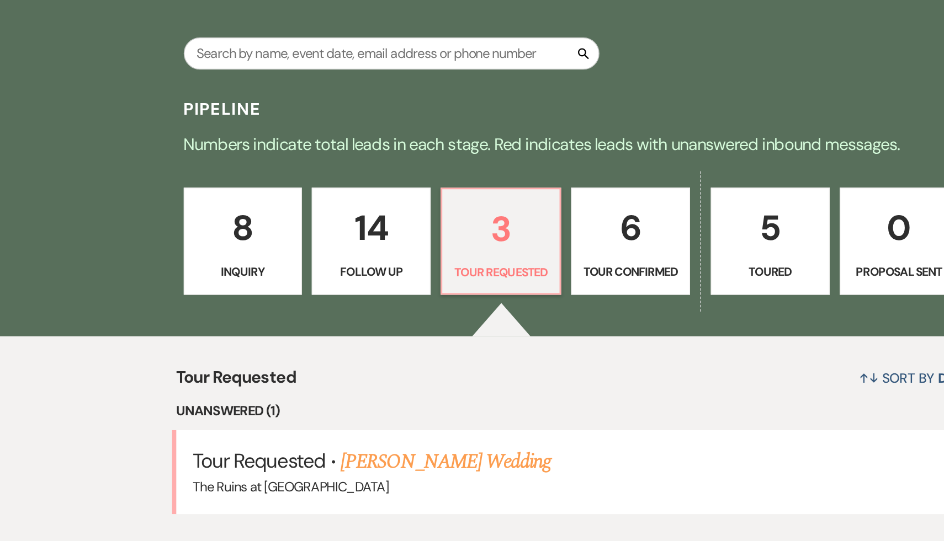
scroll to position [146, 0]
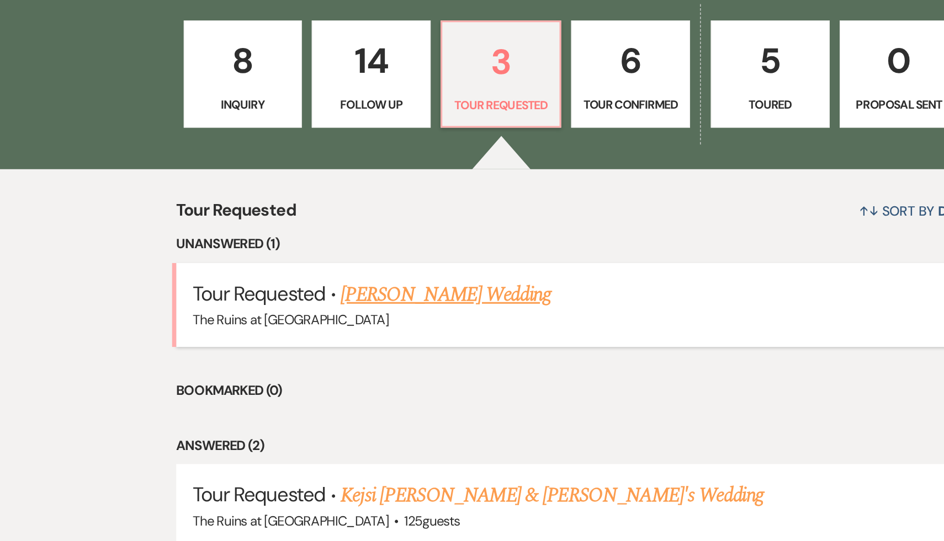
click at [281, 376] on link "[PERSON_NAME] Wedding" at bounding box center [296, 377] width 140 height 20
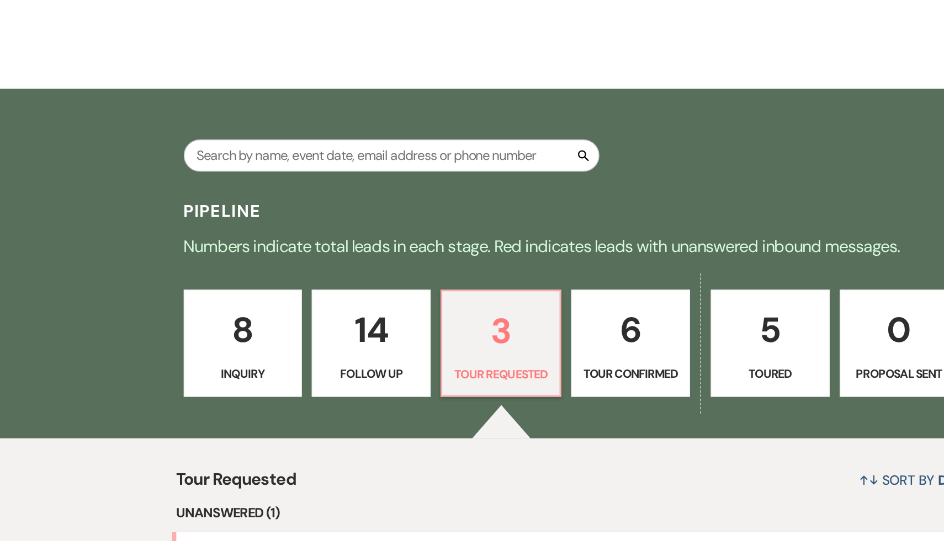
select select "2"
select select "6"
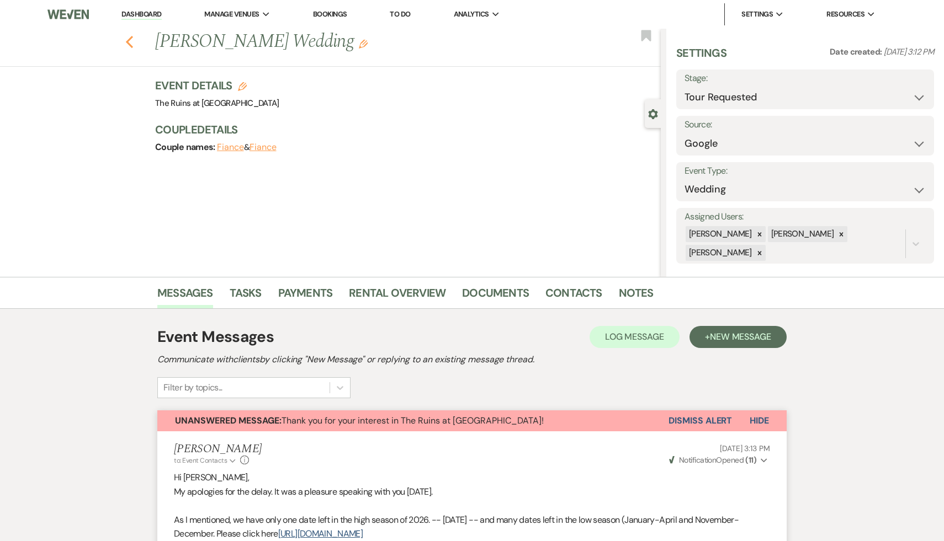
click at [127, 39] on icon "Previous" at bounding box center [129, 41] width 8 height 13
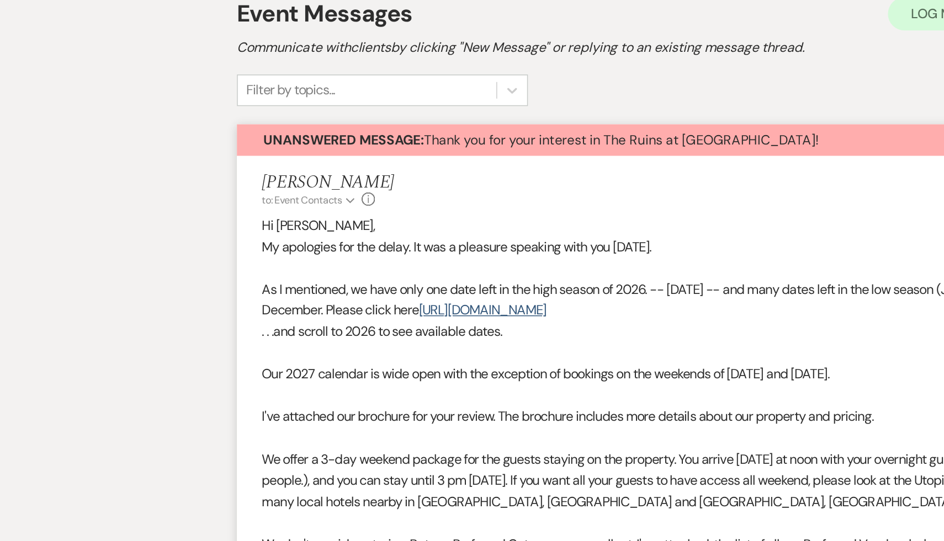
select select "2"
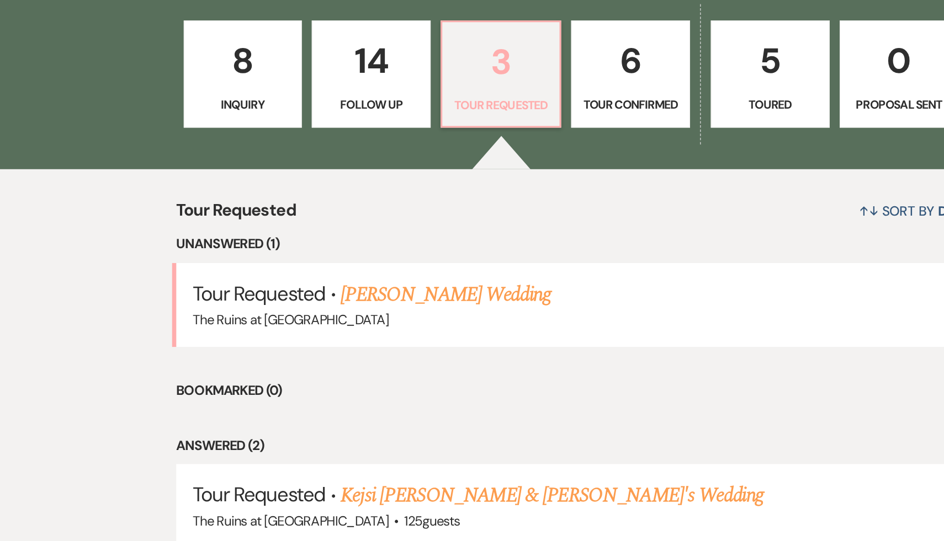
click at [331, 218] on p "3" at bounding box center [332, 222] width 65 height 37
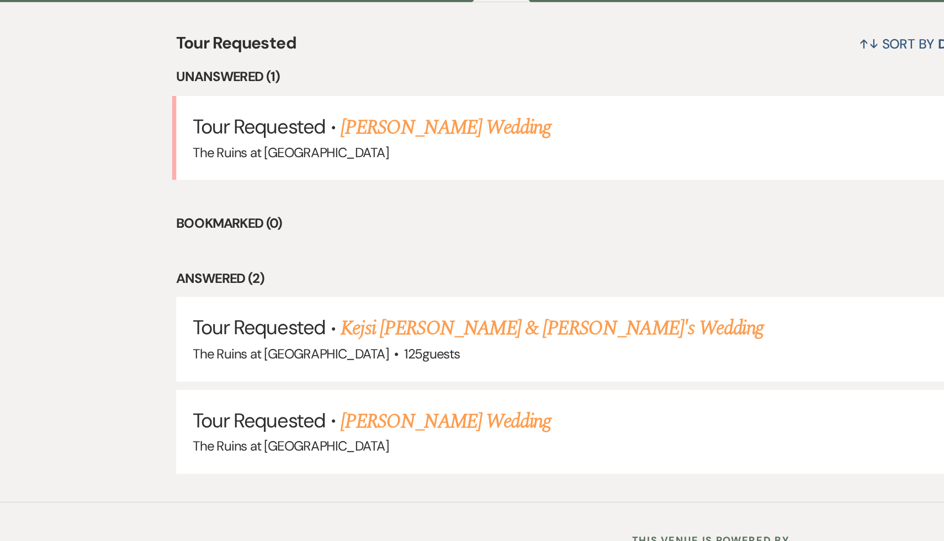
scroll to position [269, 0]
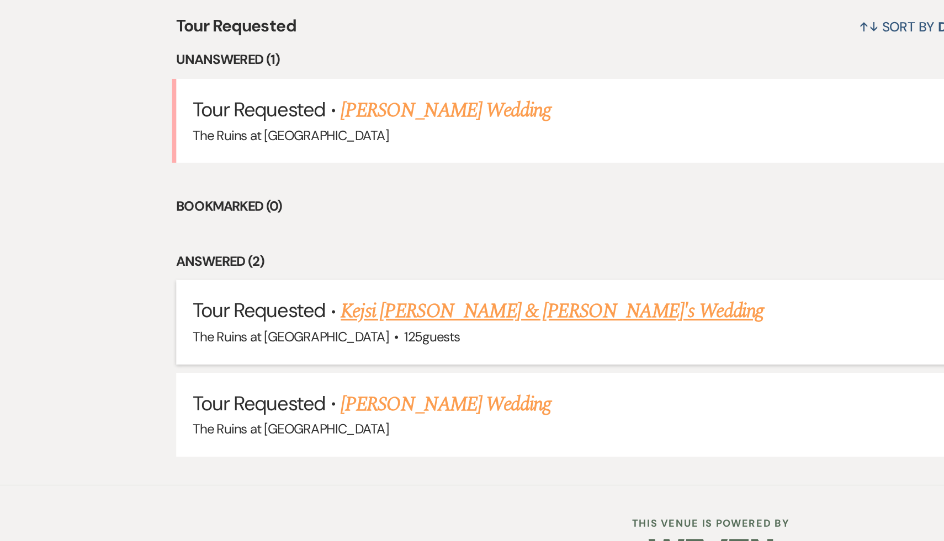
click at [297, 390] on link "Kejsi Kaca & Nick Zorbs's Wedding" at bounding box center [366, 389] width 281 height 20
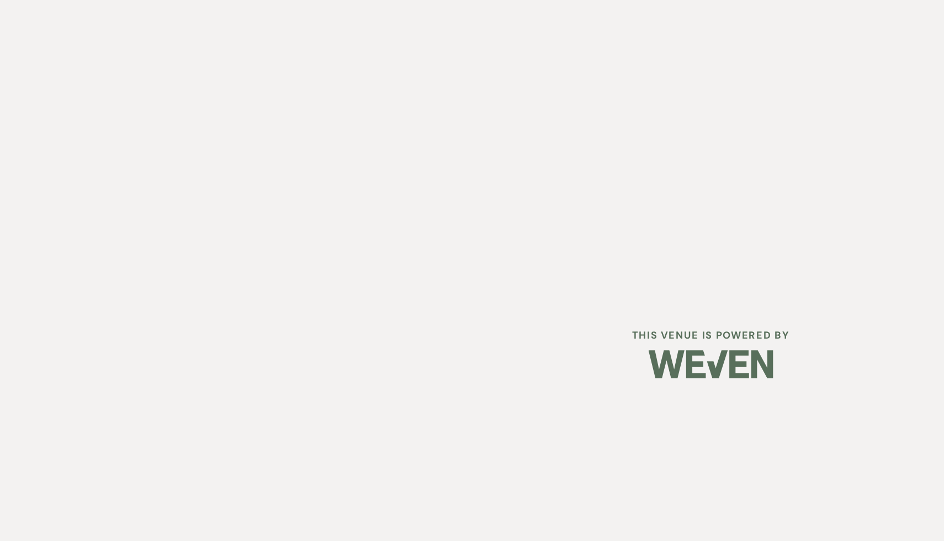
select select "2"
select select "6"
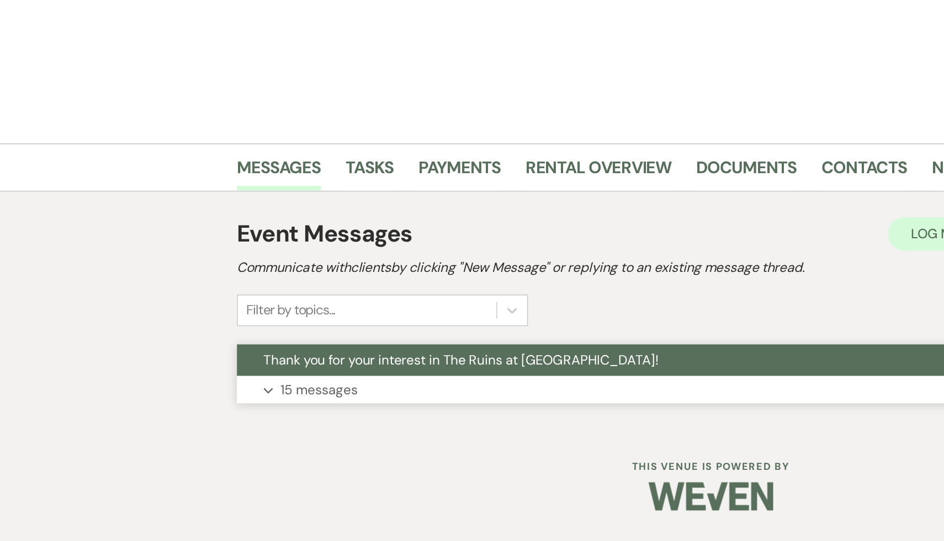
click at [285, 427] on button "Thank you for your interest in The Ruins at [GEOGRAPHIC_DATA]!" at bounding box center [443, 421] width 572 height 21
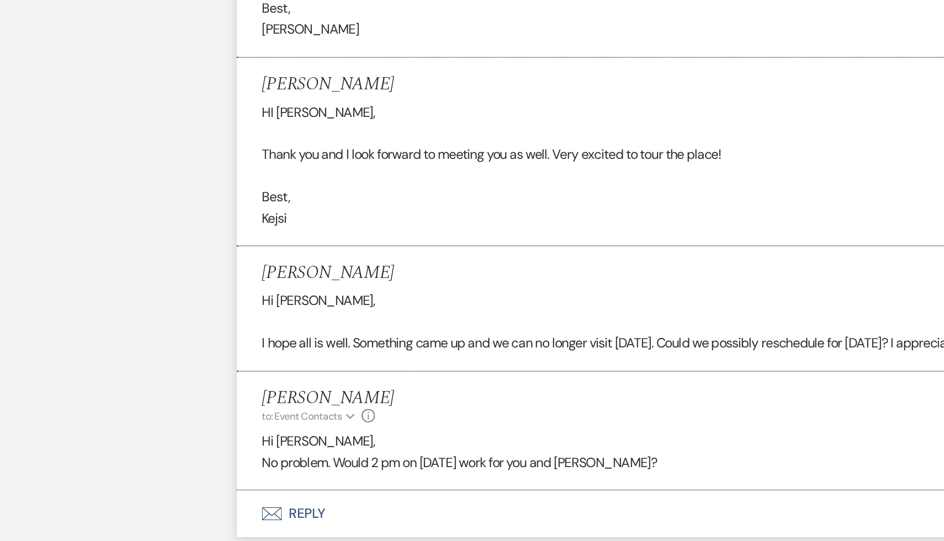
scroll to position [2687, 0]
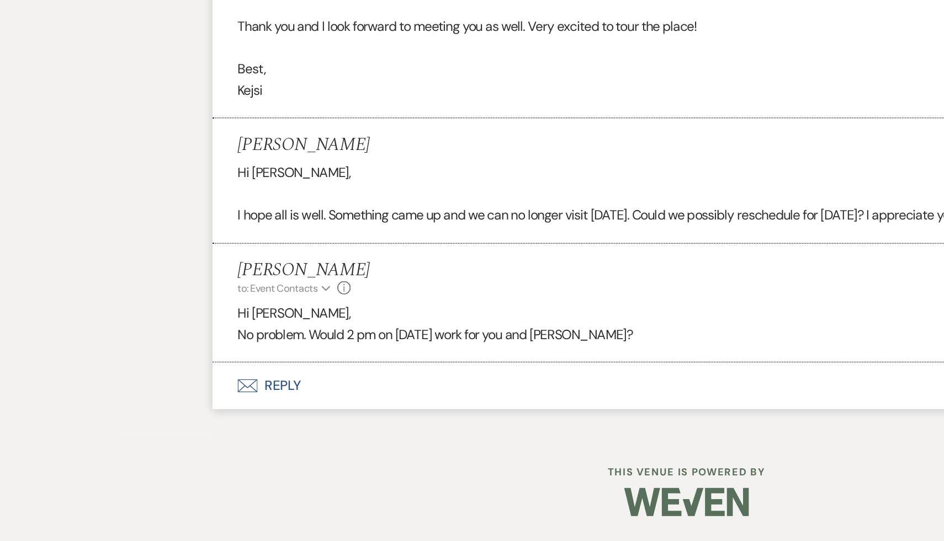
click at [206, 437] on button "Envelope Reply" at bounding box center [471, 438] width 629 height 31
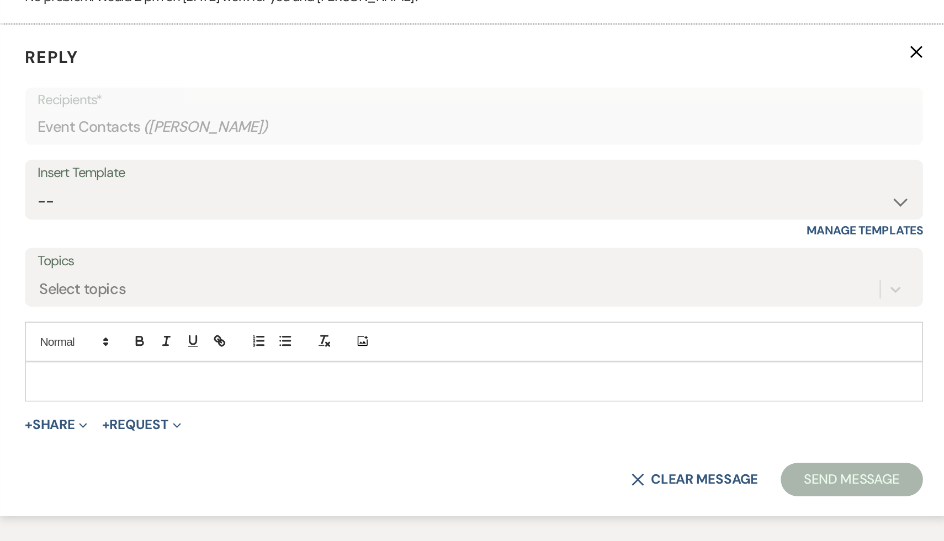
scroll to position [2911, 0]
click at [347, 437] on p at bounding box center [472, 435] width 578 height 12
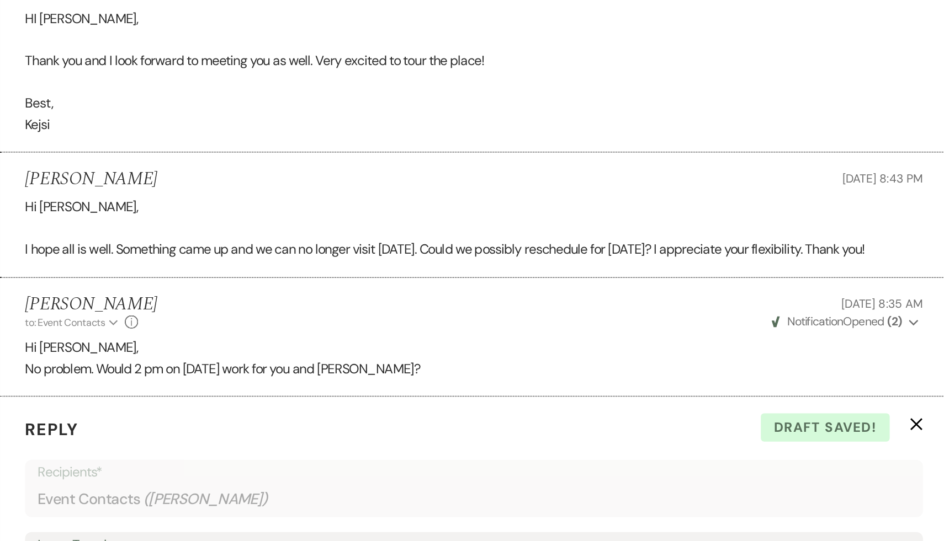
scroll to position [3008, 0]
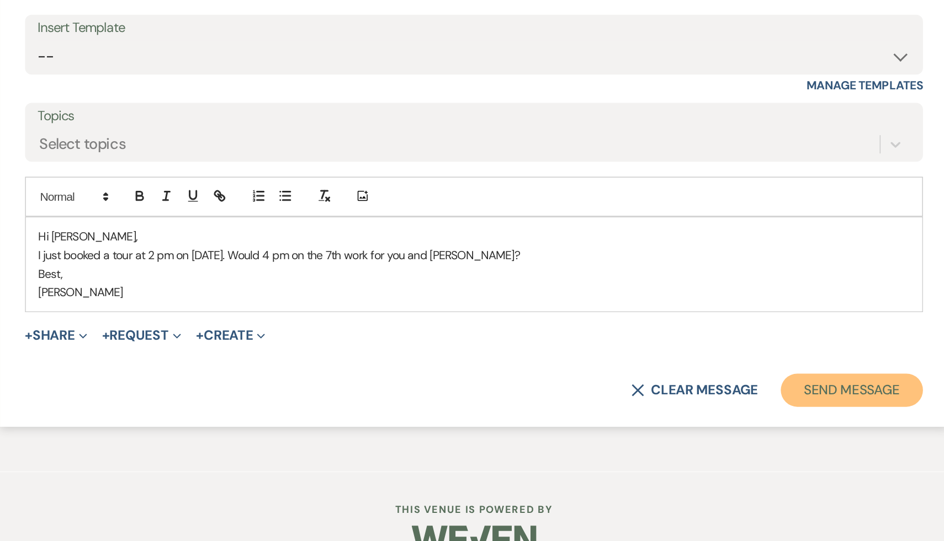
click at [737, 440] on button "Send Message" at bounding box center [722, 441] width 94 height 22
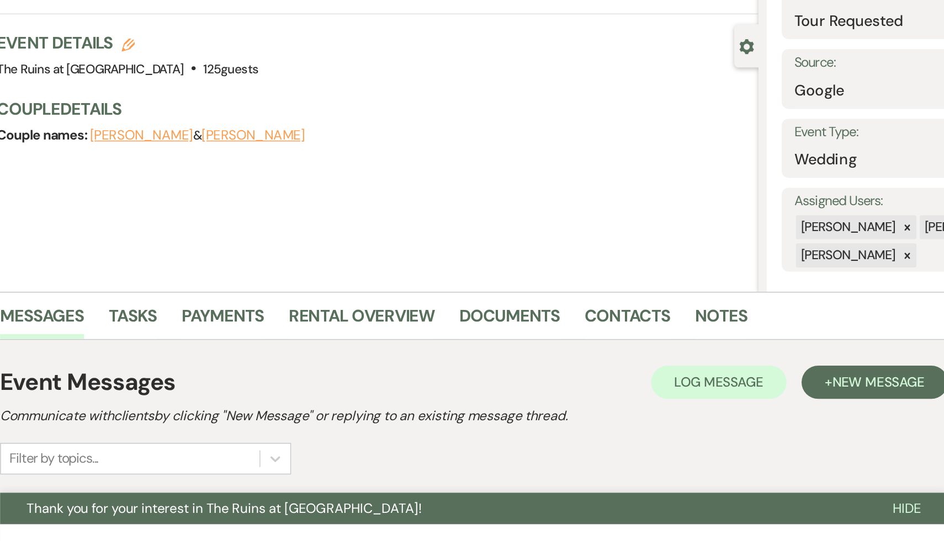
scroll to position [0, 0]
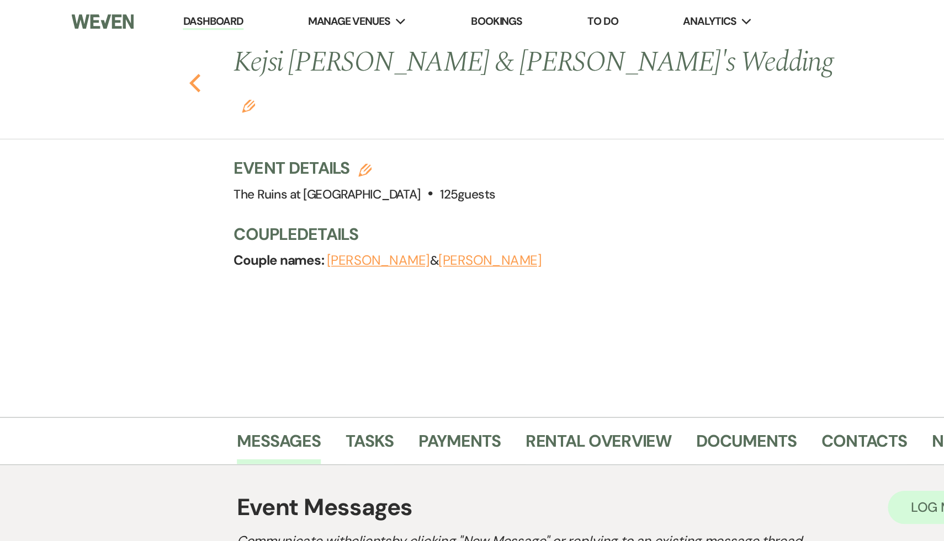
click at [126, 49] on icon "Previous" at bounding box center [129, 55] width 8 height 13
select select "2"
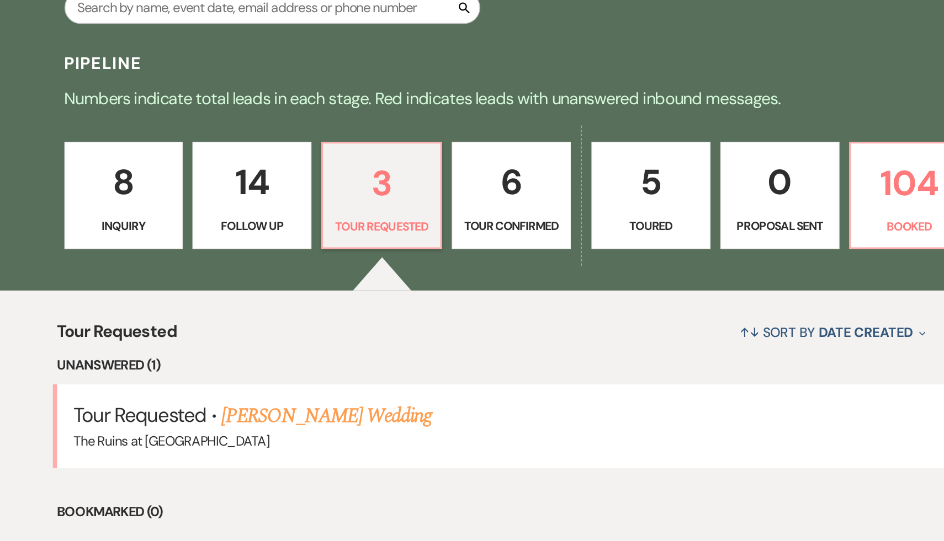
scroll to position [137, 0]
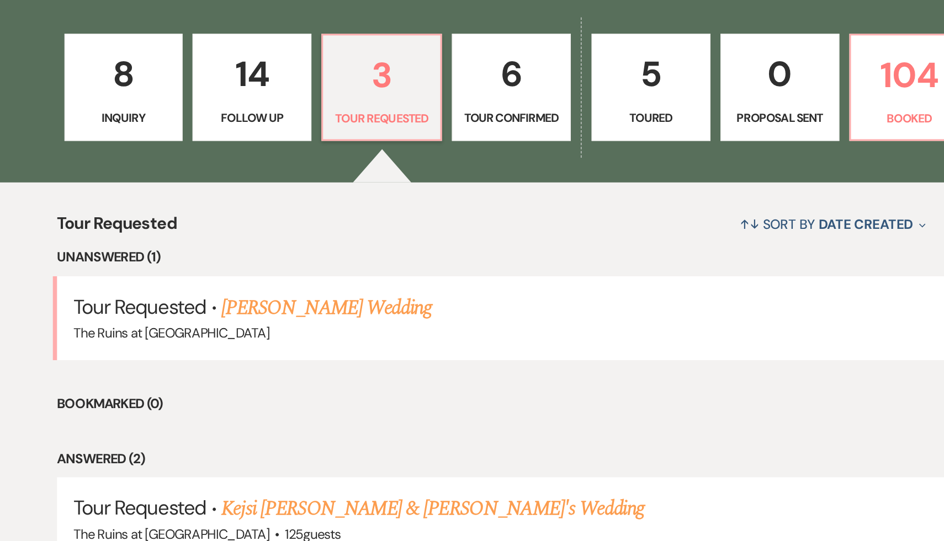
click at [420, 235] on p "6" at bounding box center [418, 230] width 65 height 37
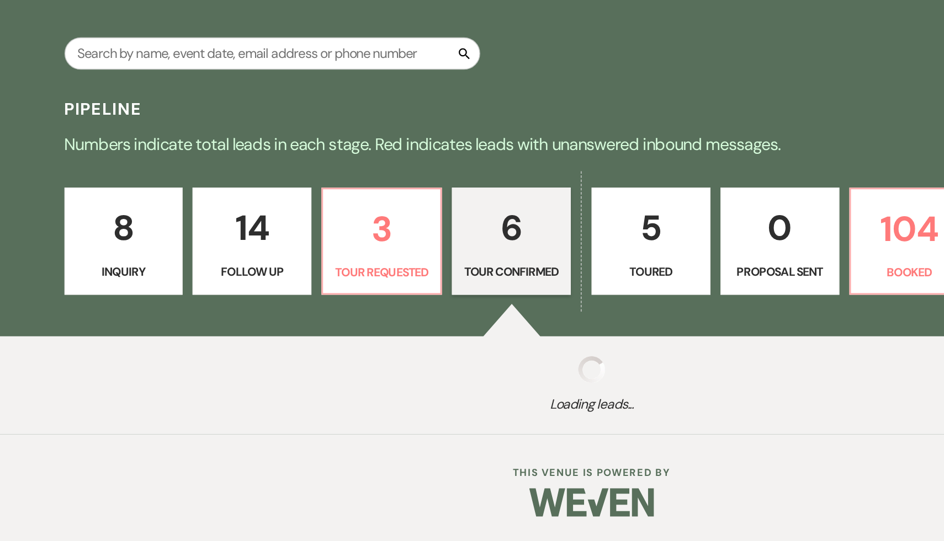
select select "4"
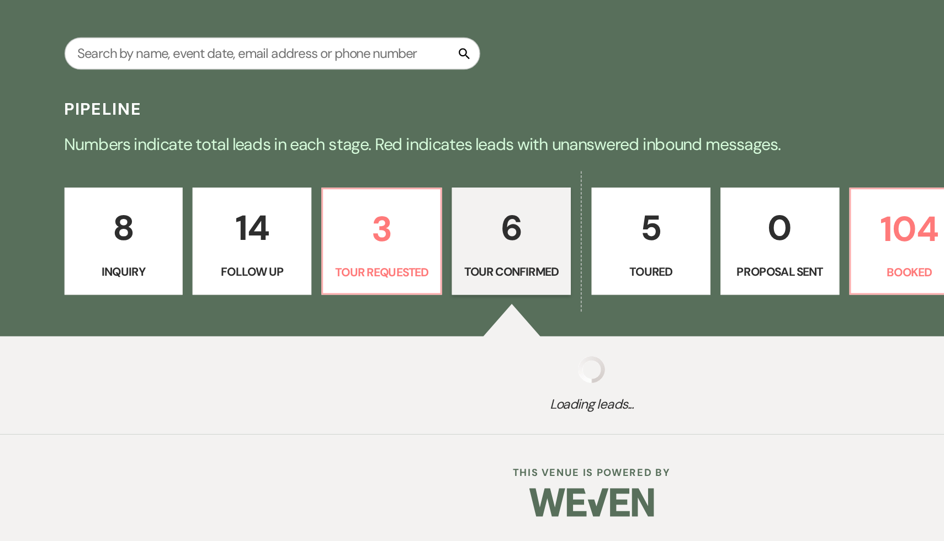
select select "4"
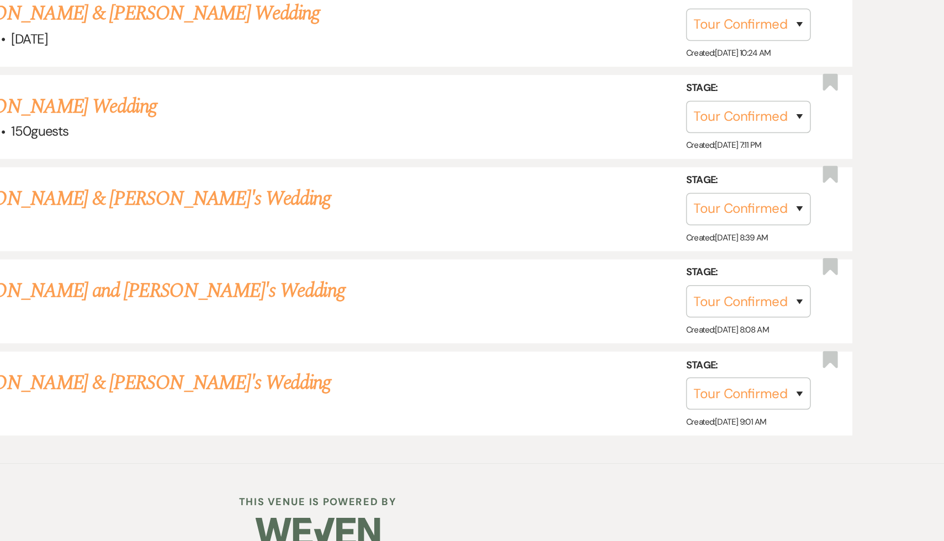
scroll to position [466, 0]
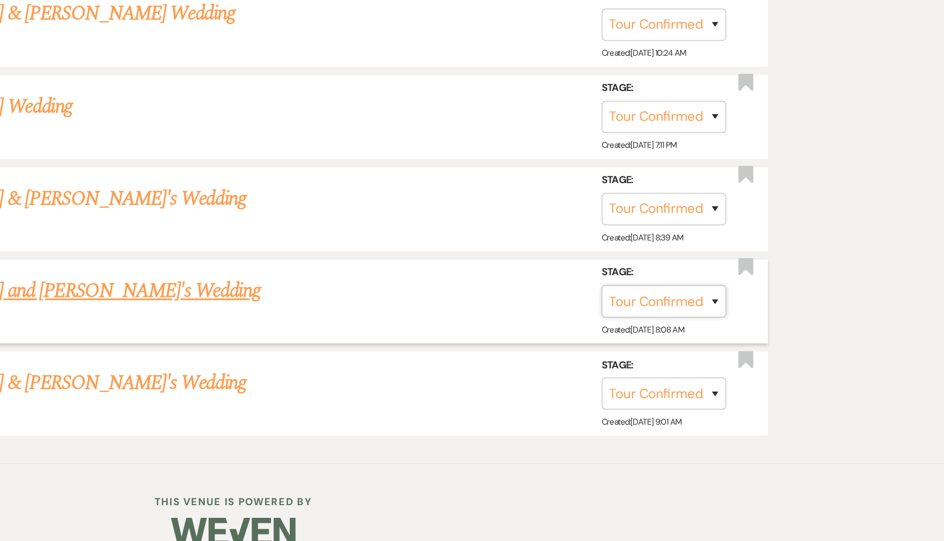
click at [791, 379] on select "Inquiry Follow Up Tour Requested Tour Confirmed Toured Proposal Sent Booked Lost" at bounding box center [757, 382] width 83 height 22
select select "5"
click at [716, 371] on select "Inquiry Follow Up Tour Requested Tour Confirmed Toured Proposal Sent Booked Lost" at bounding box center [757, 382] width 83 height 22
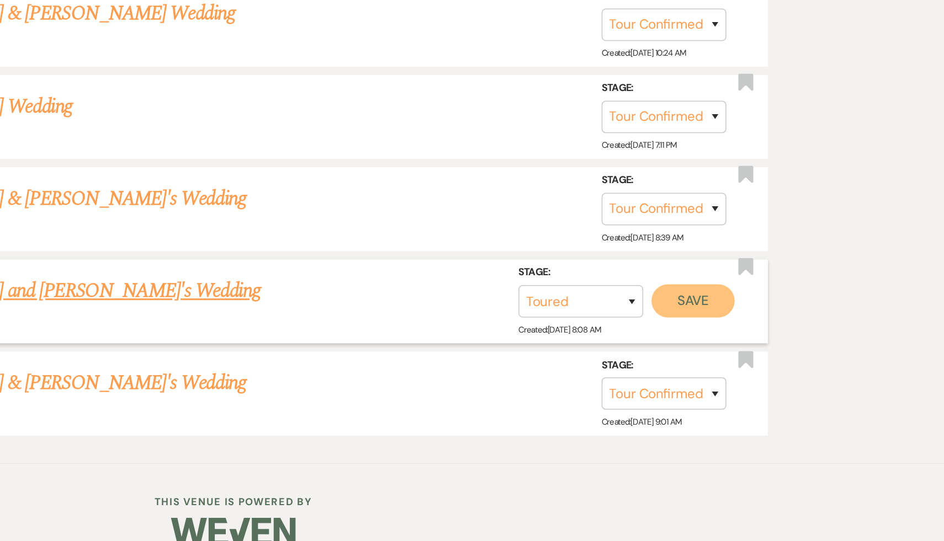
click at [777, 375] on button "Save" at bounding box center [776, 382] width 55 height 22
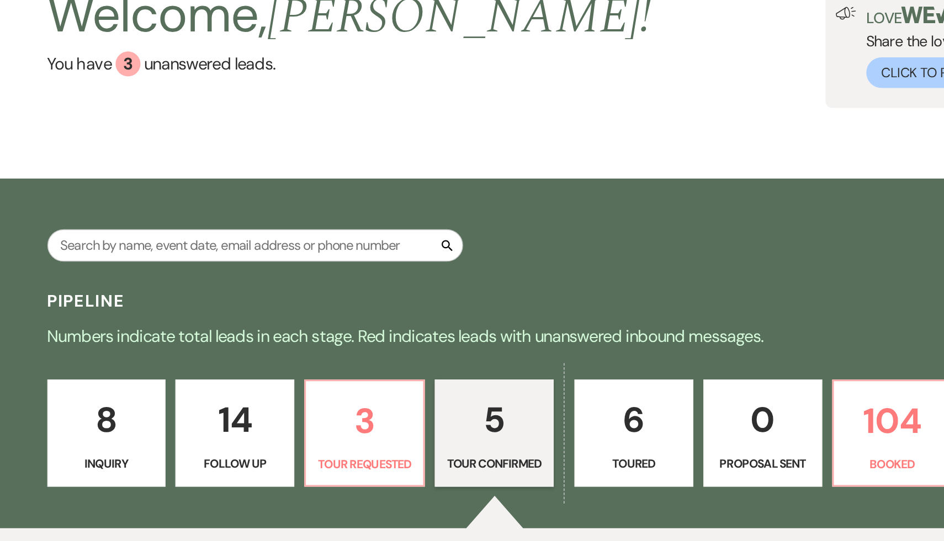
scroll to position [69, 0]
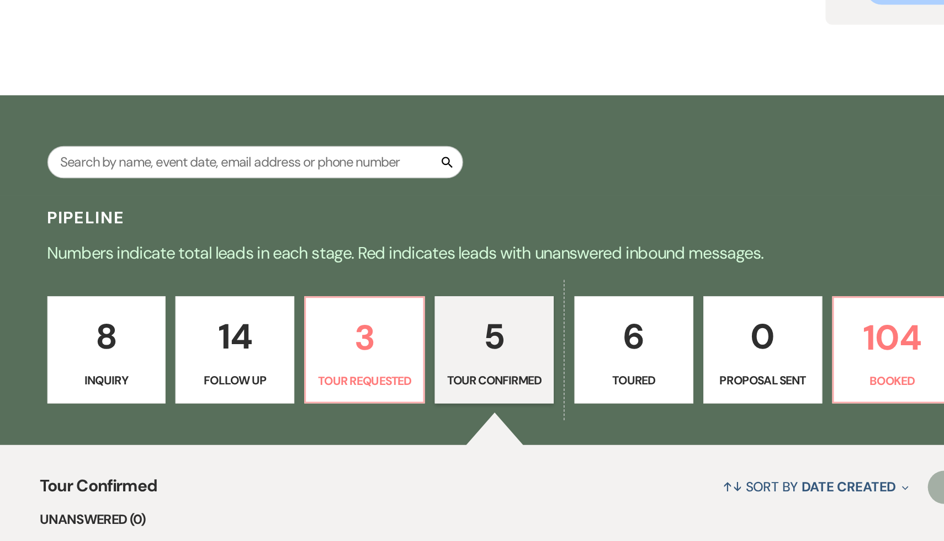
click at [248, 298] on p "14" at bounding box center [246, 299] width 65 height 37
select select "9"
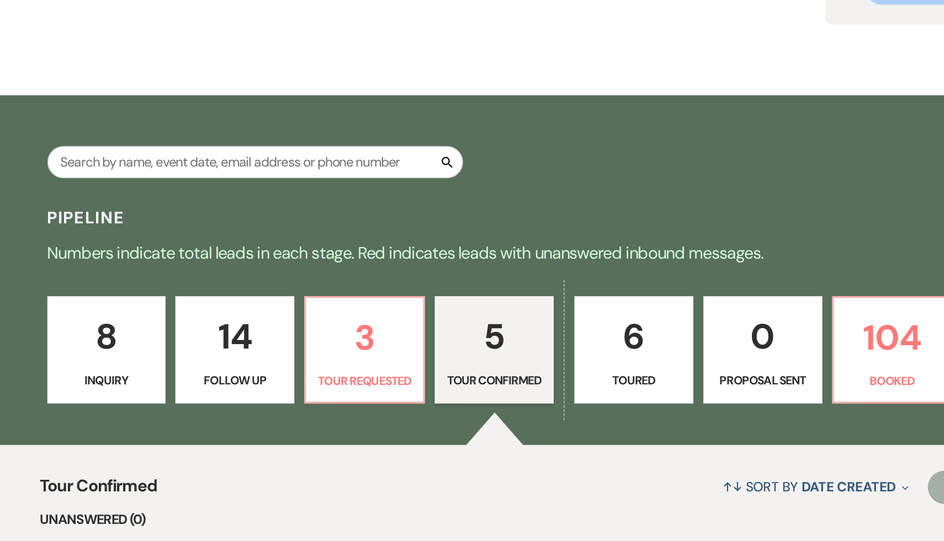
select select "9"
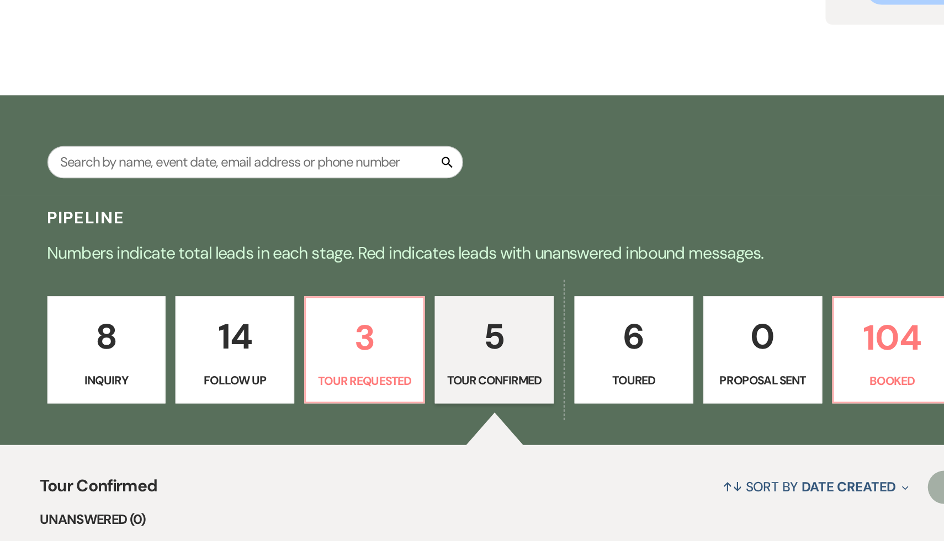
select select "9"
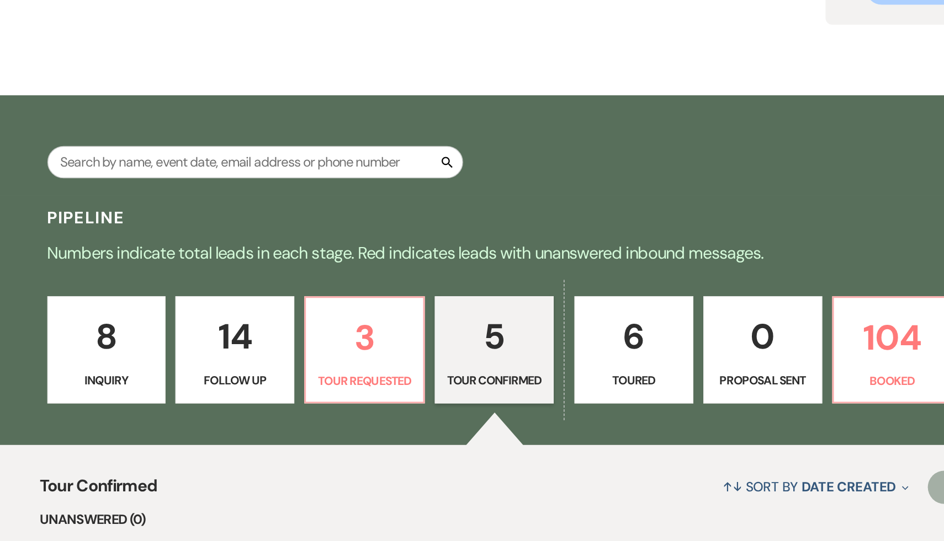
select select "9"
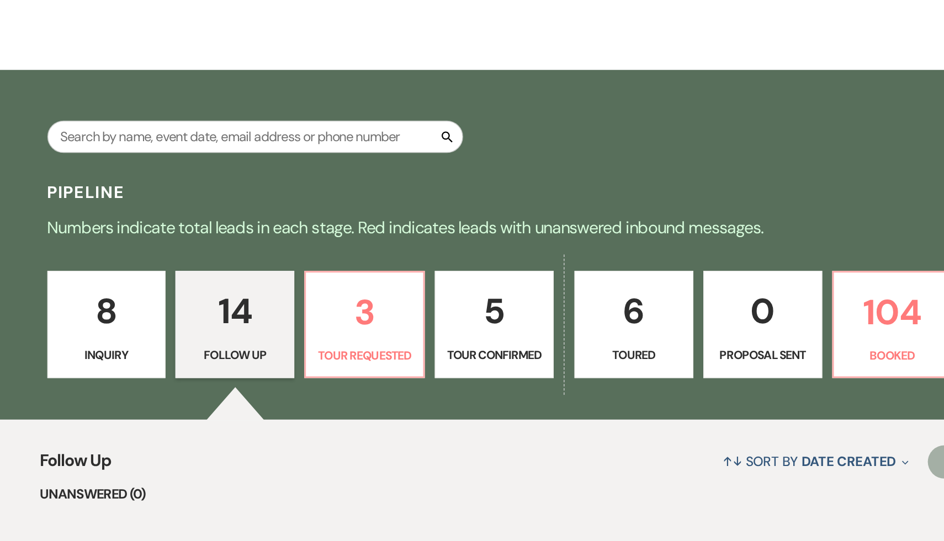
click at [419, 337] on p "5" at bounding box center [418, 333] width 65 height 37
select select "4"
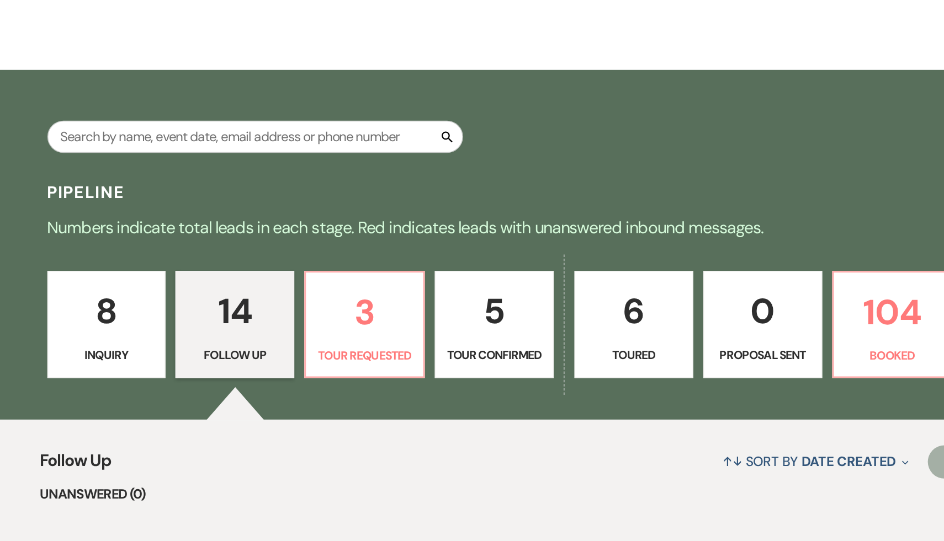
select select "4"
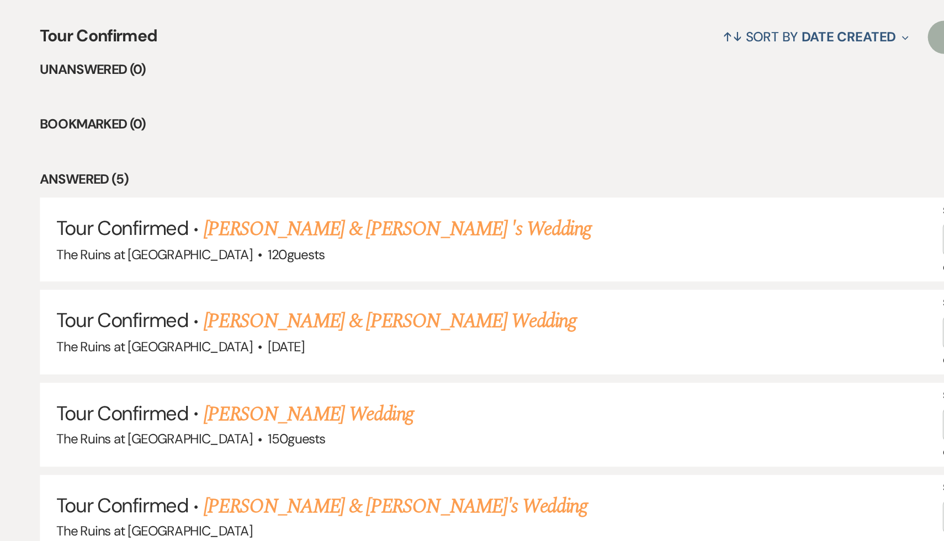
scroll to position [262, 0]
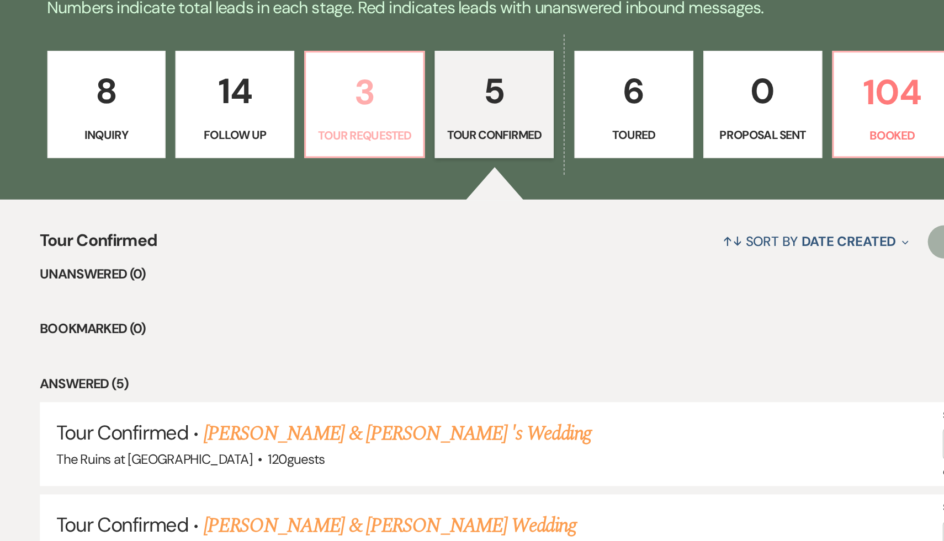
click at [335, 108] on p "3" at bounding box center [332, 106] width 65 height 37
select select "2"
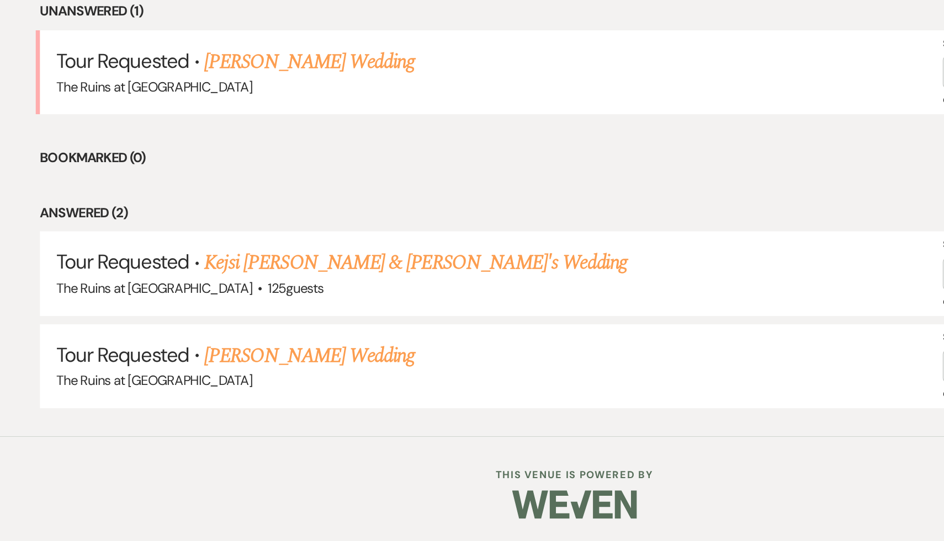
scroll to position [300, 0]
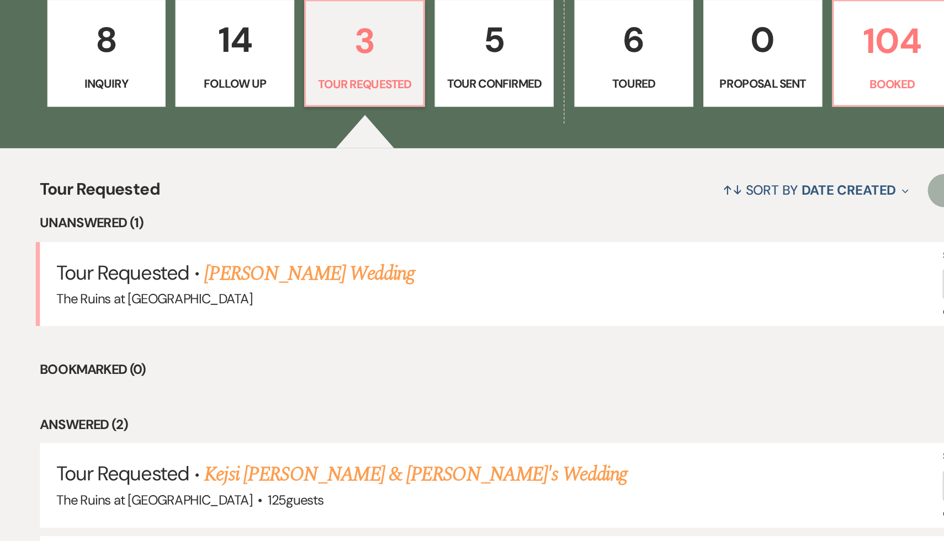
click at [243, 73] on p "14" at bounding box center [246, 68] width 65 height 37
select select "9"
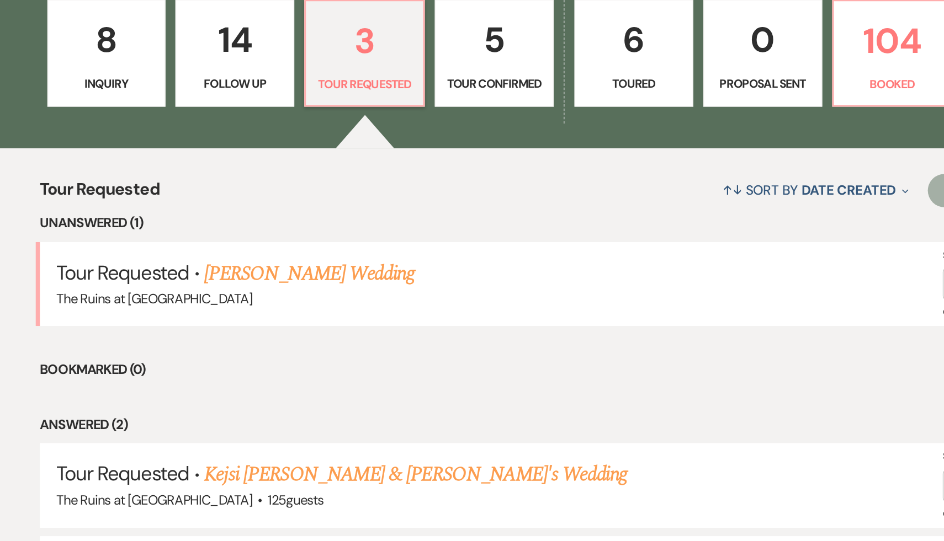
select select "9"
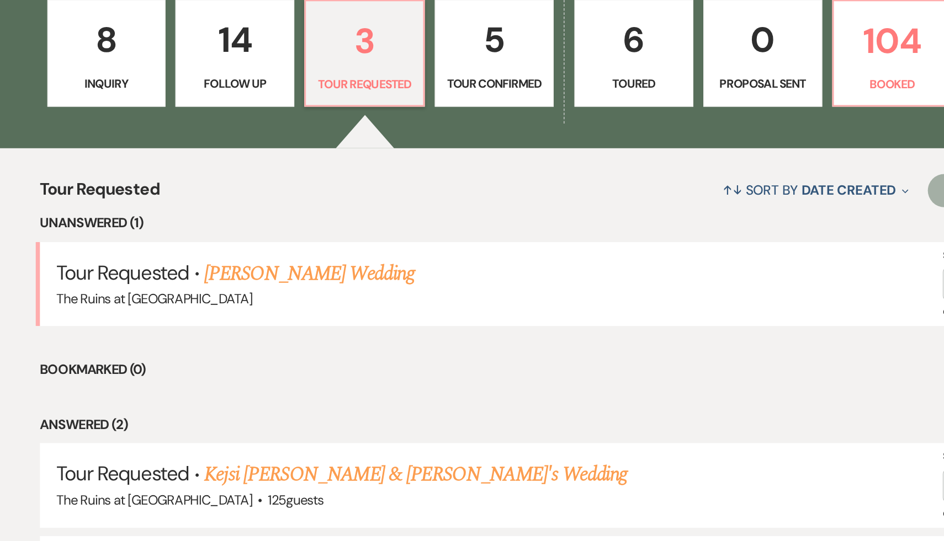
select select "9"
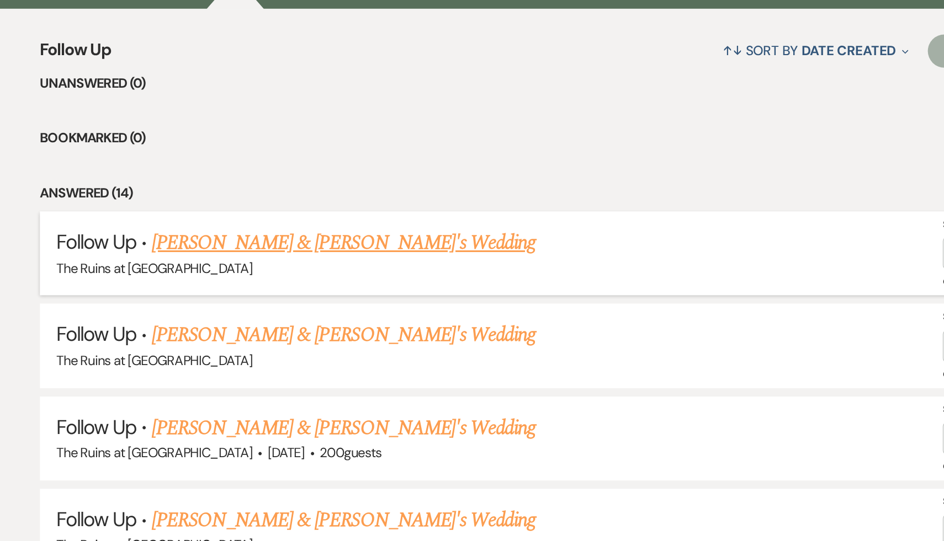
click at [269, 295] on link "Alexa Williams & Fiance's Wedding" at bounding box center [318, 296] width 255 height 20
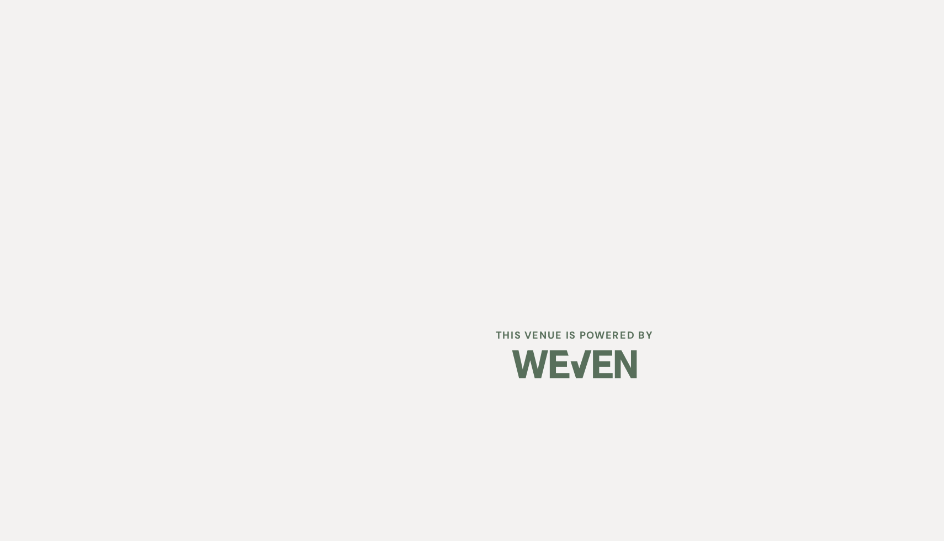
select select "9"
select select "4"
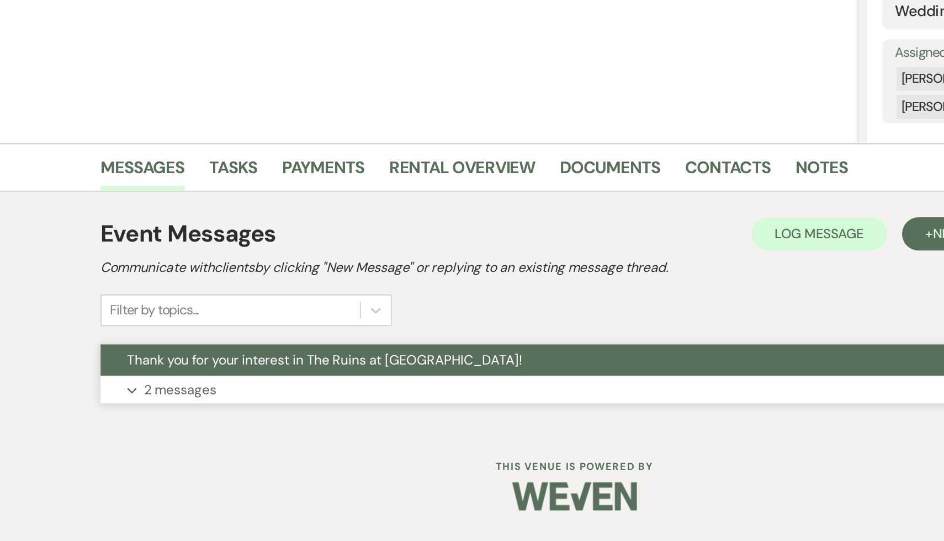
click at [260, 421] on span "Thank you for your interest in The Ruins at [GEOGRAPHIC_DATA]!" at bounding box center [306, 421] width 262 height 12
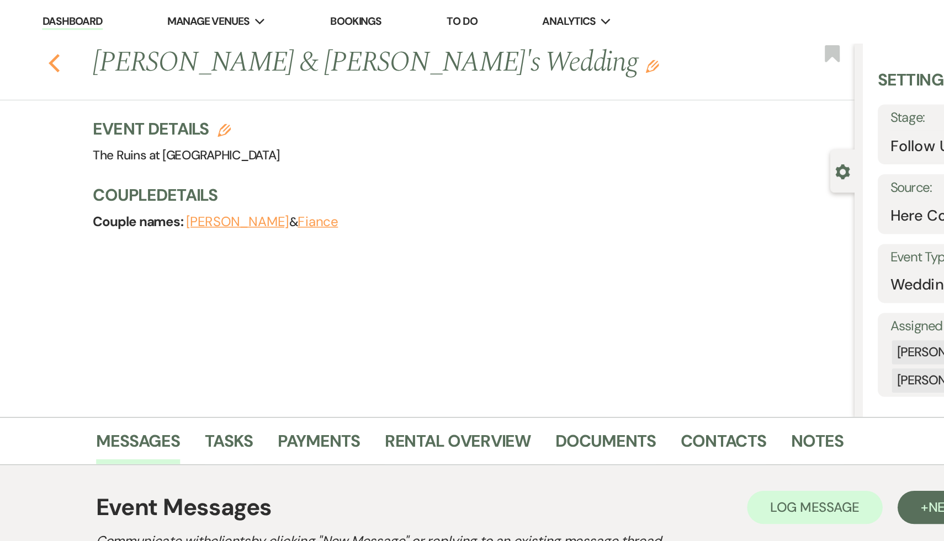
click at [129, 39] on use "button" at bounding box center [129, 42] width 7 height 12
select select "9"
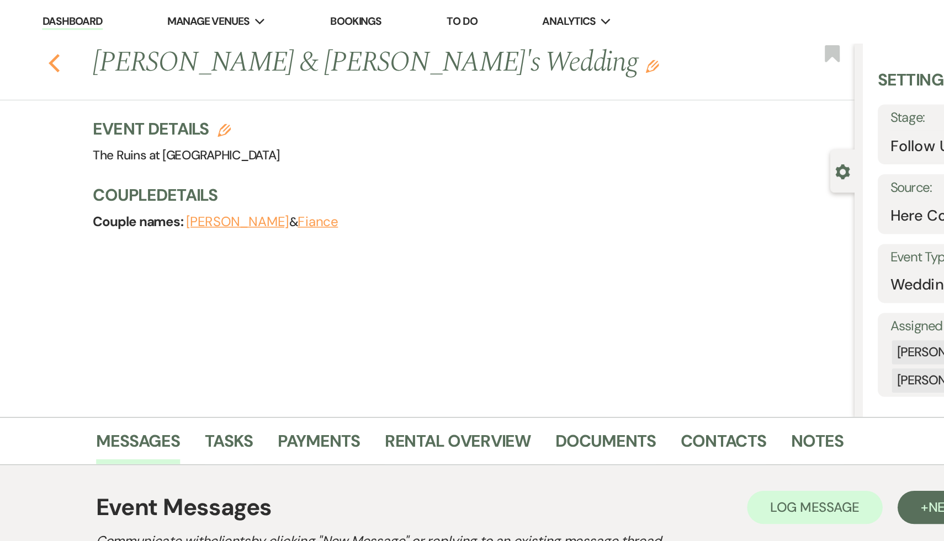
select select "9"
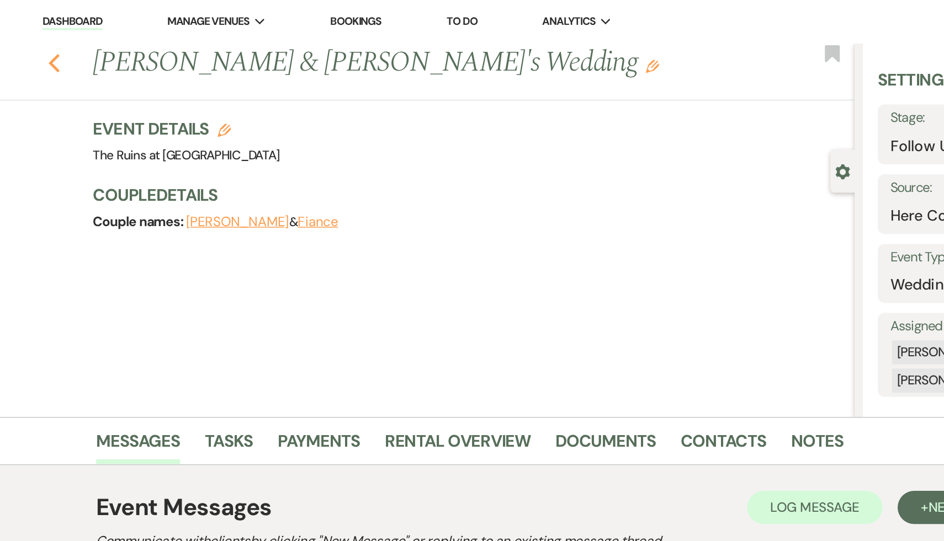
select select "9"
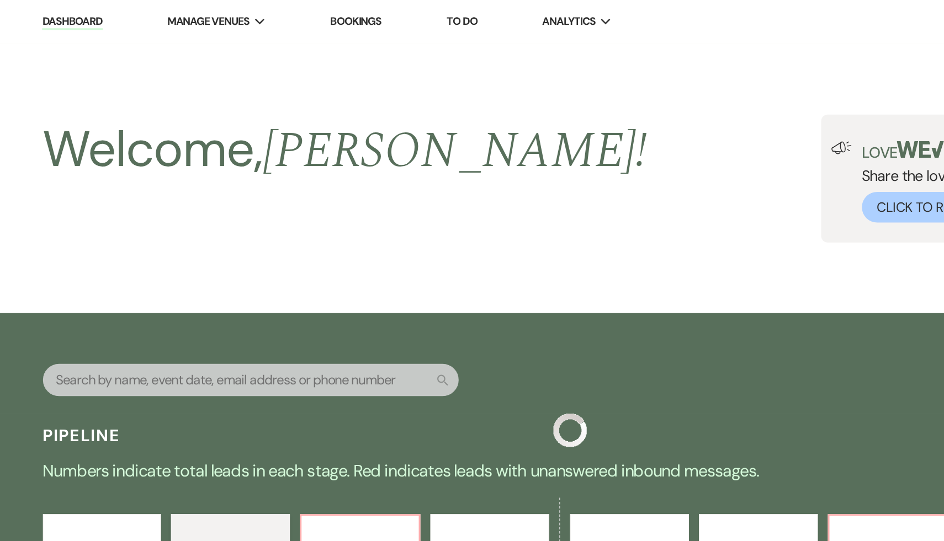
scroll to position [300, 0]
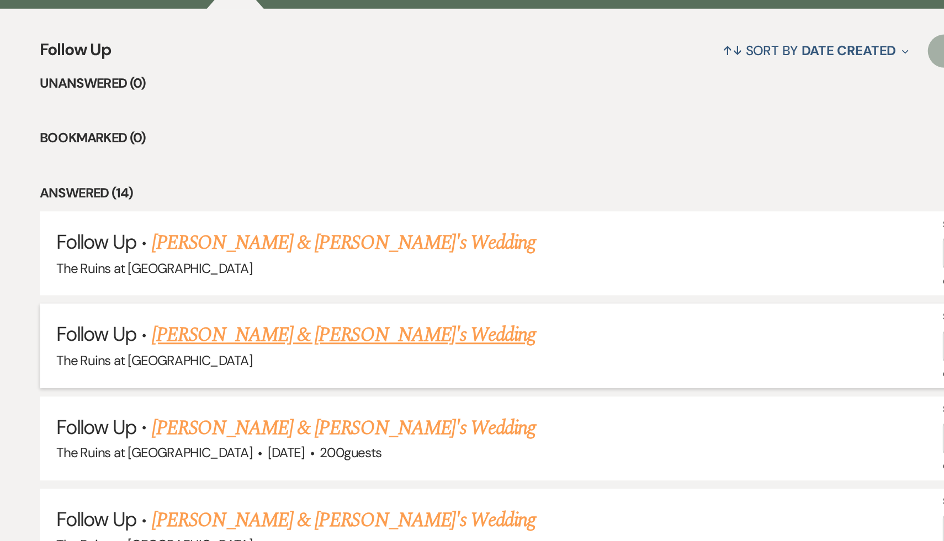
click at [243, 358] on link "Sarah Gilly & Fiance's Wedding" at bounding box center [318, 357] width 255 height 20
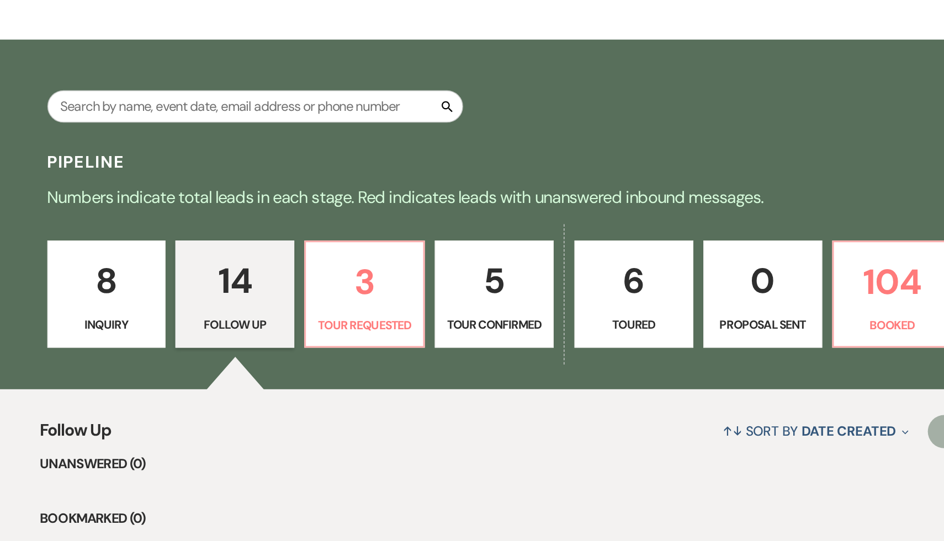
select select "9"
select select "20"
